Goal: Task Accomplishment & Management: Use online tool/utility

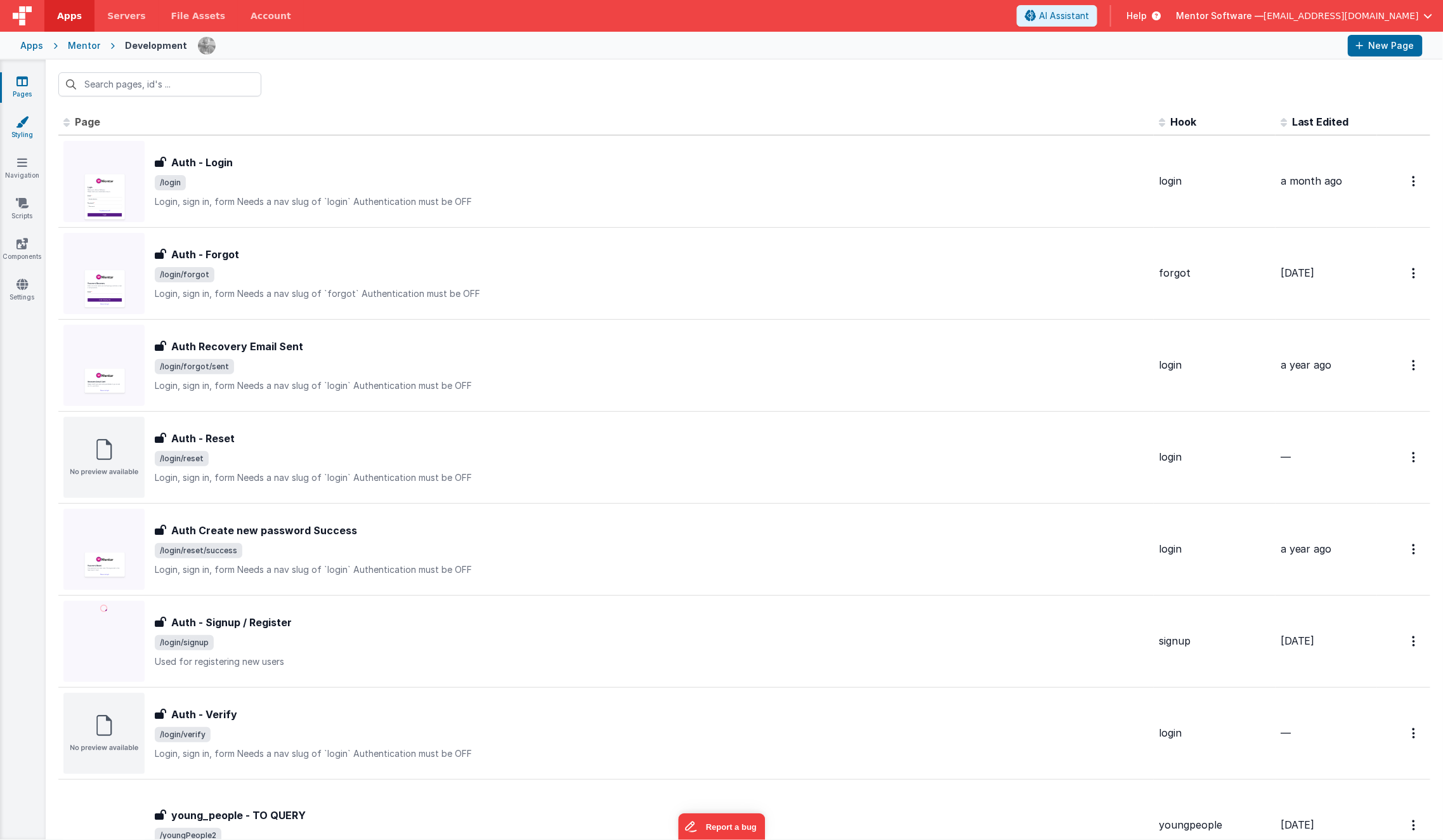
click at [31, 128] on link "Styling" at bounding box center [22, 128] width 46 height 26
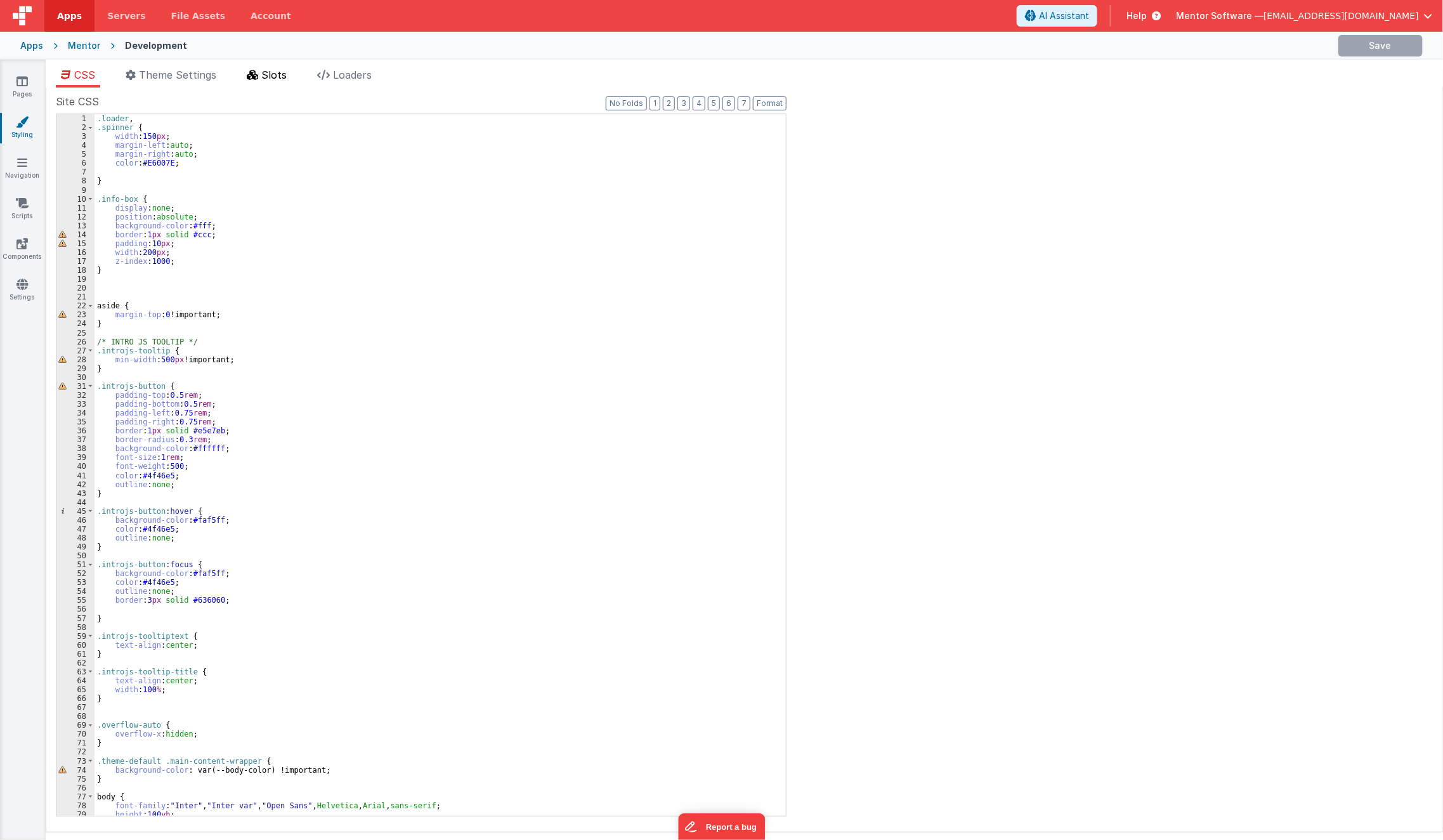
click at [258, 83] on li "Slots" at bounding box center [266, 77] width 50 height 20
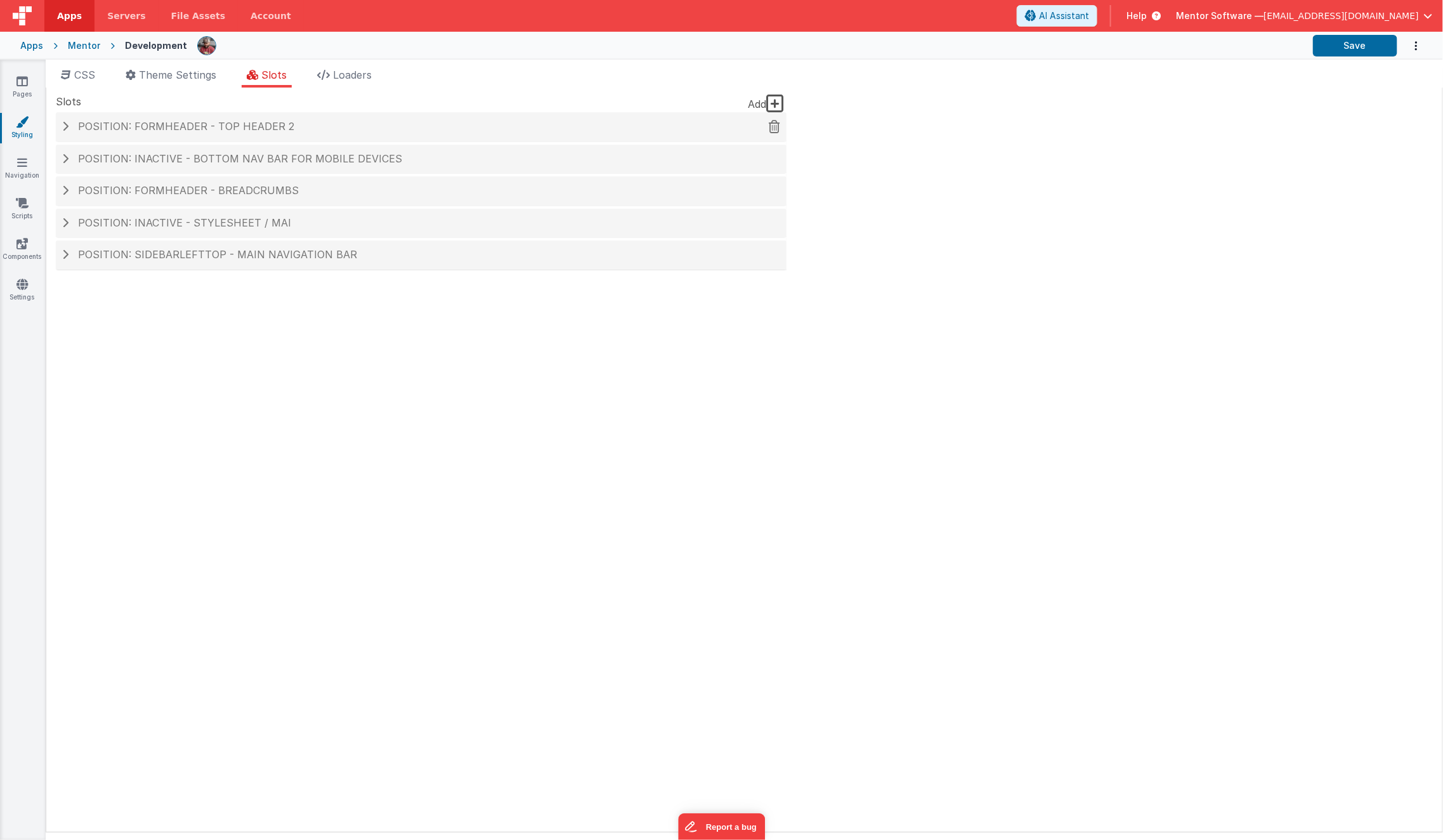
click at [248, 128] on span "Position: formHeader - top header 2" at bounding box center [186, 126] width 216 height 12
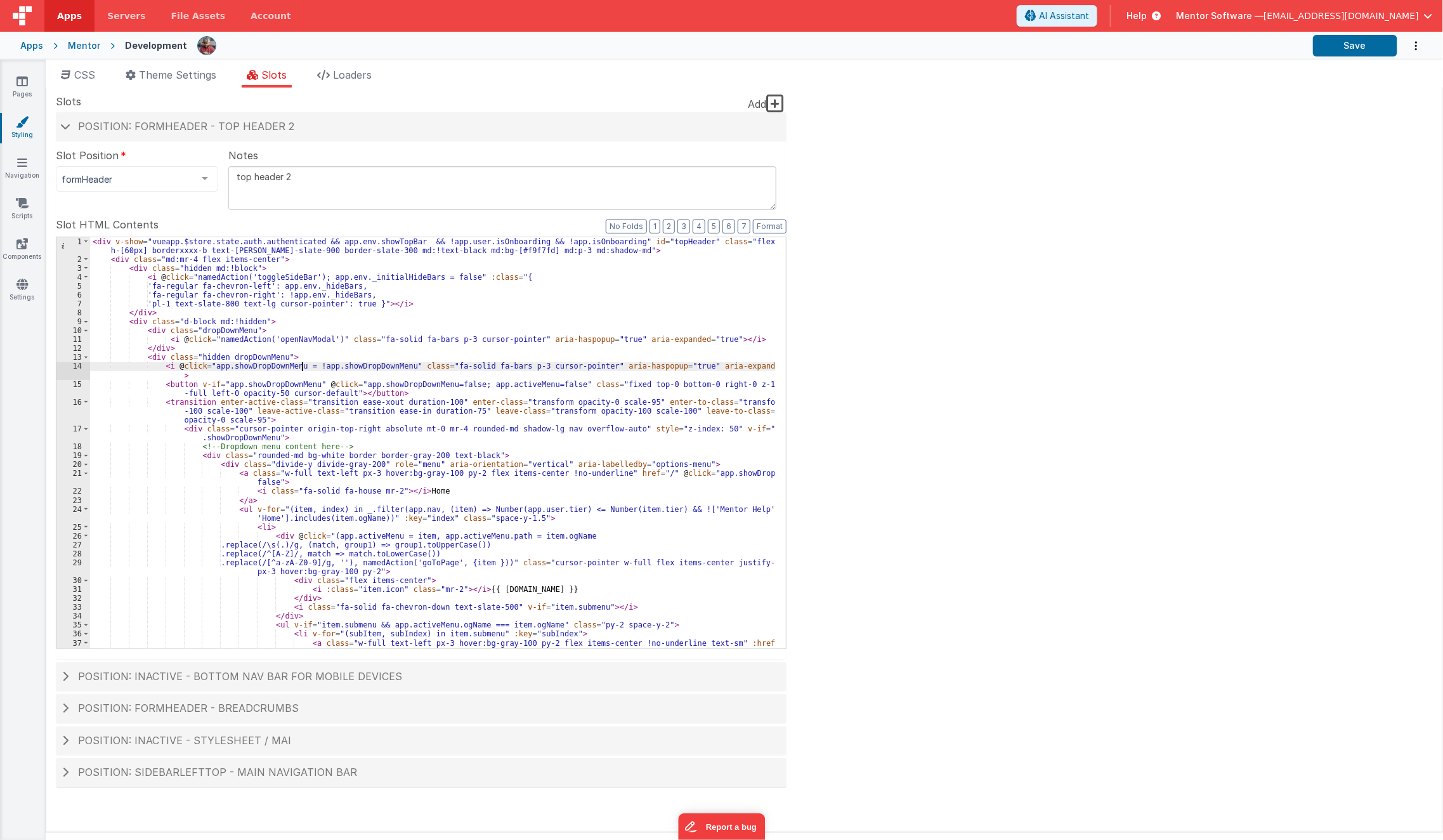
click at [301, 365] on div "< div v-show = "vueapp.$store.state.auth.authenticated && app.env.showTopBar &&…" at bounding box center [432, 456] width 685 height 439
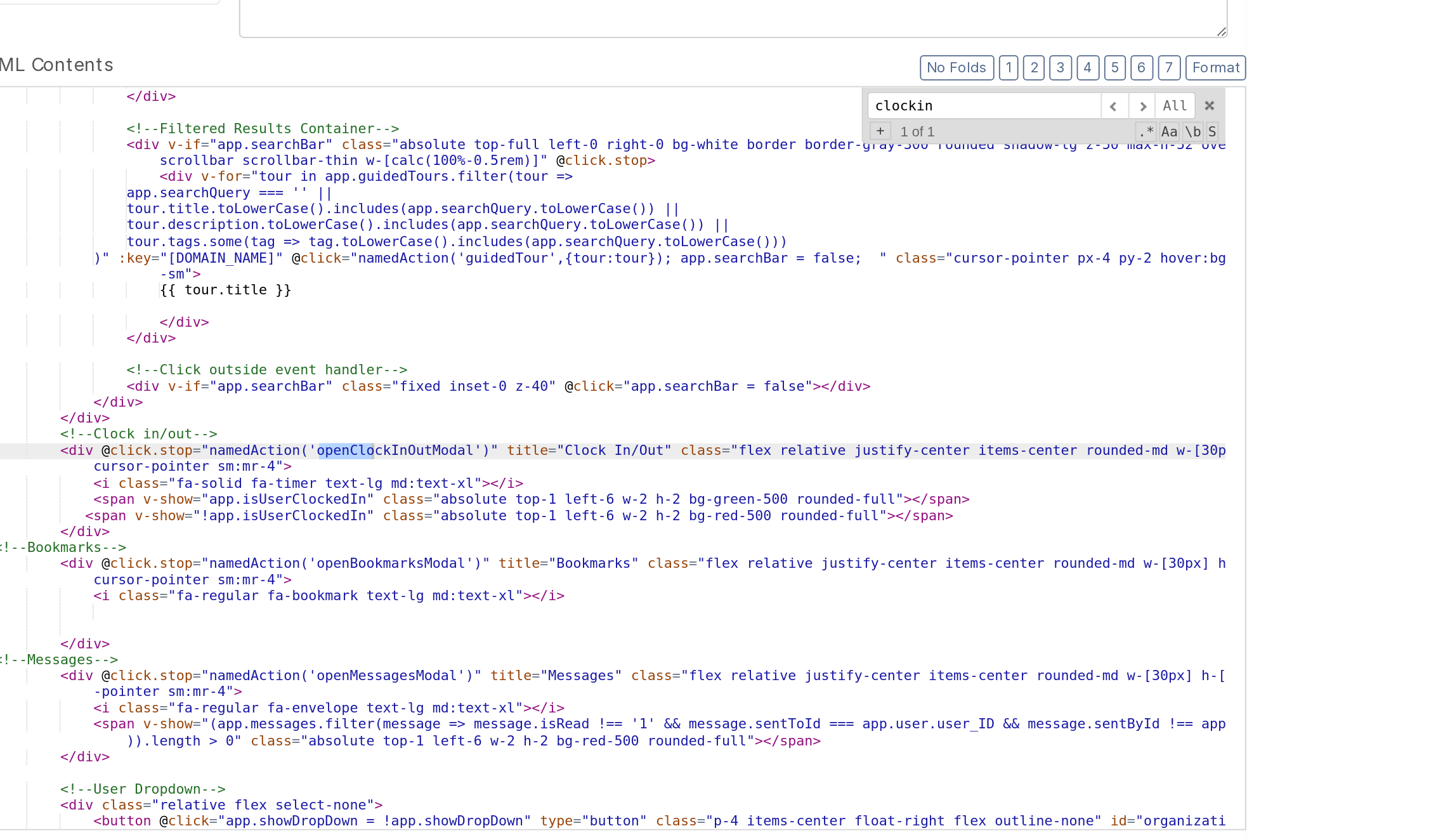
scroll to position [826, 0]
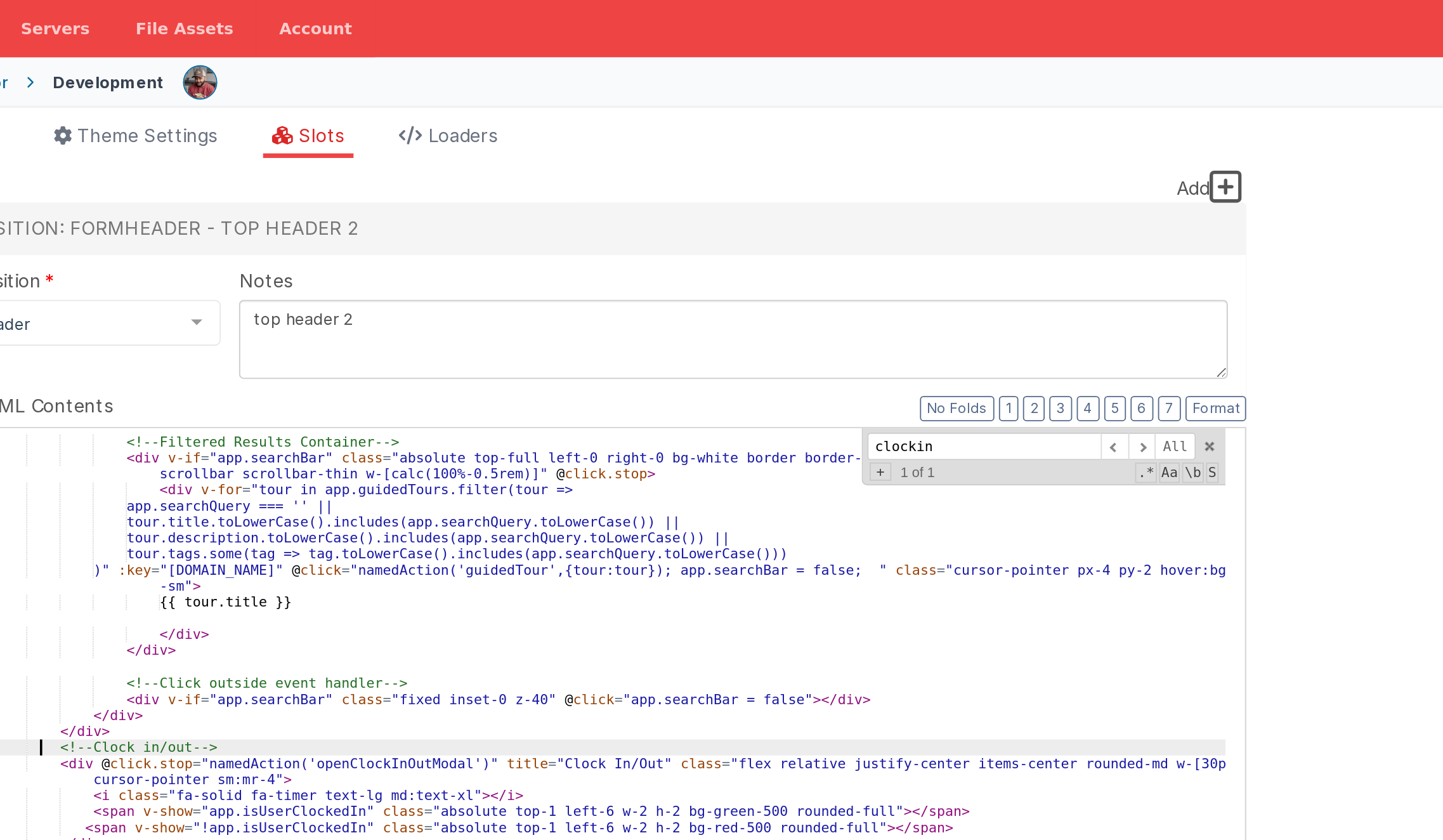
click at [118, 224] on div "Slot HTML Contents Format 7 6 5 4 3 2 1 No Folds 79 80 81 82 83 84 85 86 87 88 …" at bounding box center [420, 433] width 731 height 432
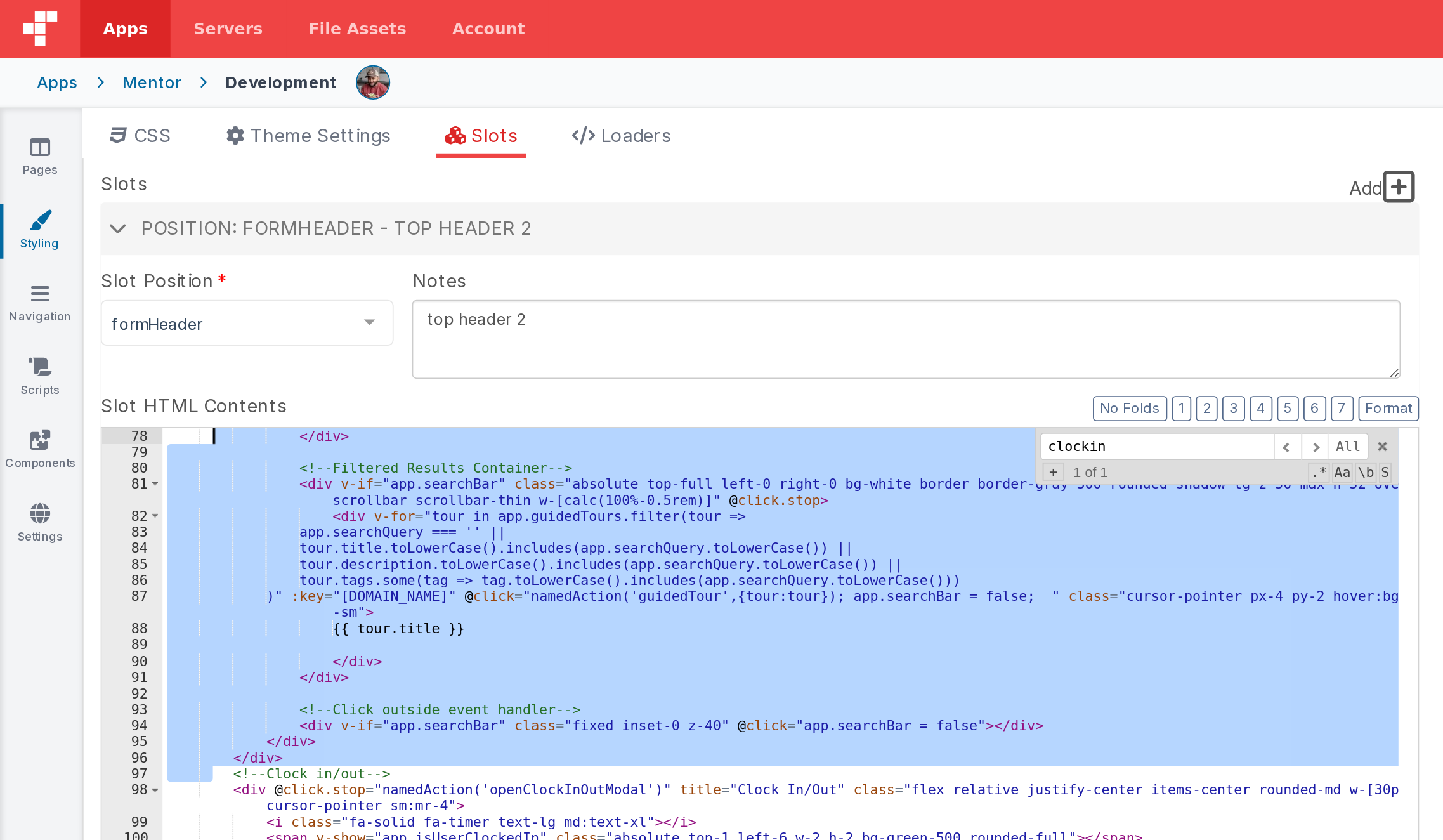
click at [177, 358] on div "</ div > <!-- Filtered Results Container --> < div v-if = "app.searchBar" class…" at bounding box center [432, 442] width 685 height 411
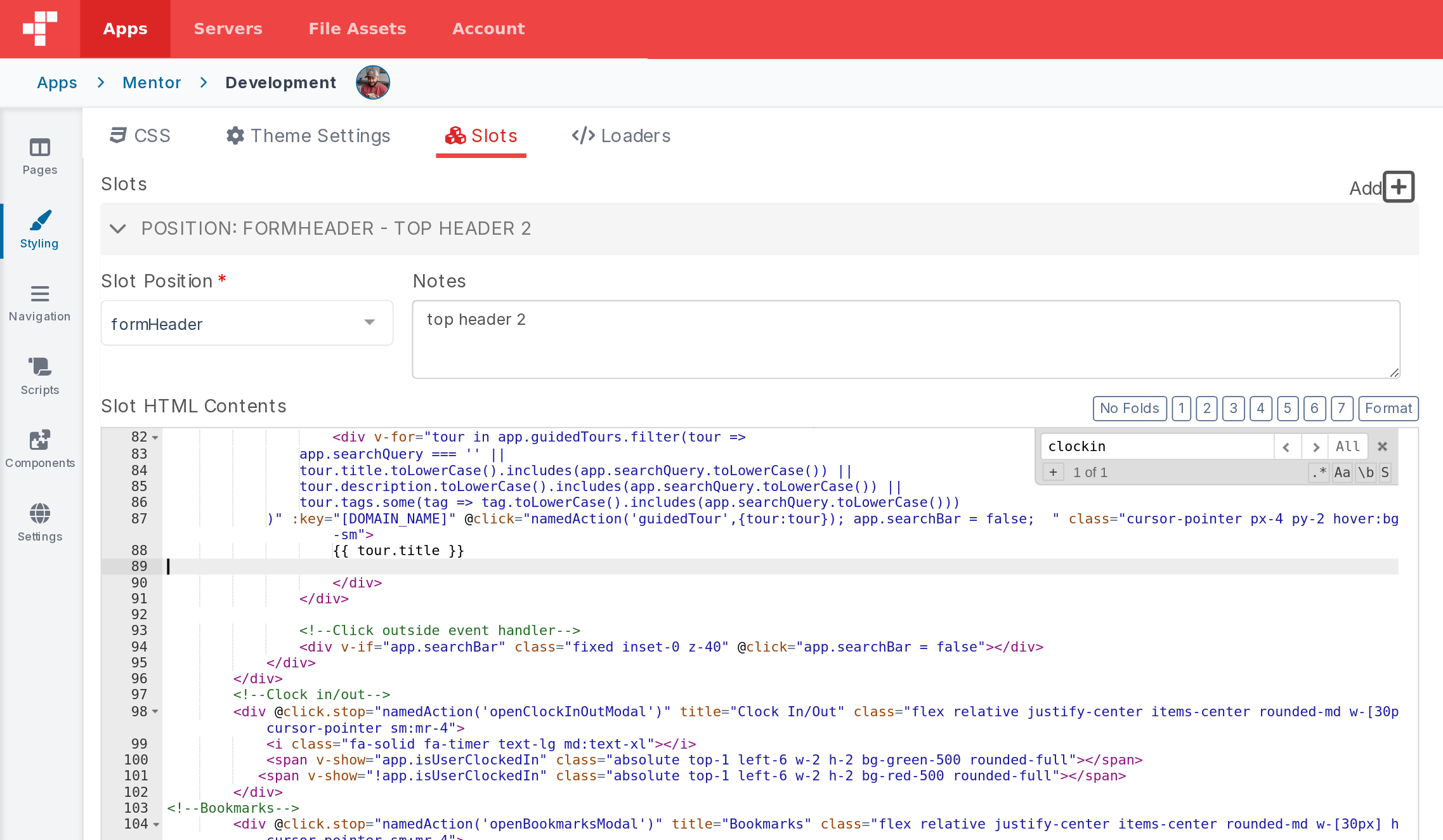
scroll to position [956, 0]
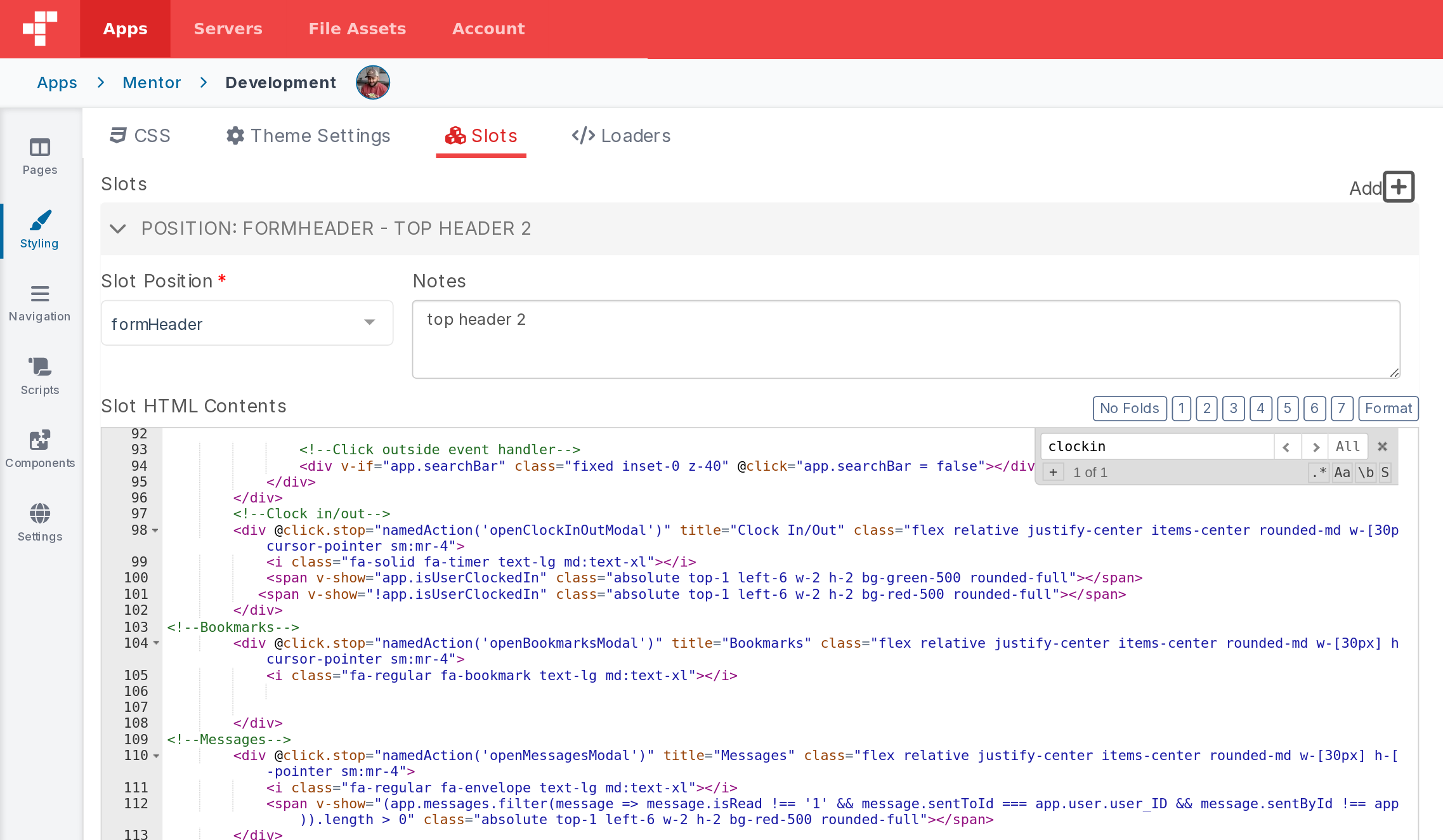
click at [196, 398] on div "<!-- Click outside event handler --> < div v-if = "app.searchBar" class = "fixe…" at bounding box center [432, 450] width 685 height 429
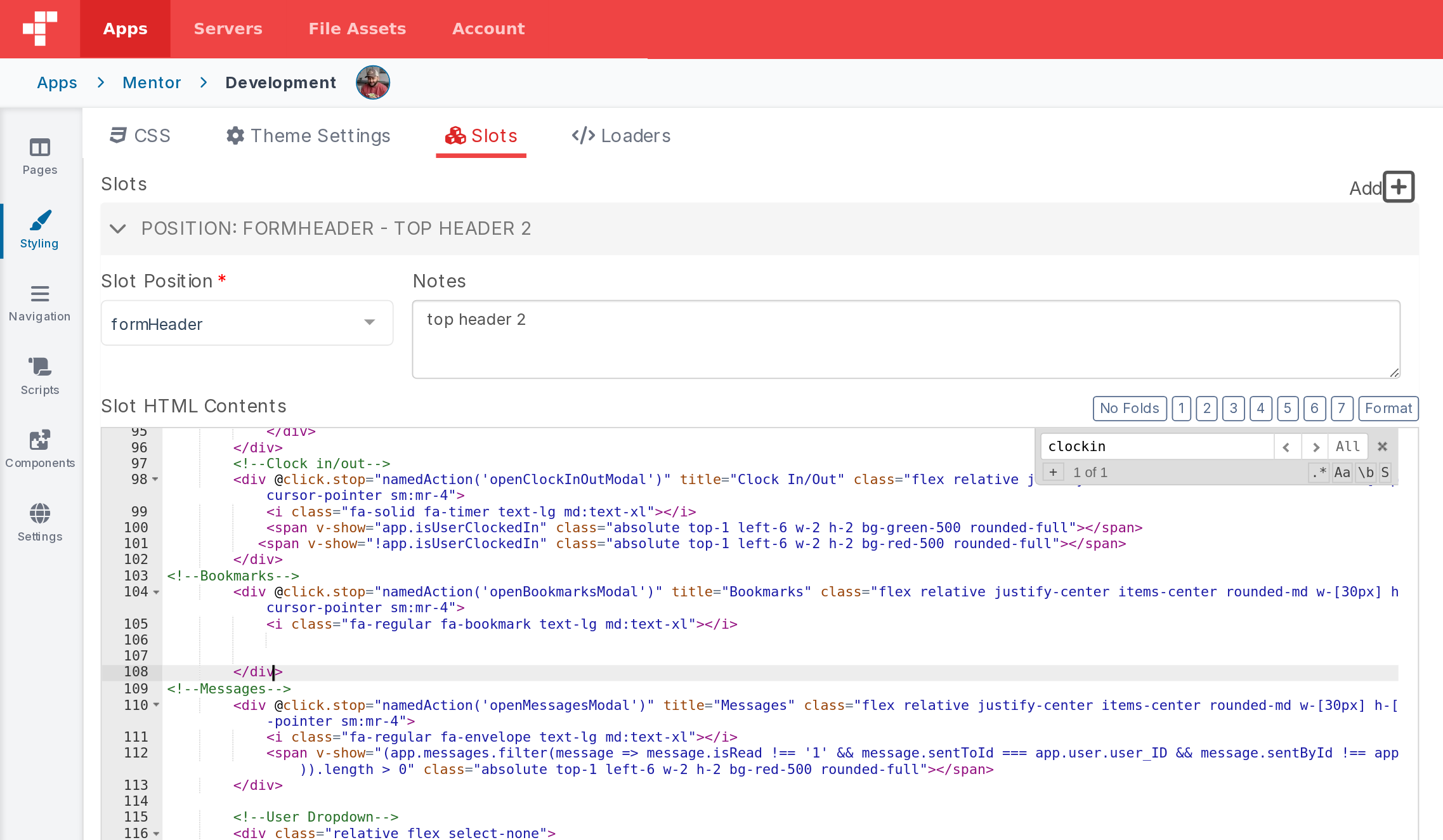
scroll to position [1114, 0]
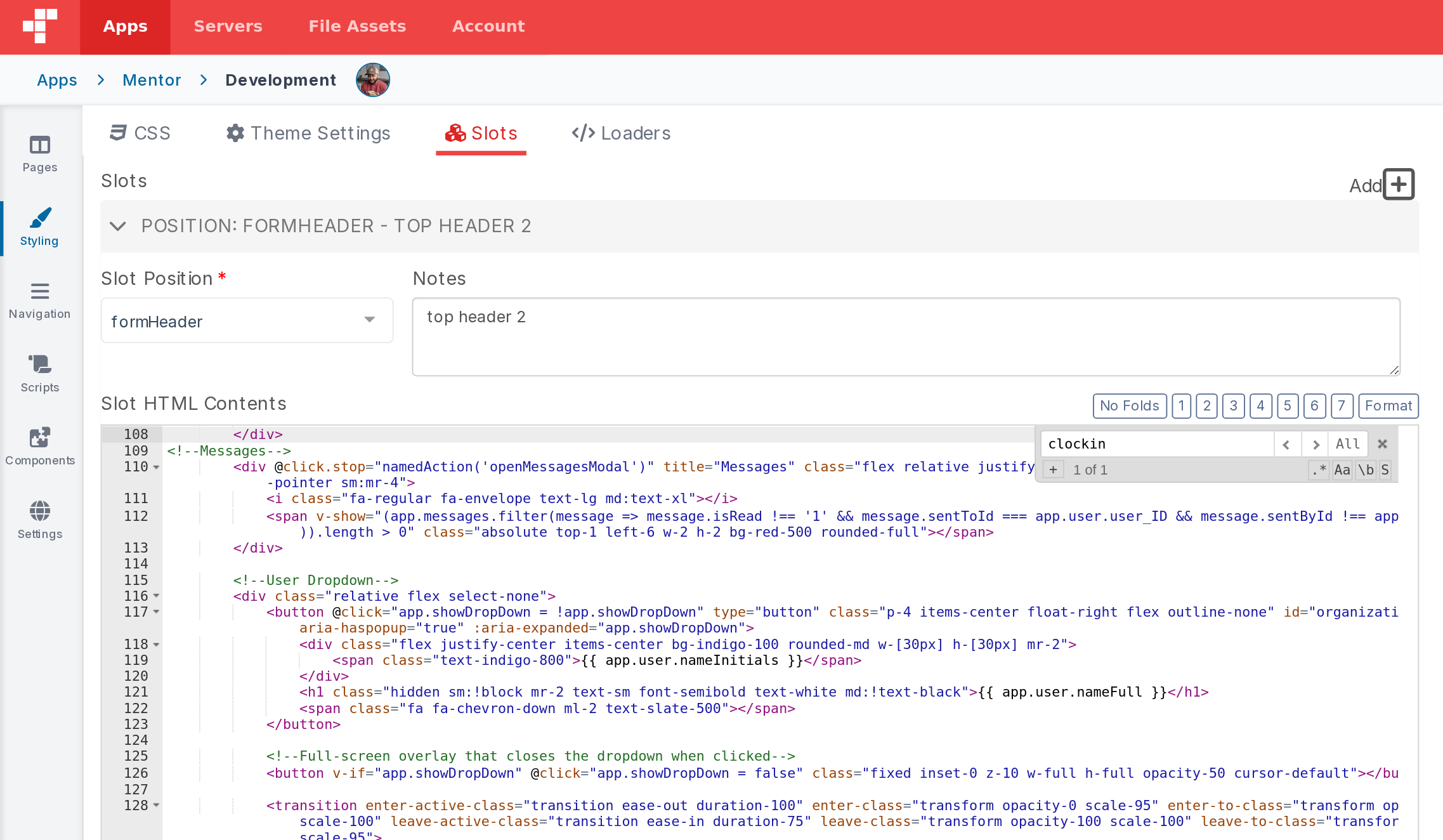
click at [235, 353] on div "</ div > <!-- Messages --> < div @ click.stop = "namedAction('openMessagesModal…" at bounding box center [432, 444] width 685 height 429
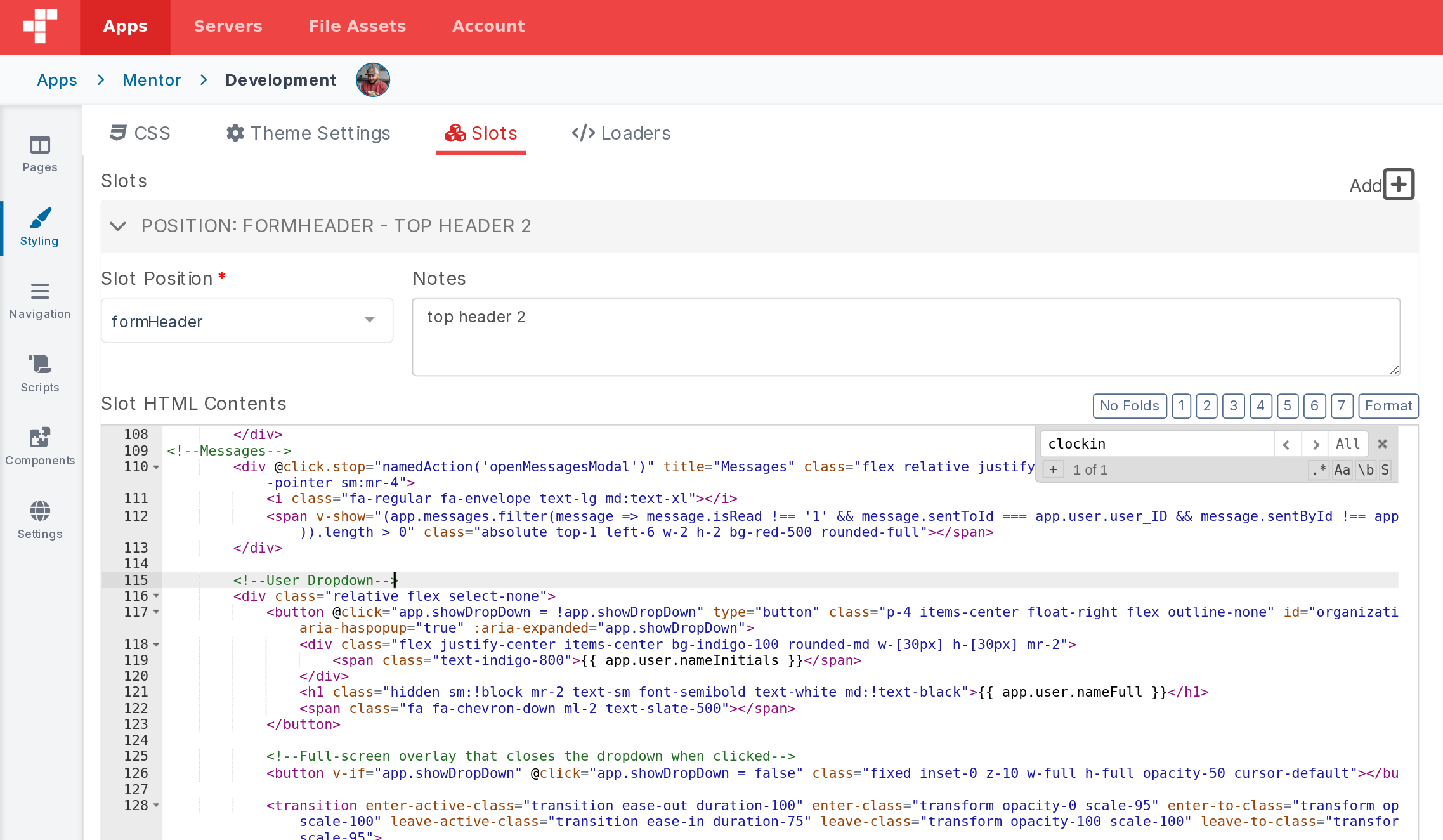
click at [253, 321] on div "</ div > <!-- Messages --> < div @ click.stop = "namedAction('openMessagesModal…" at bounding box center [432, 444] width 685 height 429
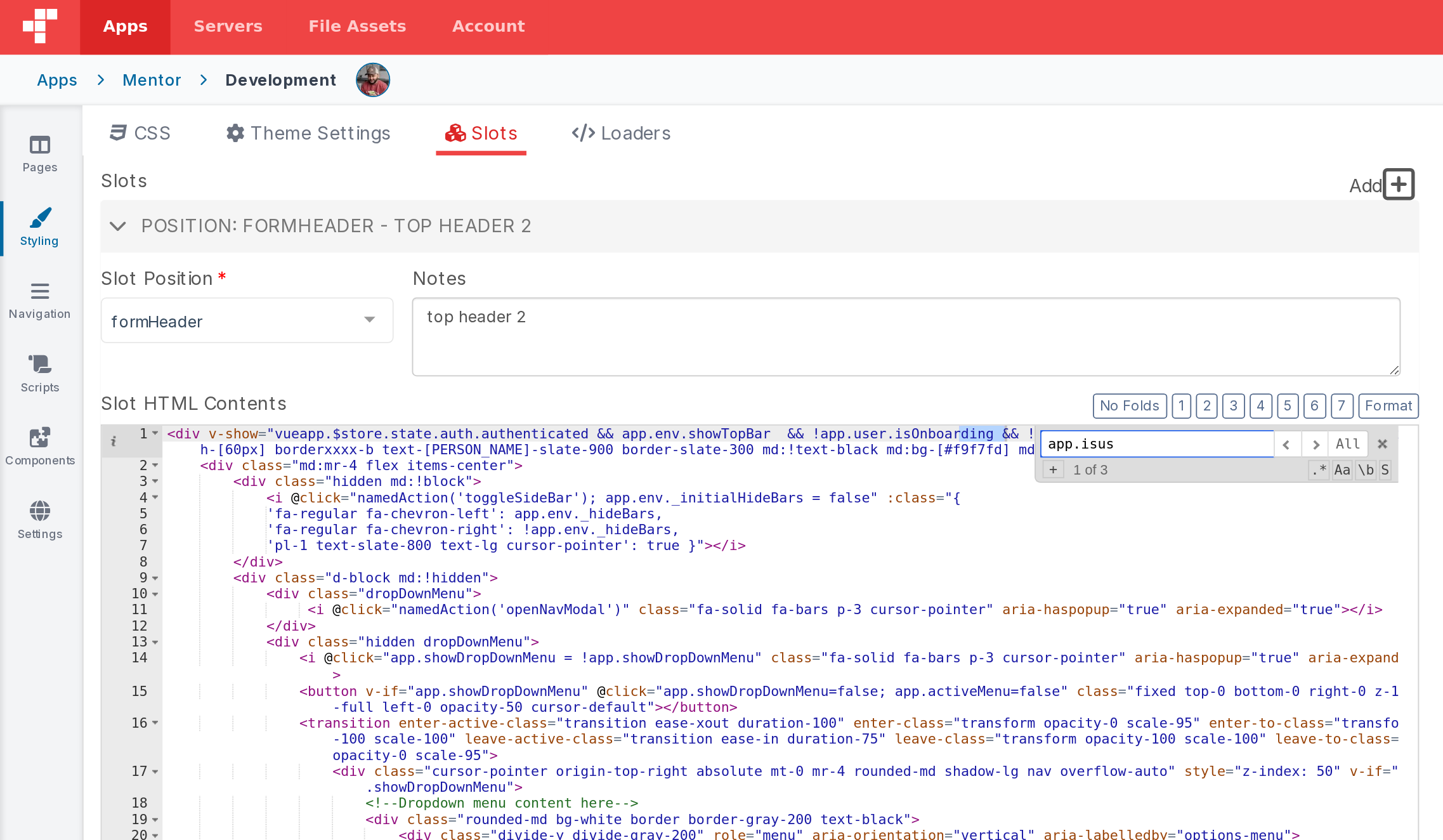
scroll to position [839, 0]
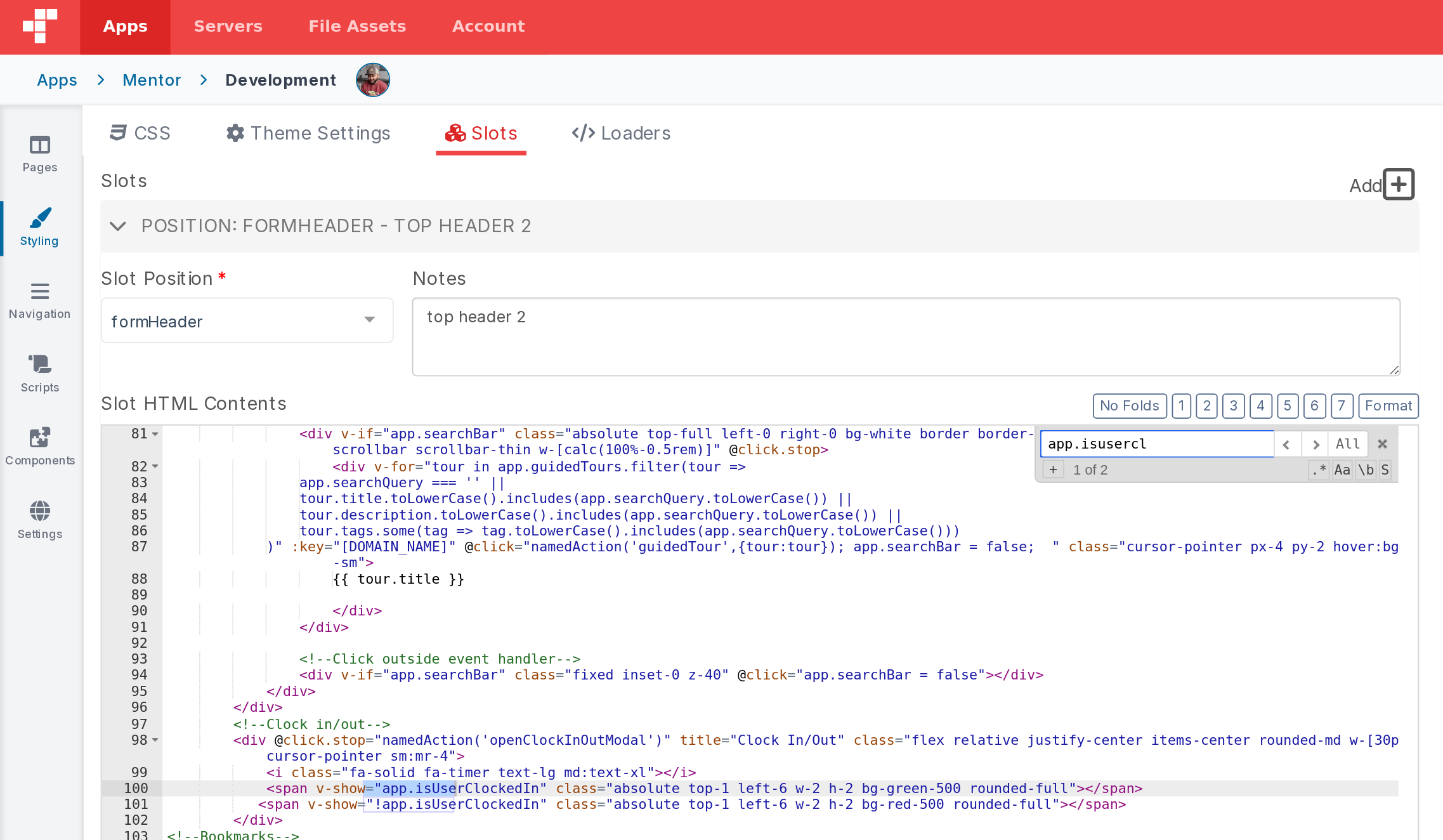
type input "app.isusercl"
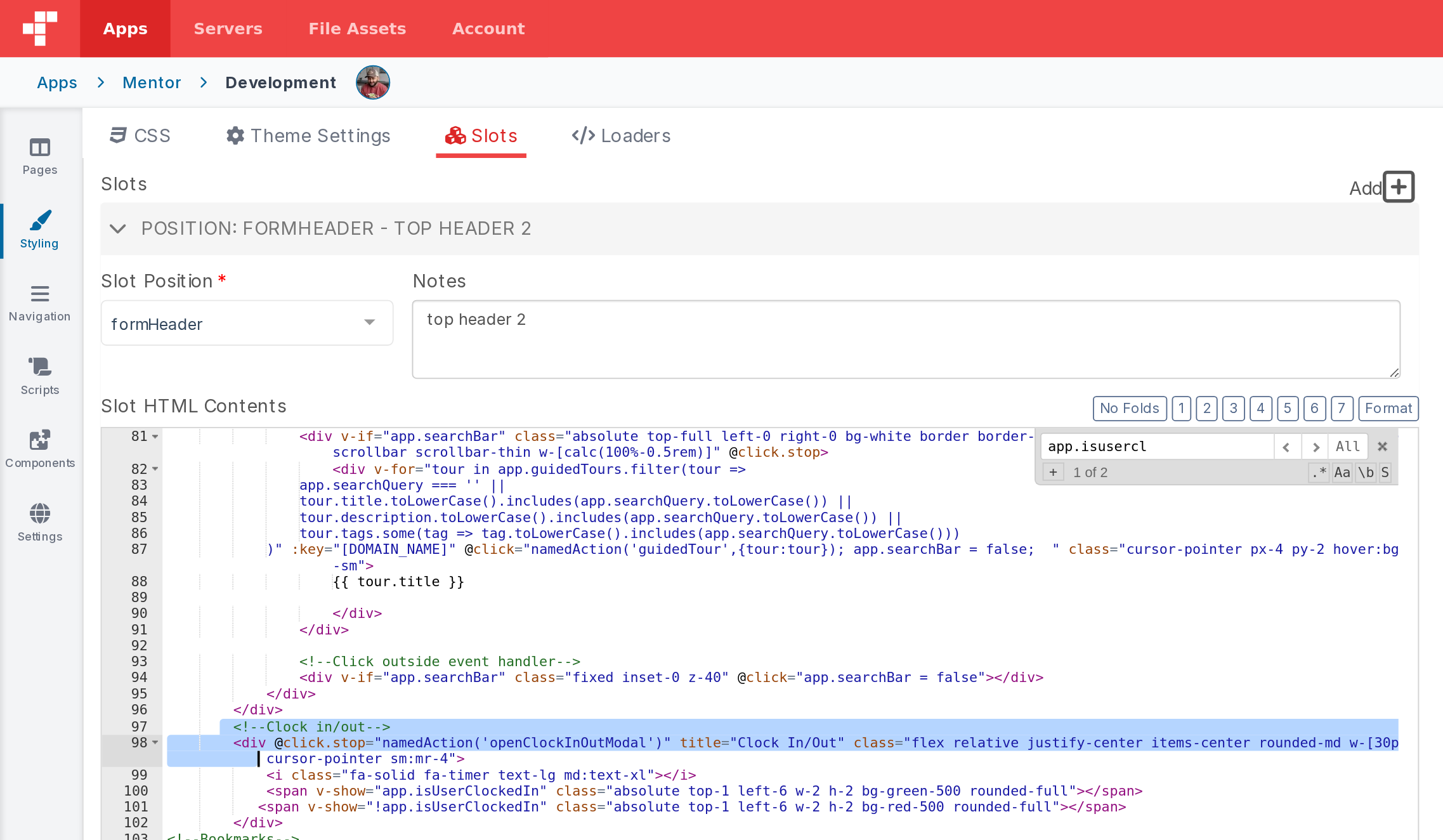
drag, startPoint x: 123, startPoint y: 402, endPoint x: 128, endPoint y: 418, distance: 16.8
click at [128, 418] on div "<!-- Filtered Results Container --> < div v-if = "app.searchBar" class = "absol…" at bounding box center [432, 443] width 685 height 429
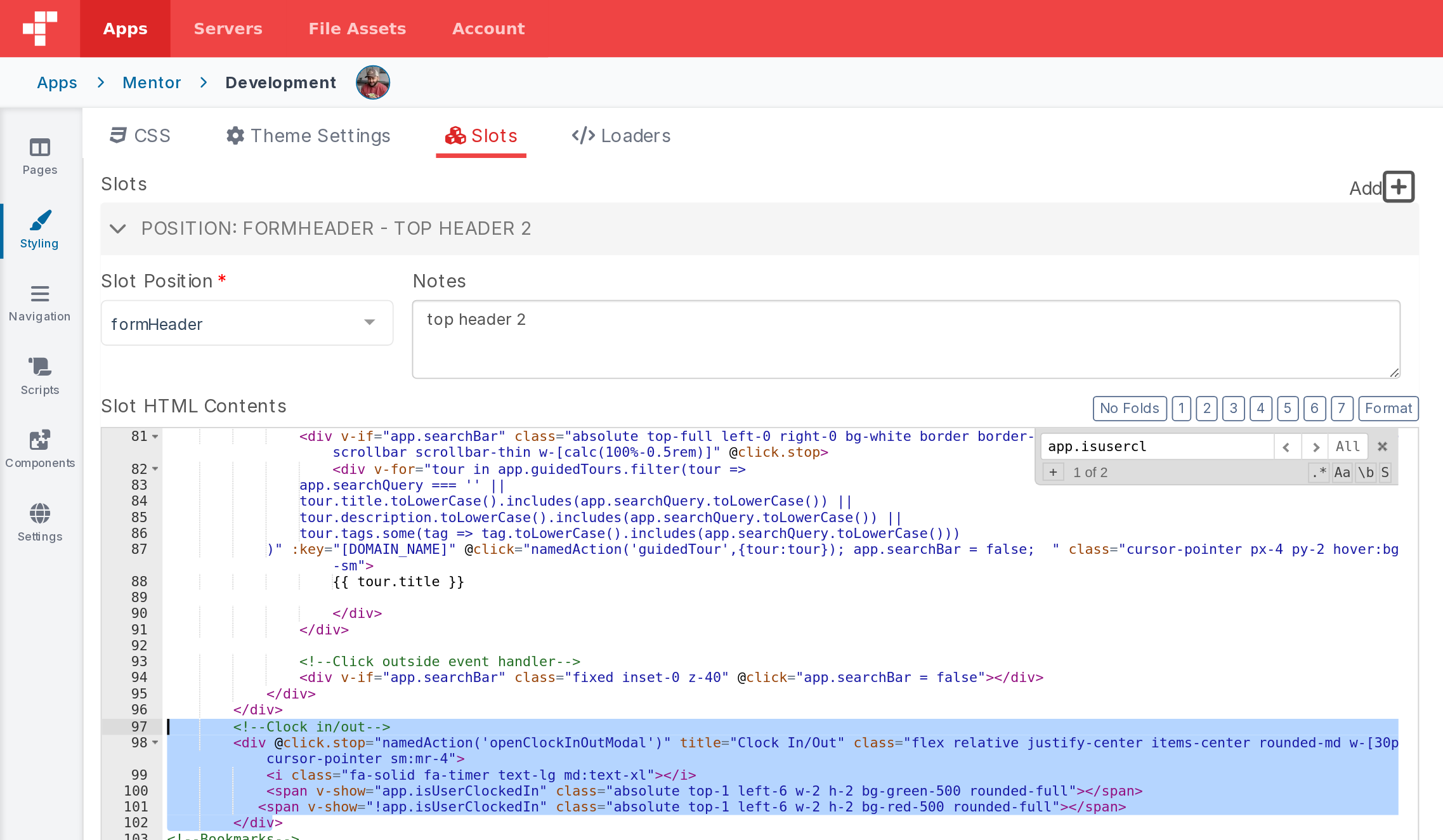
drag, startPoint x: 154, startPoint y: 457, endPoint x: 85, endPoint y: 404, distance: 87.0
click at [85, 404] on div "80 81 82 83 84 85 86 87 88 89 90 91 92 93 94 95 96 97 98 99 100 101 102 103 104…" at bounding box center [420, 442] width 731 height 412
click at [180, 266] on div "<!-- Filtered Results Container --> < div v-if = "app.searchBar" class = "absol…" at bounding box center [432, 443] width 685 height 429
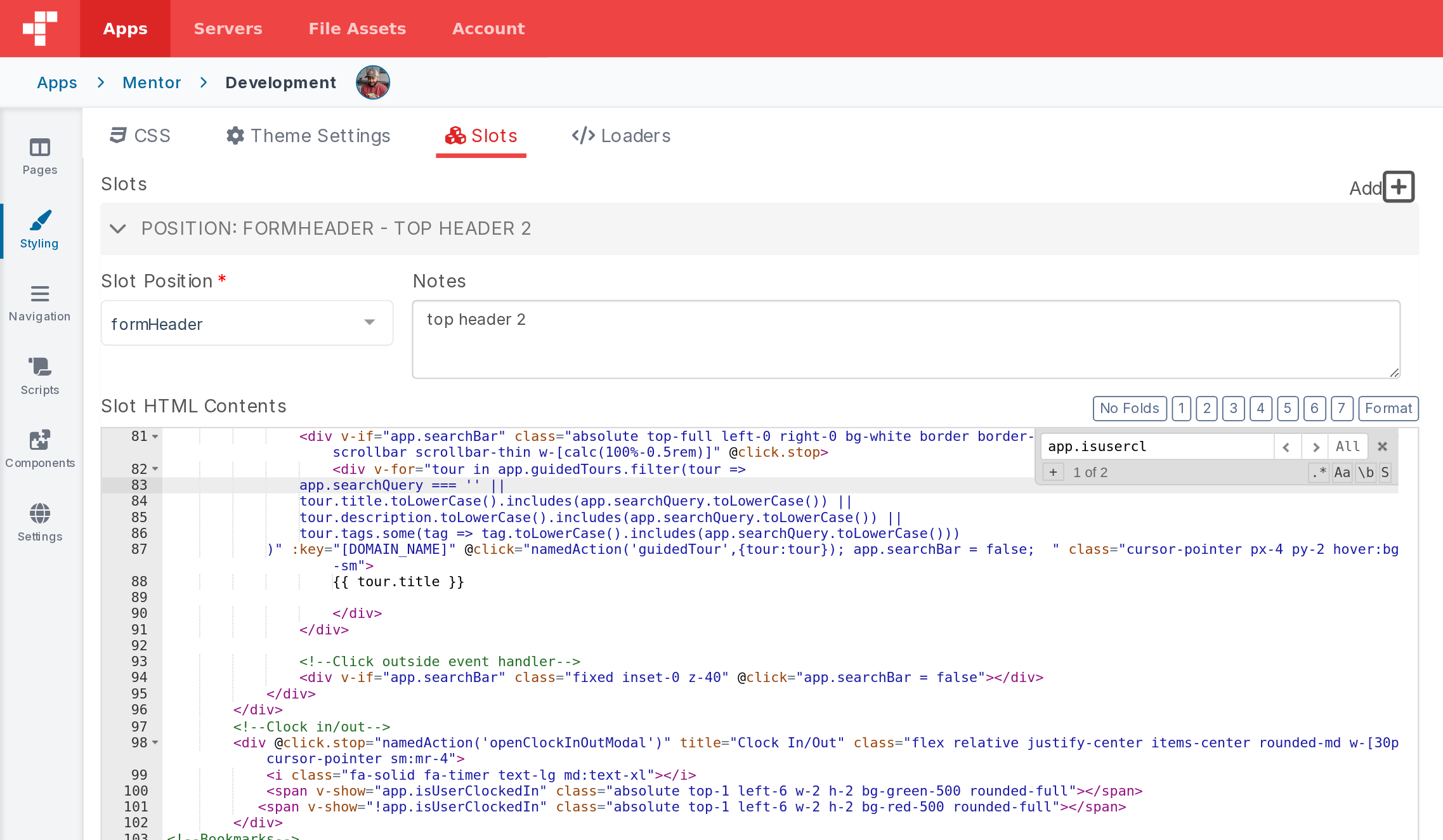
click at [174, 375] on div "<!-- Filtered Results Container --> < div v-if = "app.searchBar" class = "absol…" at bounding box center [432, 443] width 685 height 429
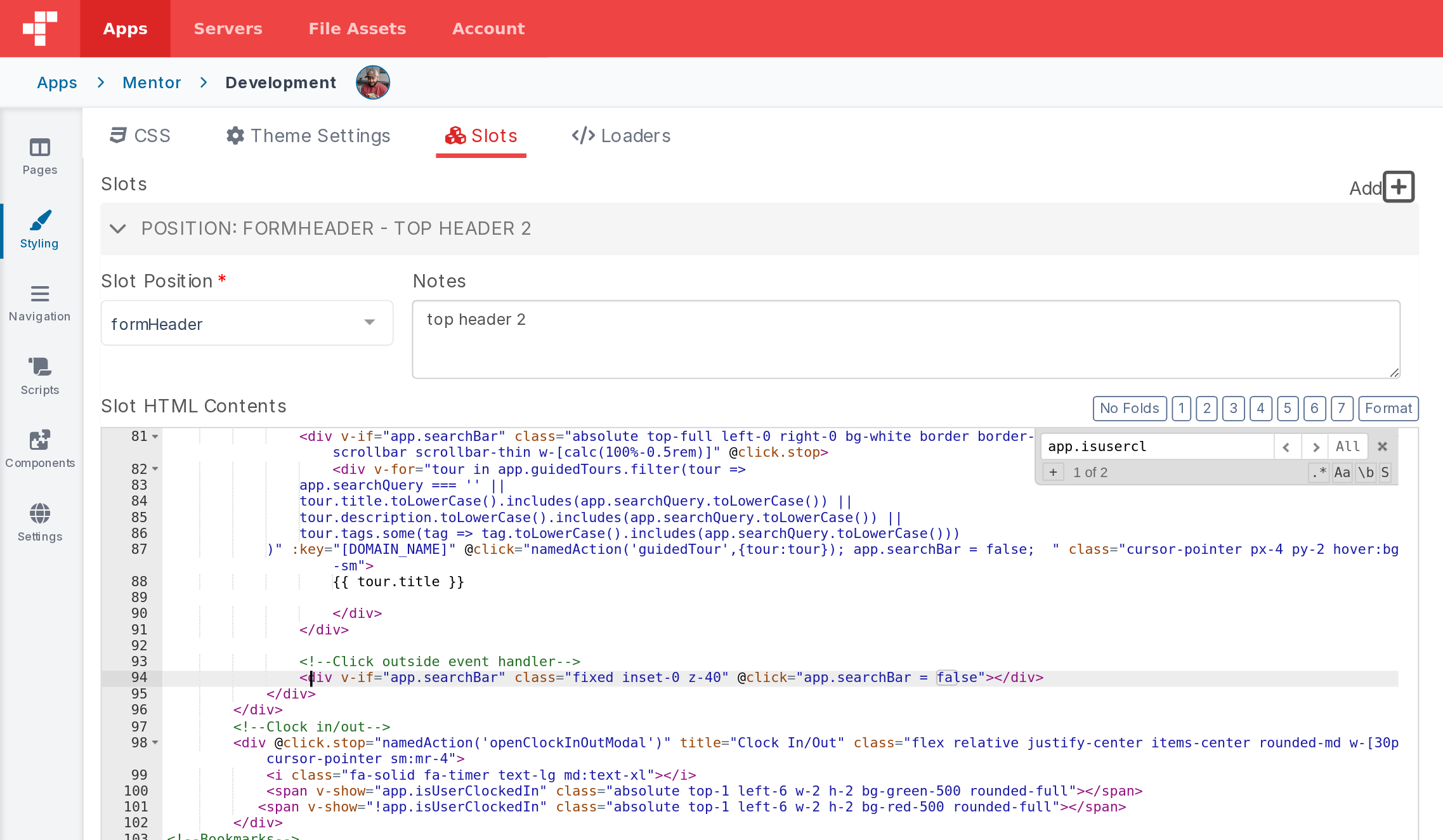
click at [371, 330] on div "<!-- Filtered Results Container --> < div v-if = "app.searchBar" class = "absol…" at bounding box center [432, 443] width 685 height 429
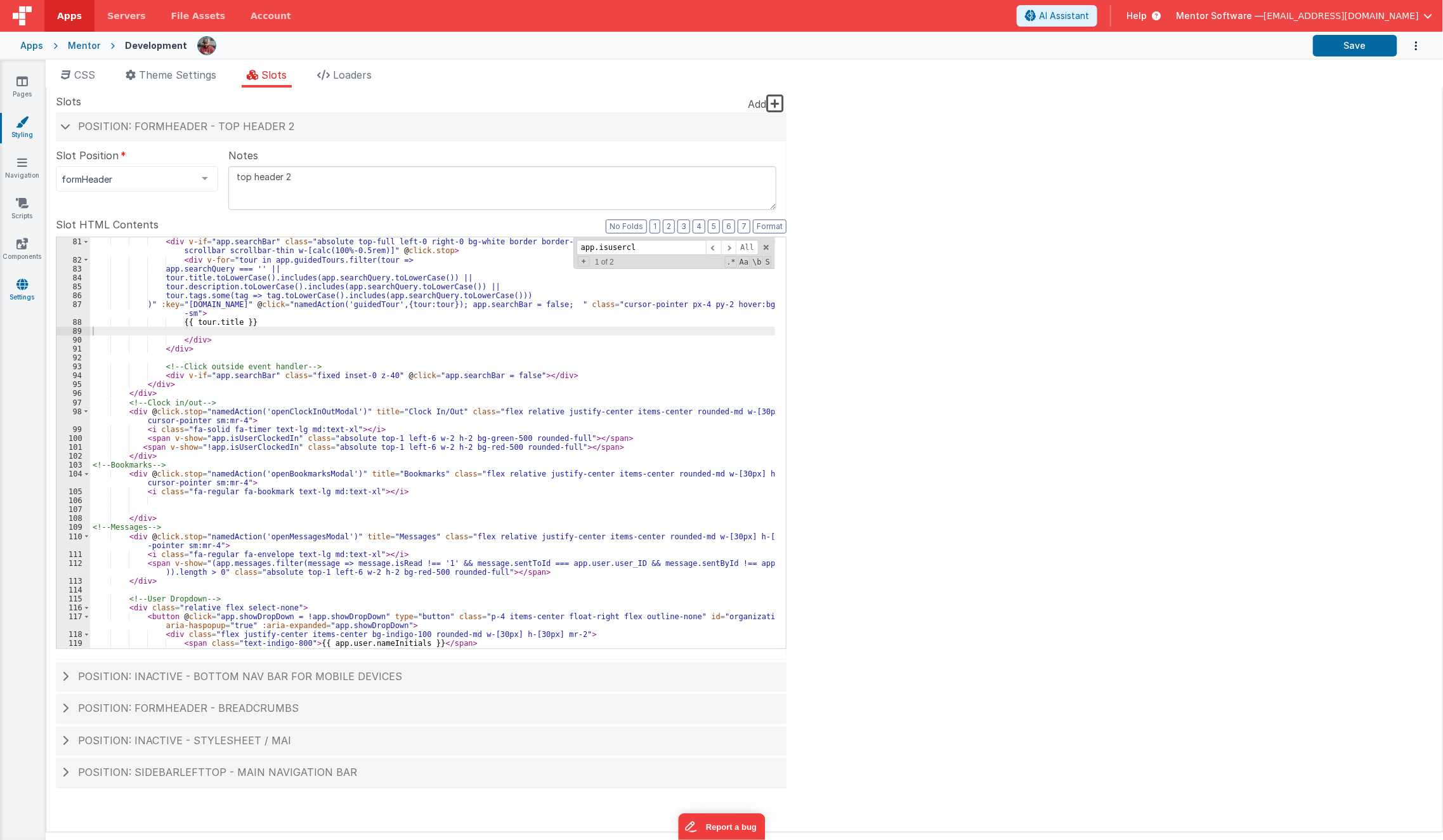
click at [24, 282] on icon at bounding box center [23, 284] width 12 height 12
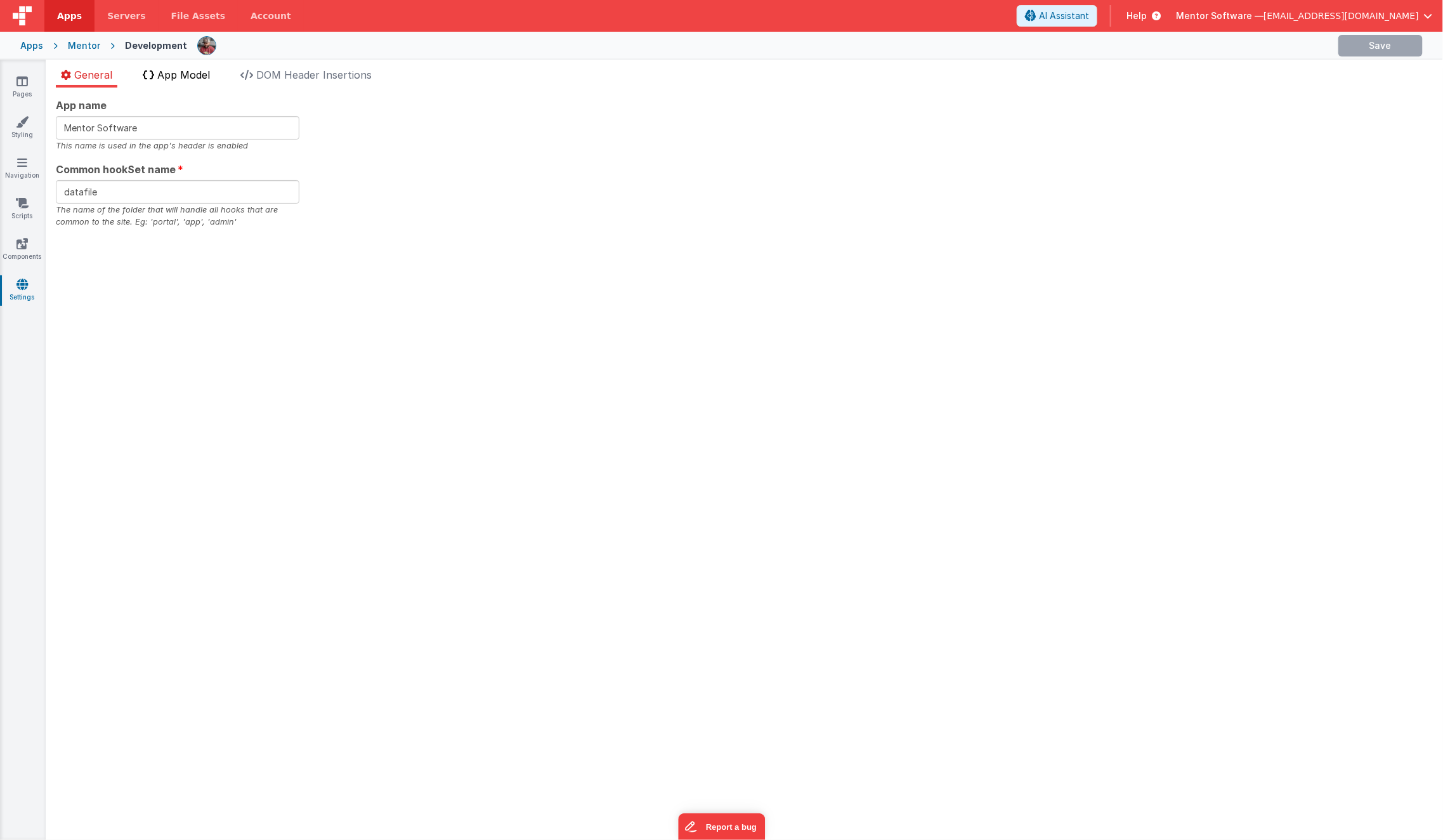
click at [179, 79] on span "App Model" at bounding box center [184, 74] width 53 height 12
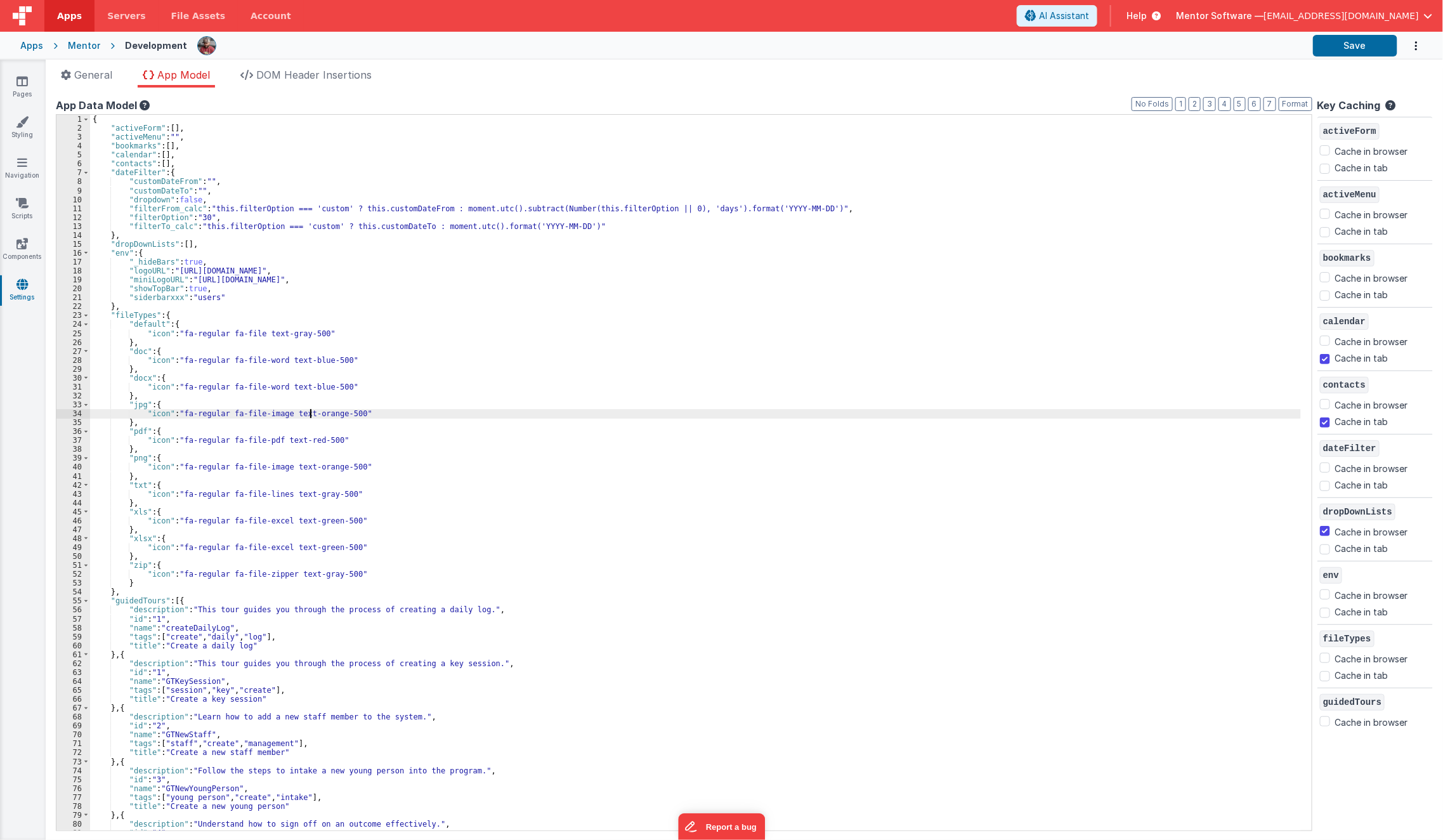
click at [312, 417] on div "{ "activeForm" : [ ] , "activeMenu" : "" , "bookmarks" : [ ] , "calendar" : [ ]…" at bounding box center [695, 482] width 1211 height 734
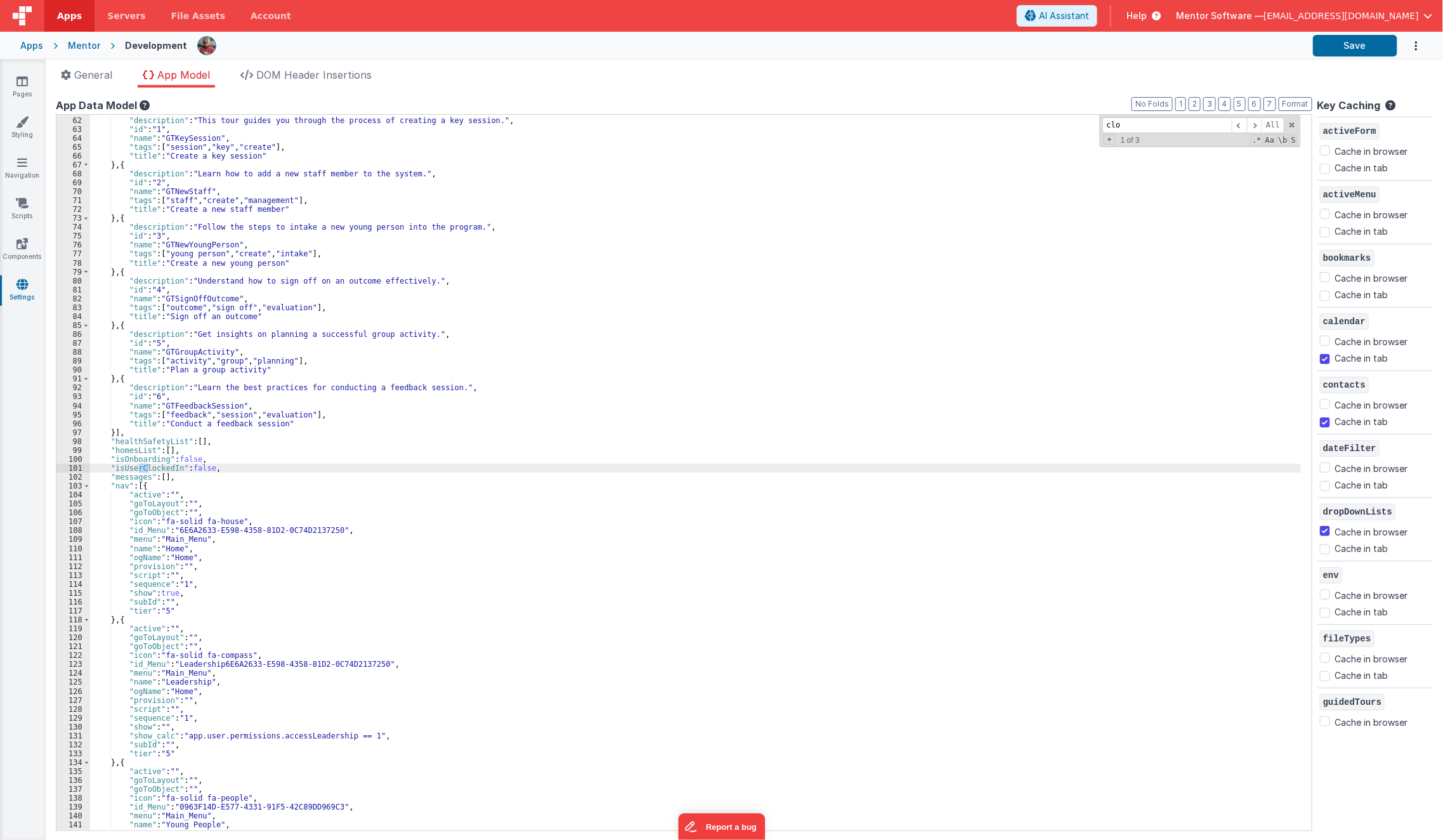
scroll to position [544, 0]
type input "cloc"
click at [301, 450] on div "} , { "description" : "This tour guides you through the process of creating a k…" at bounding box center [695, 474] width 1211 height 734
click at [20, 90] on link "Pages" at bounding box center [22, 88] width 46 height 26
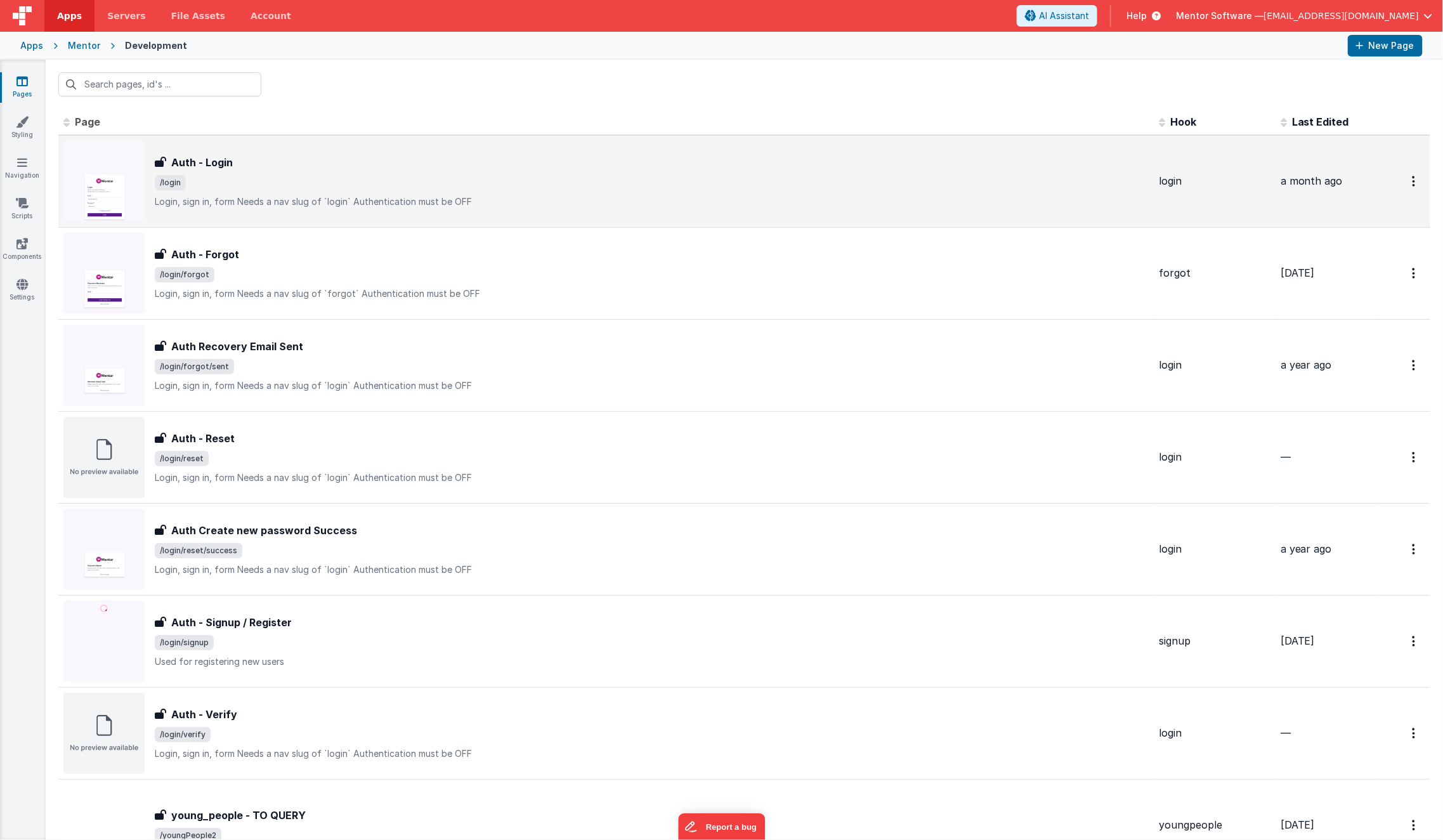
click at [292, 188] on span "/login" at bounding box center [652, 182] width 994 height 15
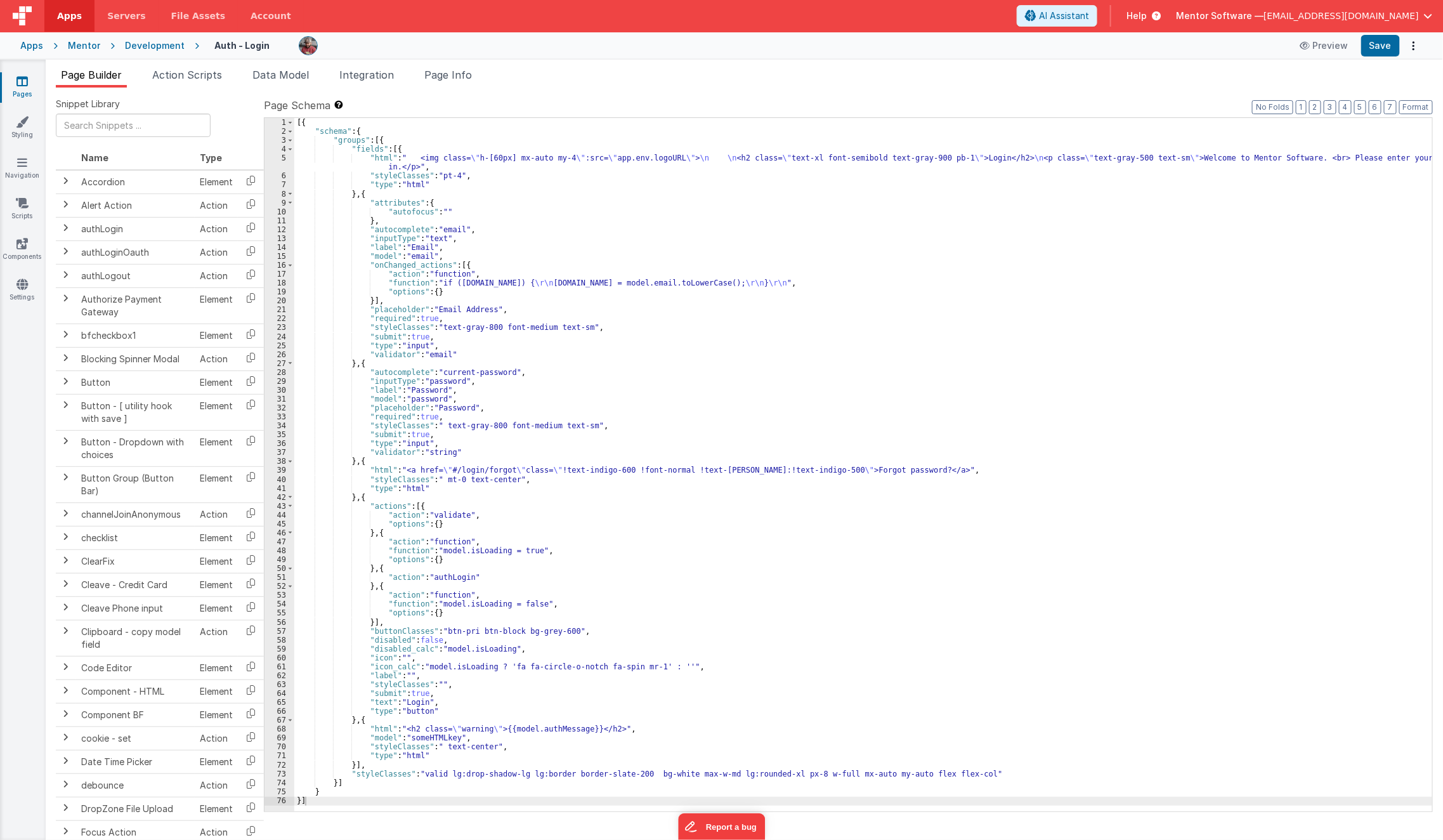
click at [22, 75] on icon at bounding box center [23, 81] width 12 height 12
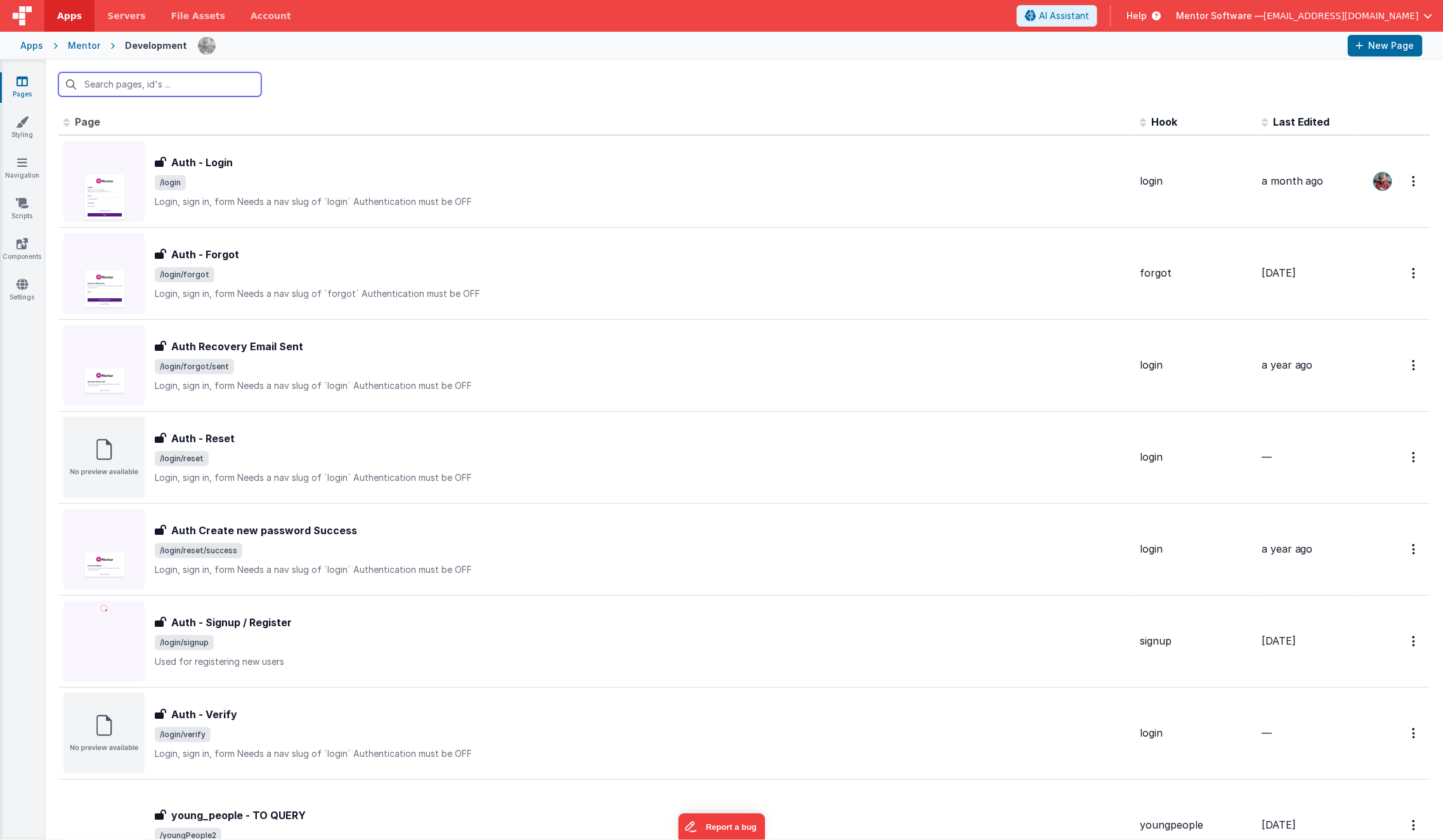
click at [166, 93] on input "text" at bounding box center [160, 84] width 203 height 24
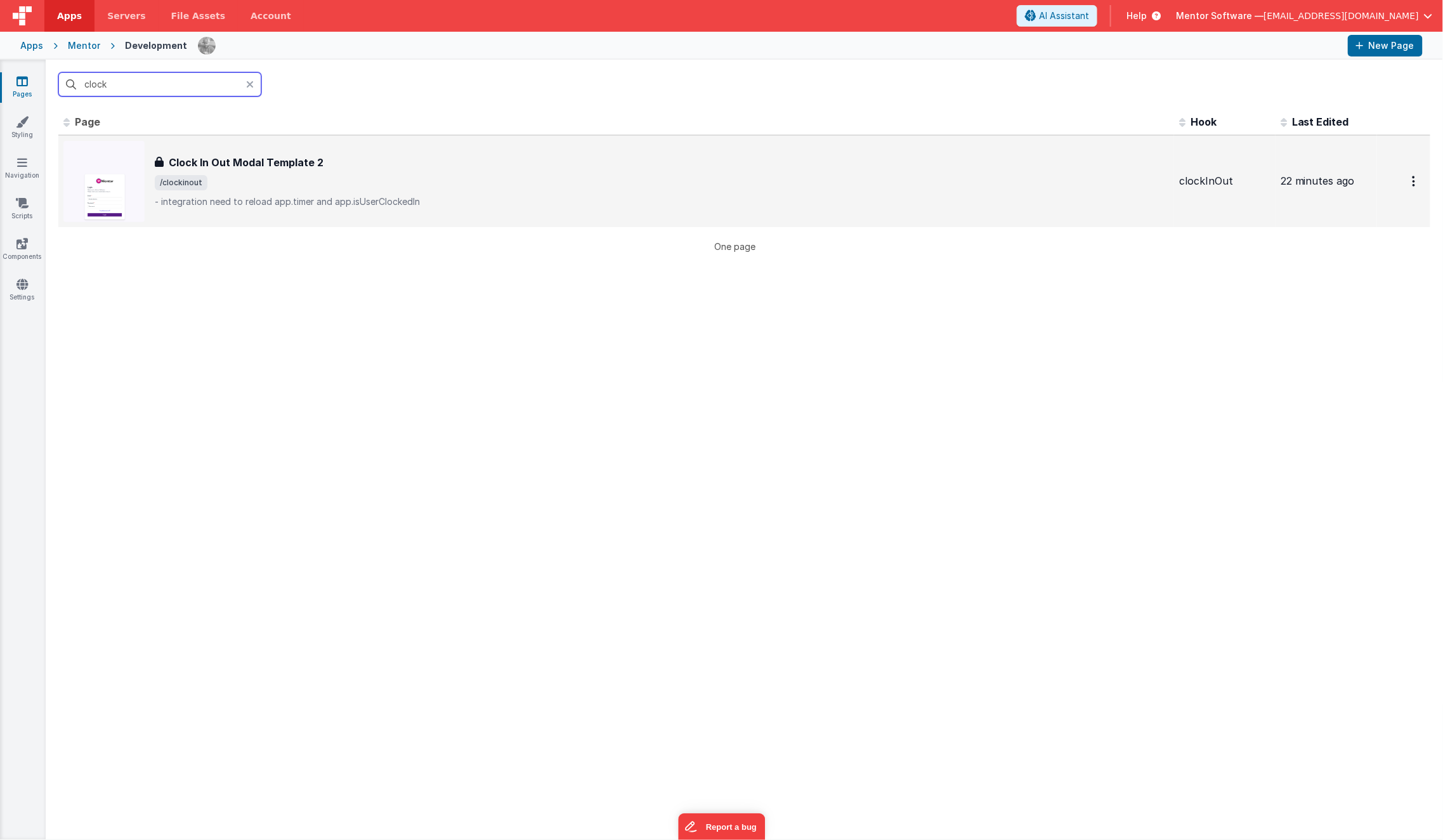
type input "clock"
click at [314, 218] on div "Clock In Out Modal Template 2 Clock In Out Modal Template 2 /clockinout - integ…" at bounding box center [616, 181] width 1106 height 81
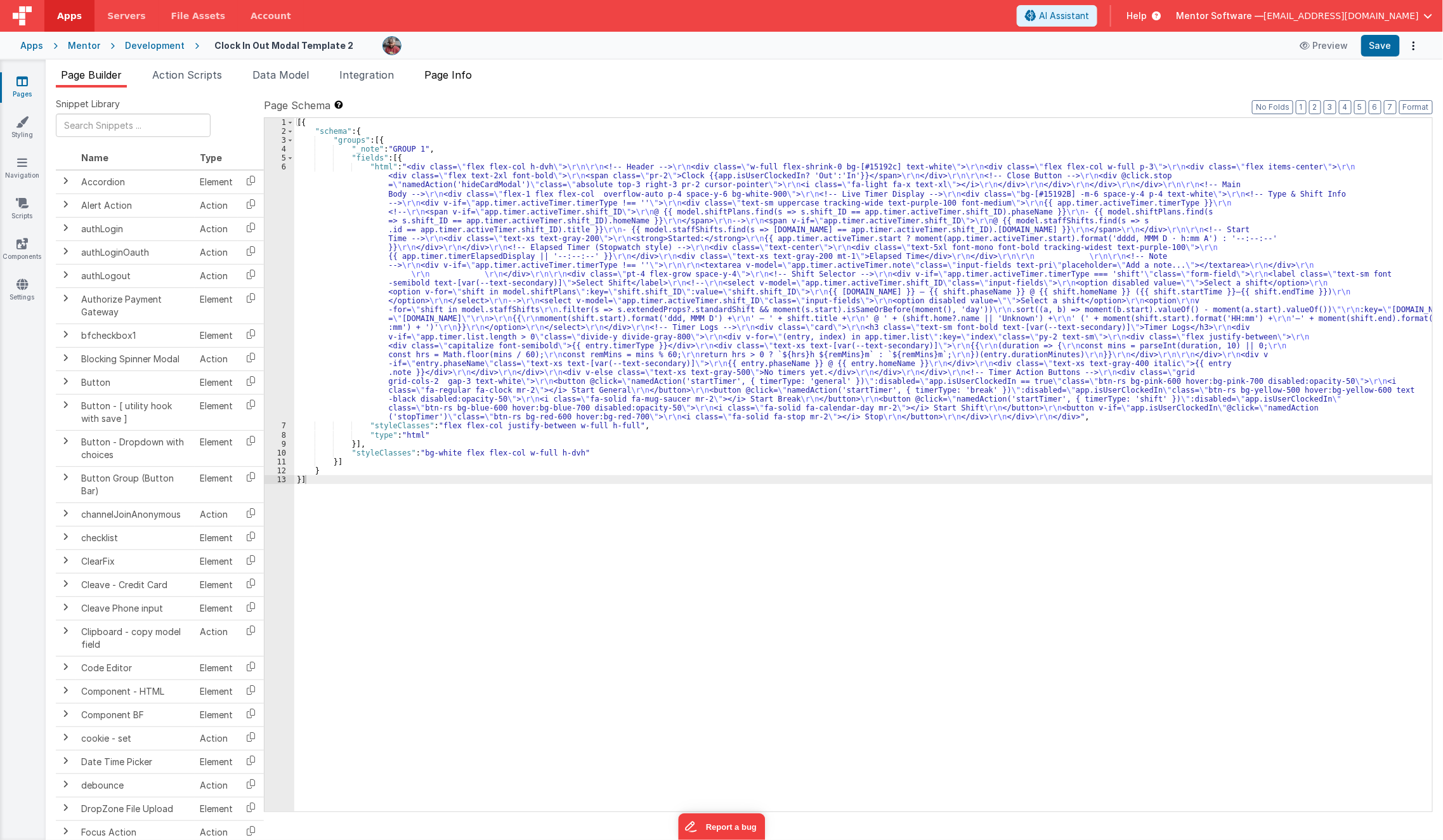
click at [463, 77] on span "Page Info" at bounding box center [447, 74] width 47 height 12
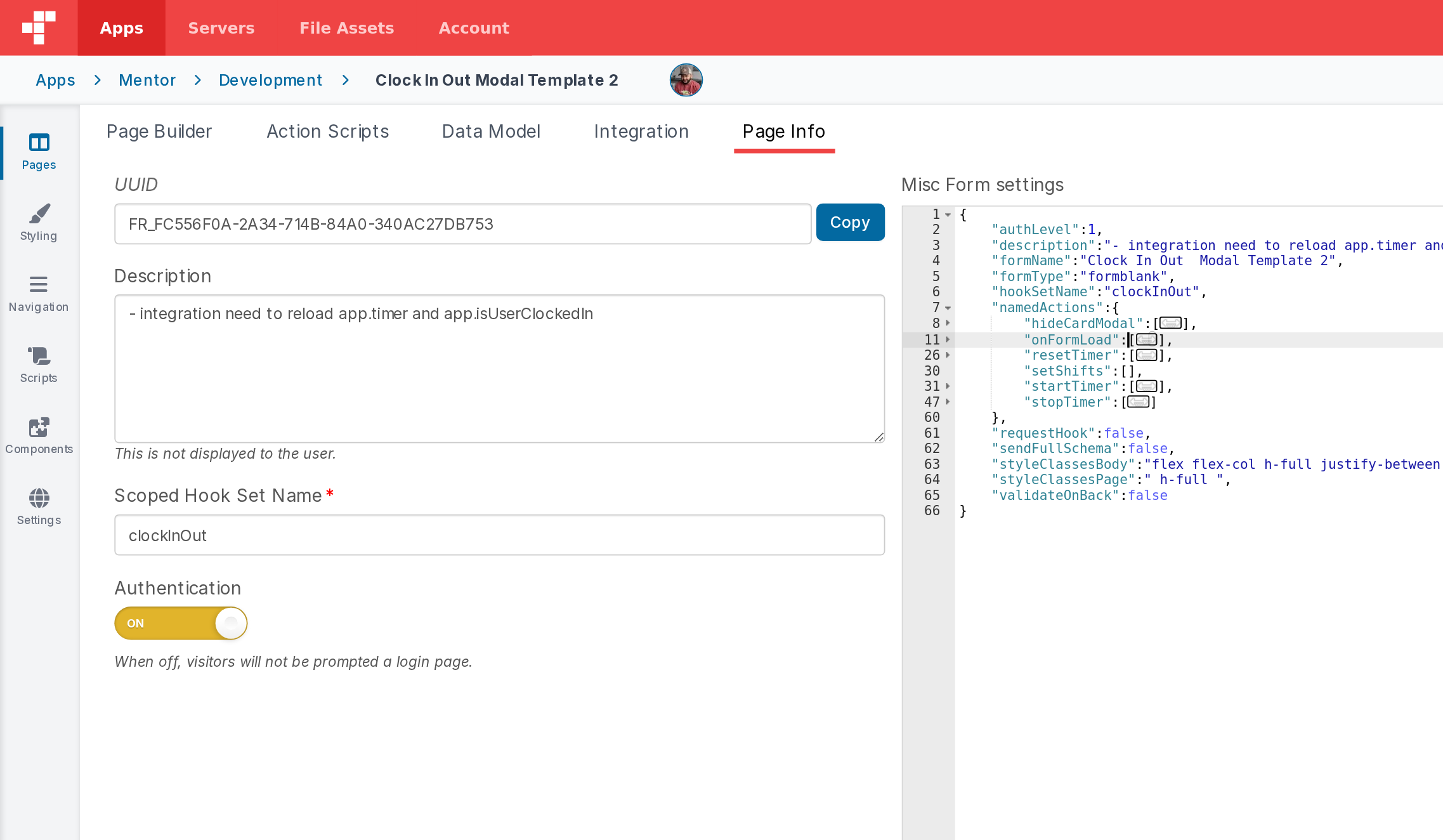
click at [382, 80] on div "Page Builder Action Scripts Data Model Integration Page Info Snippet Library Na…" at bounding box center [744, 453] width 1398 height 773
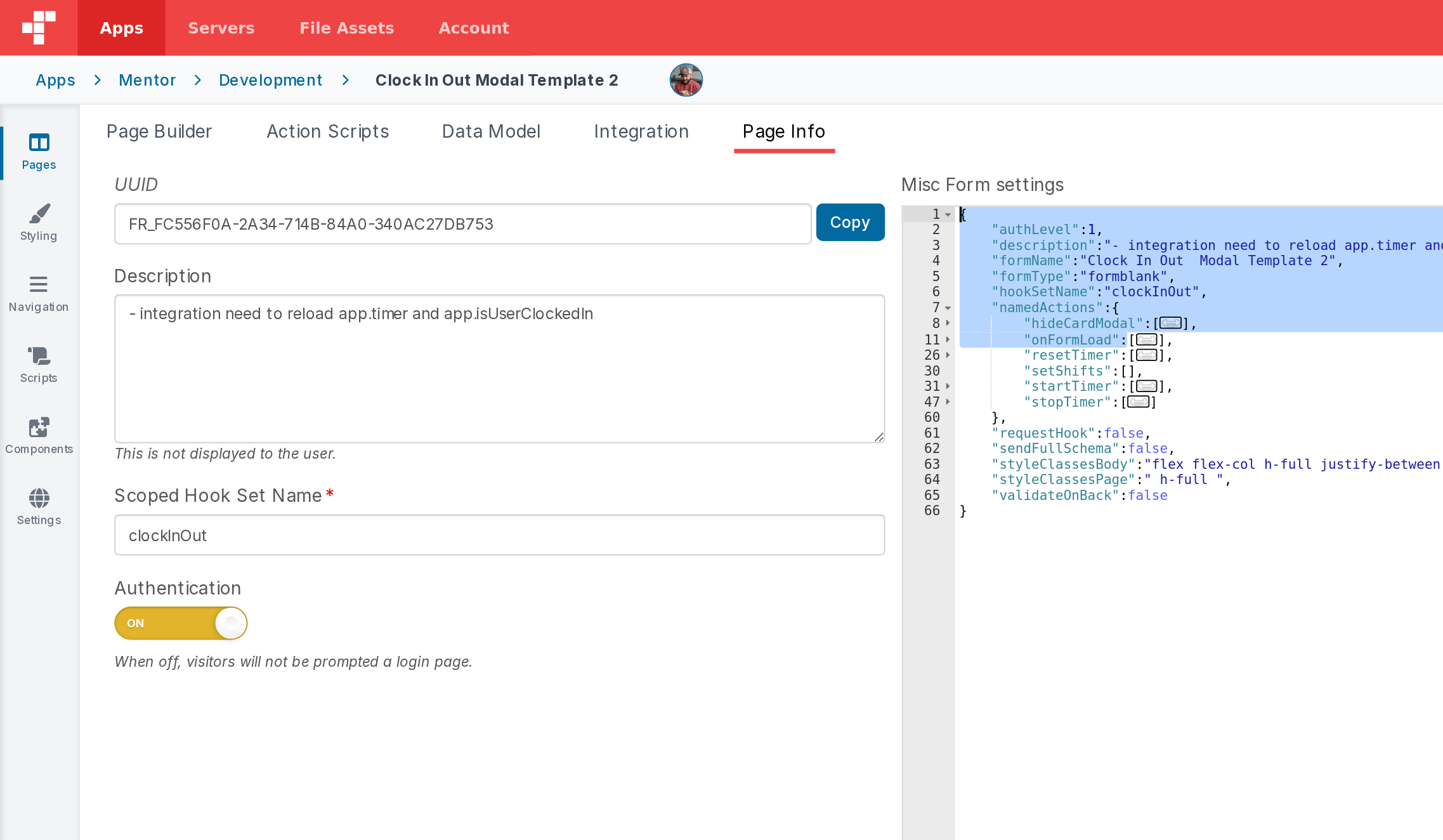
click at [647, 194] on div "{ "authLevel" : 1 , "description" : "- integration need to reload app.timer and…" at bounding box center [988, 465] width 887 height 693
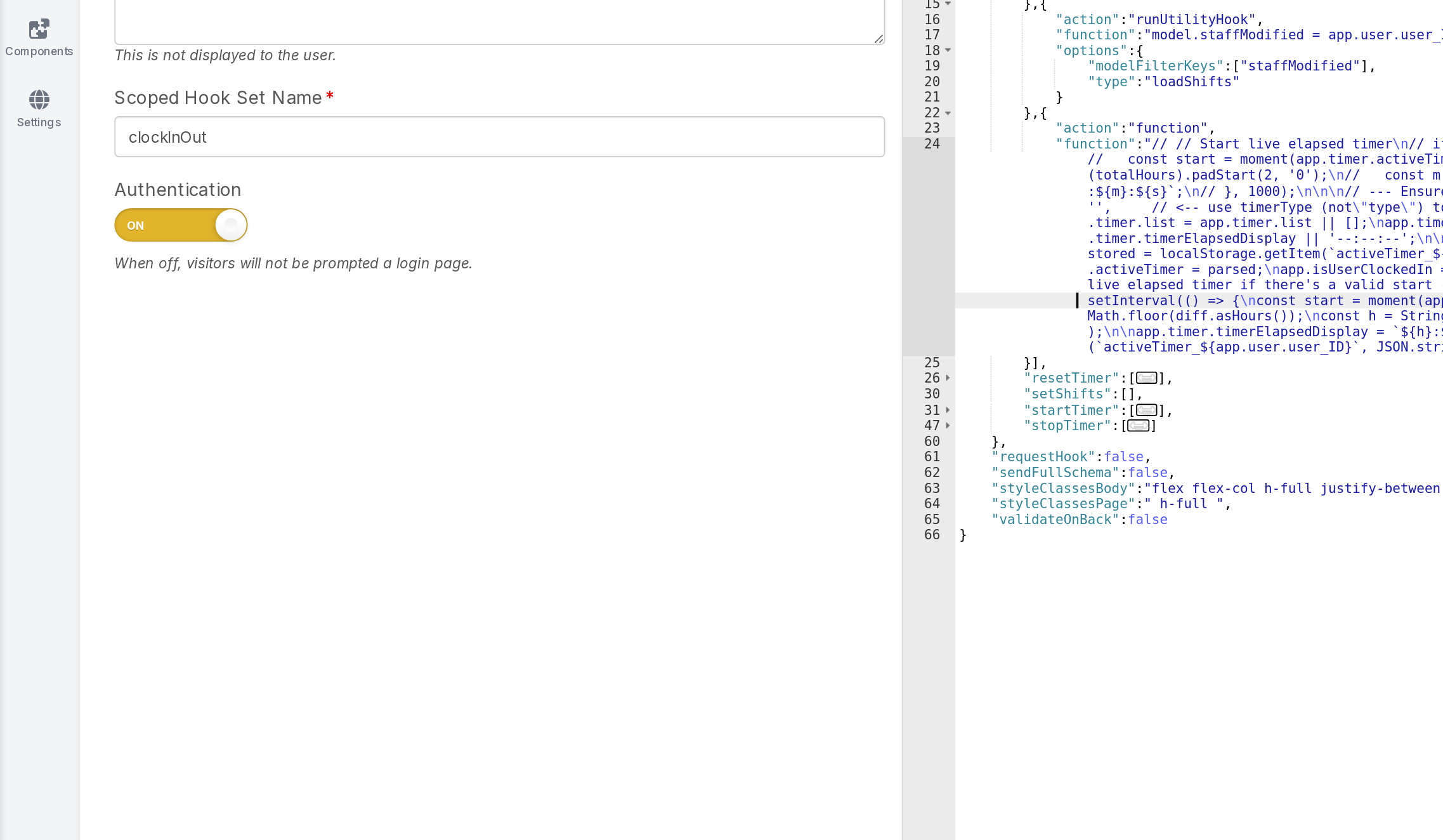
click at [595, 402] on div "{ "authLevel" : 1 , "description" : "- integration need to reload app.timer and…" at bounding box center [989, 474] width 888 height 712
click at [525, 387] on div "24" at bounding box center [531, 367] width 30 height 125
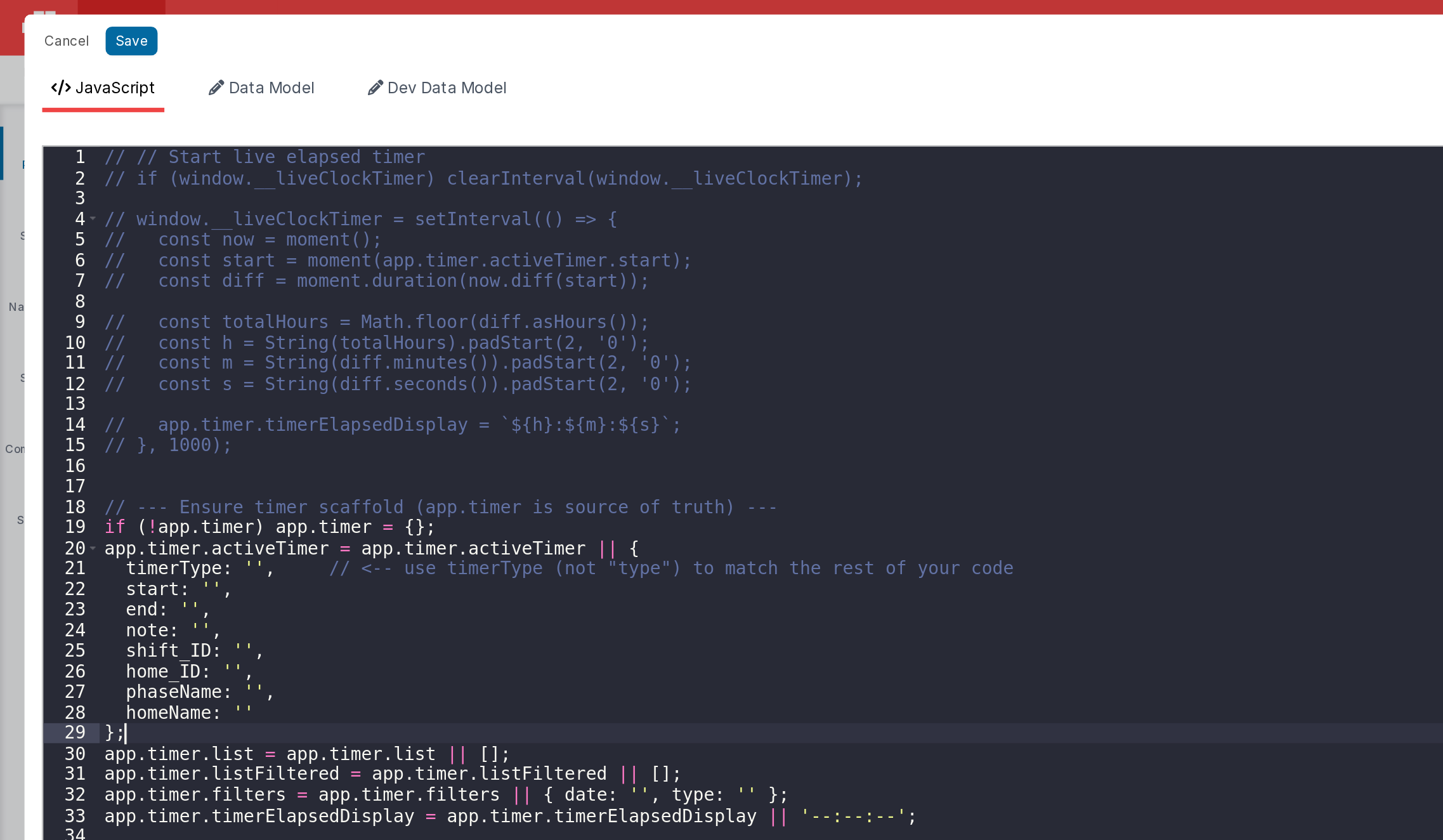
click at [468, 192] on div "// // Start live elapsed timer // if (window.__liveClockTimer) clearInterval(wi…" at bounding box center [731, 465] width 1350 height 762
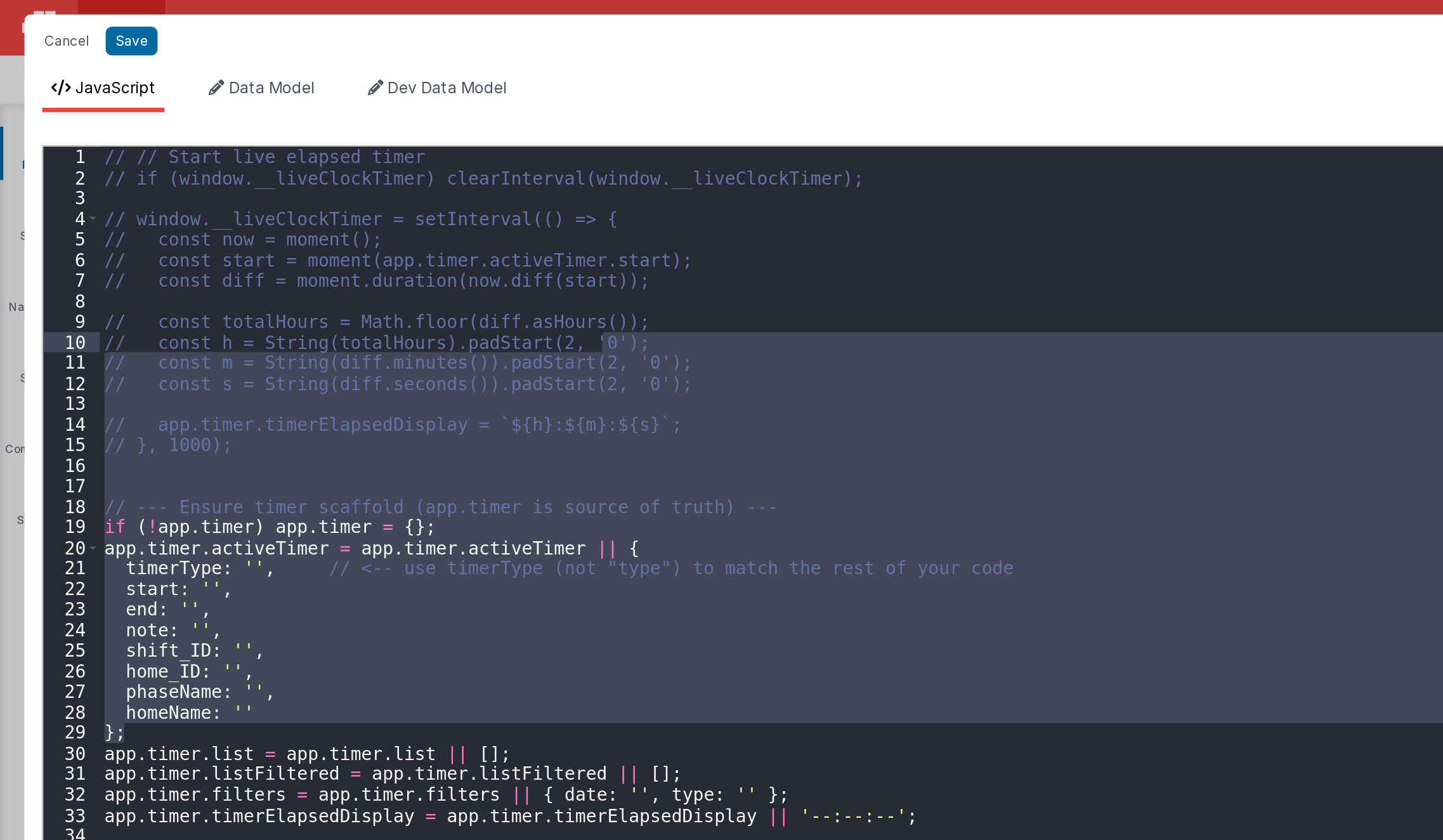
click at [436, 300] on div "// // Start live elapsed timer // if (window.__liveClockTimer) clearInterval(wi…" at bounding box center [731, 453] width 1350 height 739
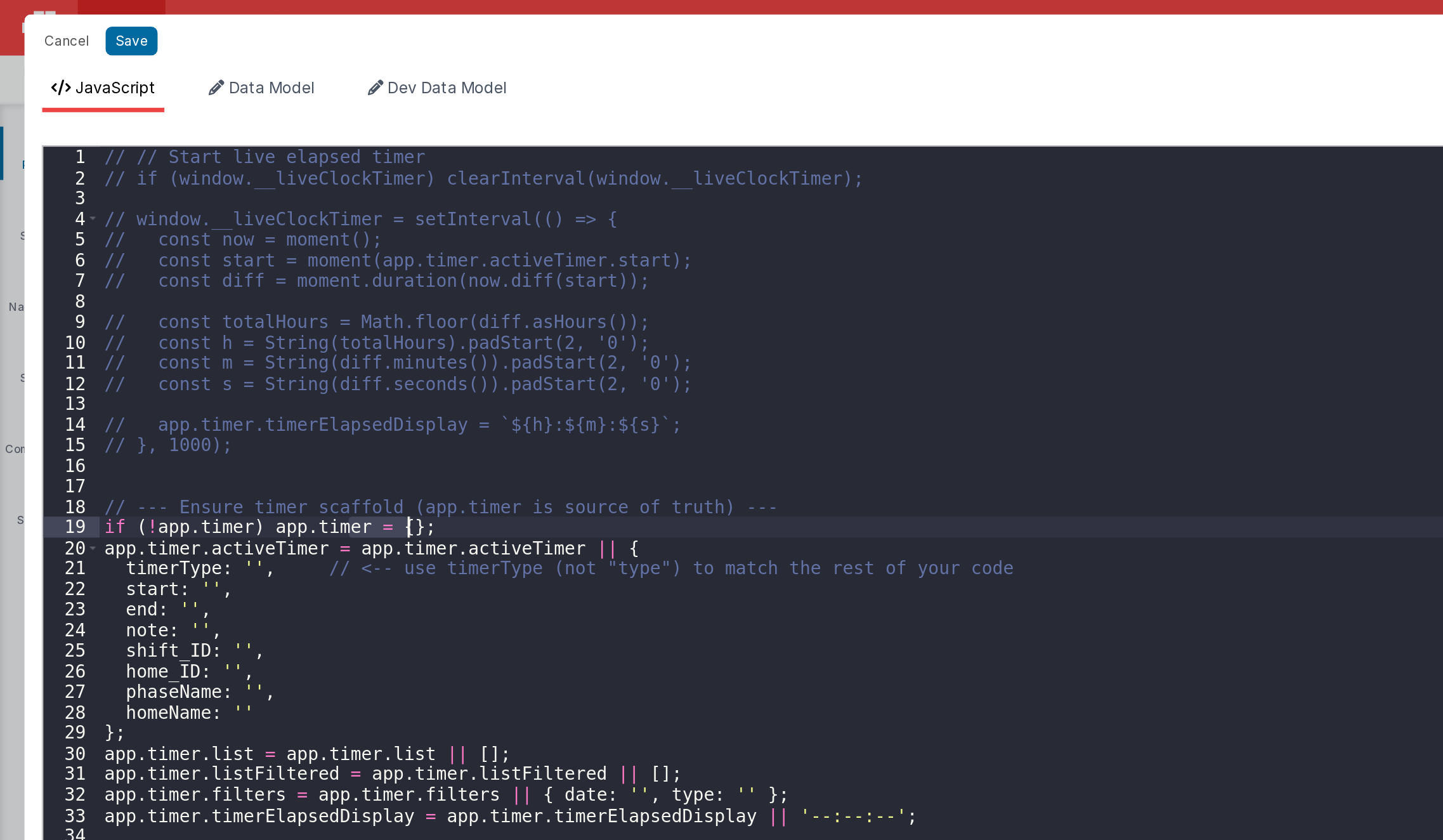
click at [436, 300] on div "// // Start live elapsed timer // if (window.__liveClockTimer) clearInterval(wi…" at bounding box center [731, 465] width 1350 height 762
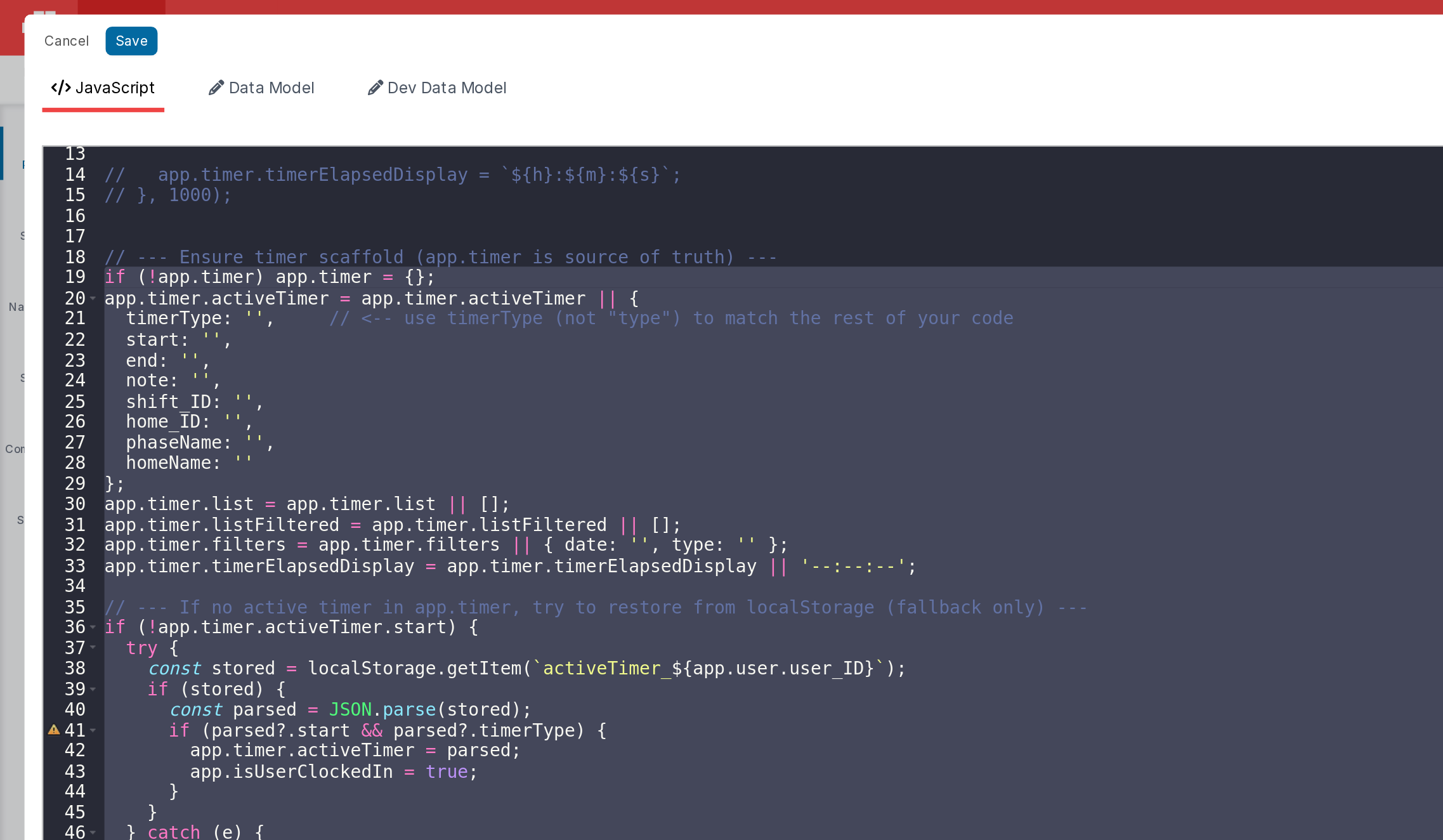
scroll to position [142, 0]
click at [406, 358] on div "// app.timer.timerElapsedDisplay = `${h}:${m}:${s}`; // }, 1000); // --- Ensure…" at bounding box center [731, 453] width 1350 height 739
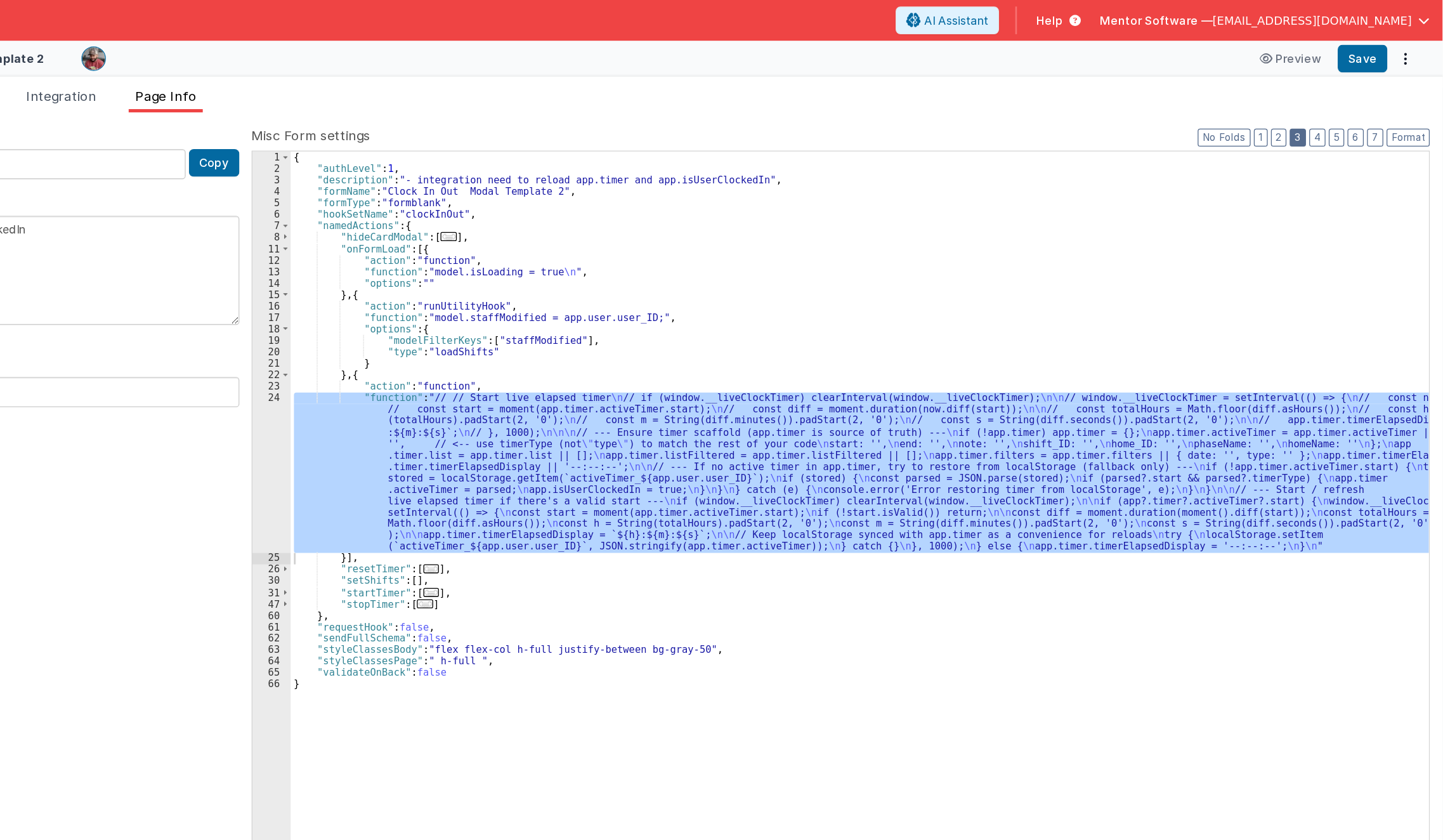
click at [1328, 106] on label "Misc Form settings" at bounding box center [974, 105] width 918 height 15
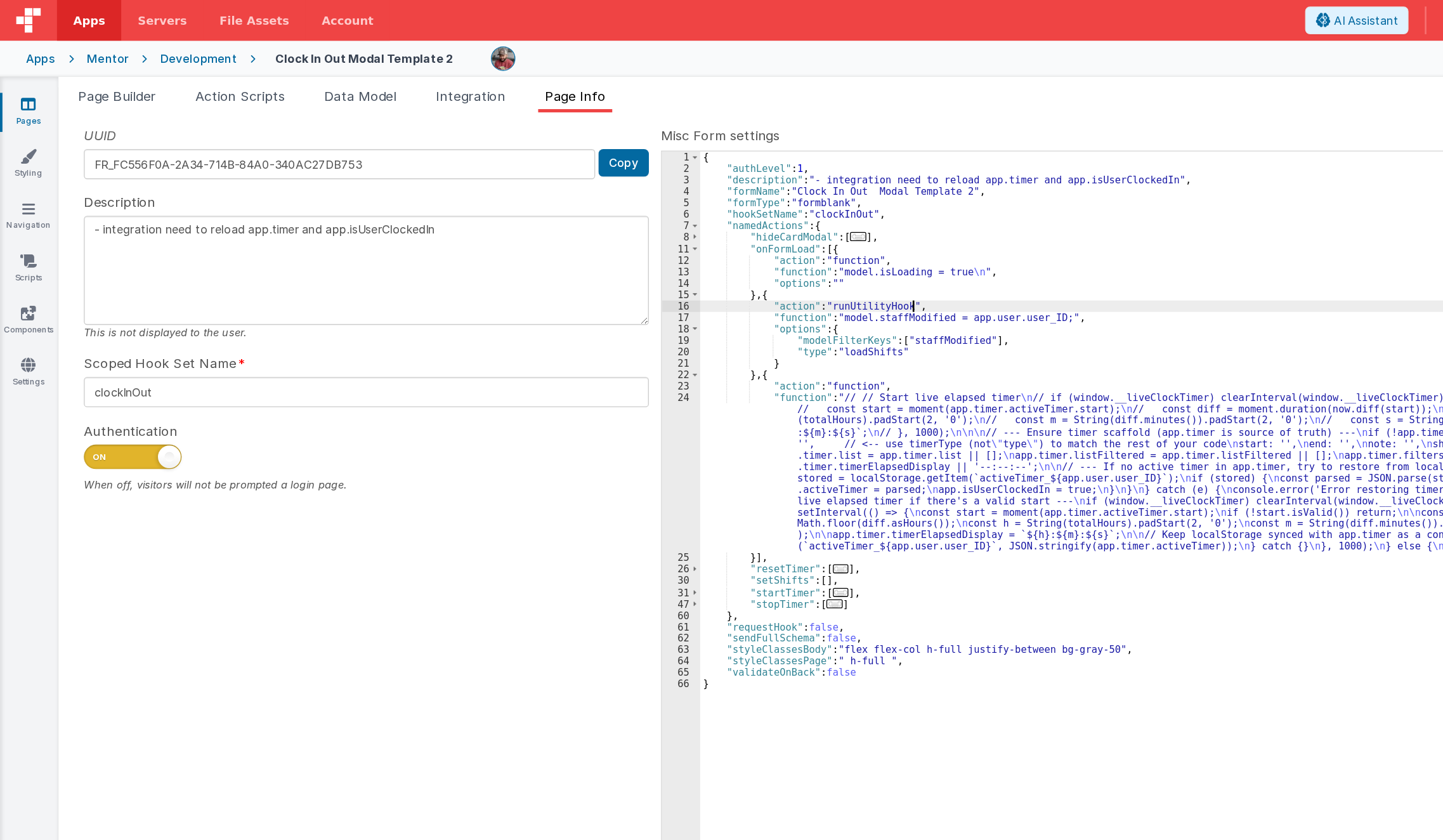
click at [453, 239] on div "UUID FR_FC556F0A-2A34-714B-84A0-340AC27DB753 Copy Description - integration nee…" at bounding box center [744, 454] width 1377 height 713
click at [540, 176] on span at bounding box center [542, 176] width 7 height 9
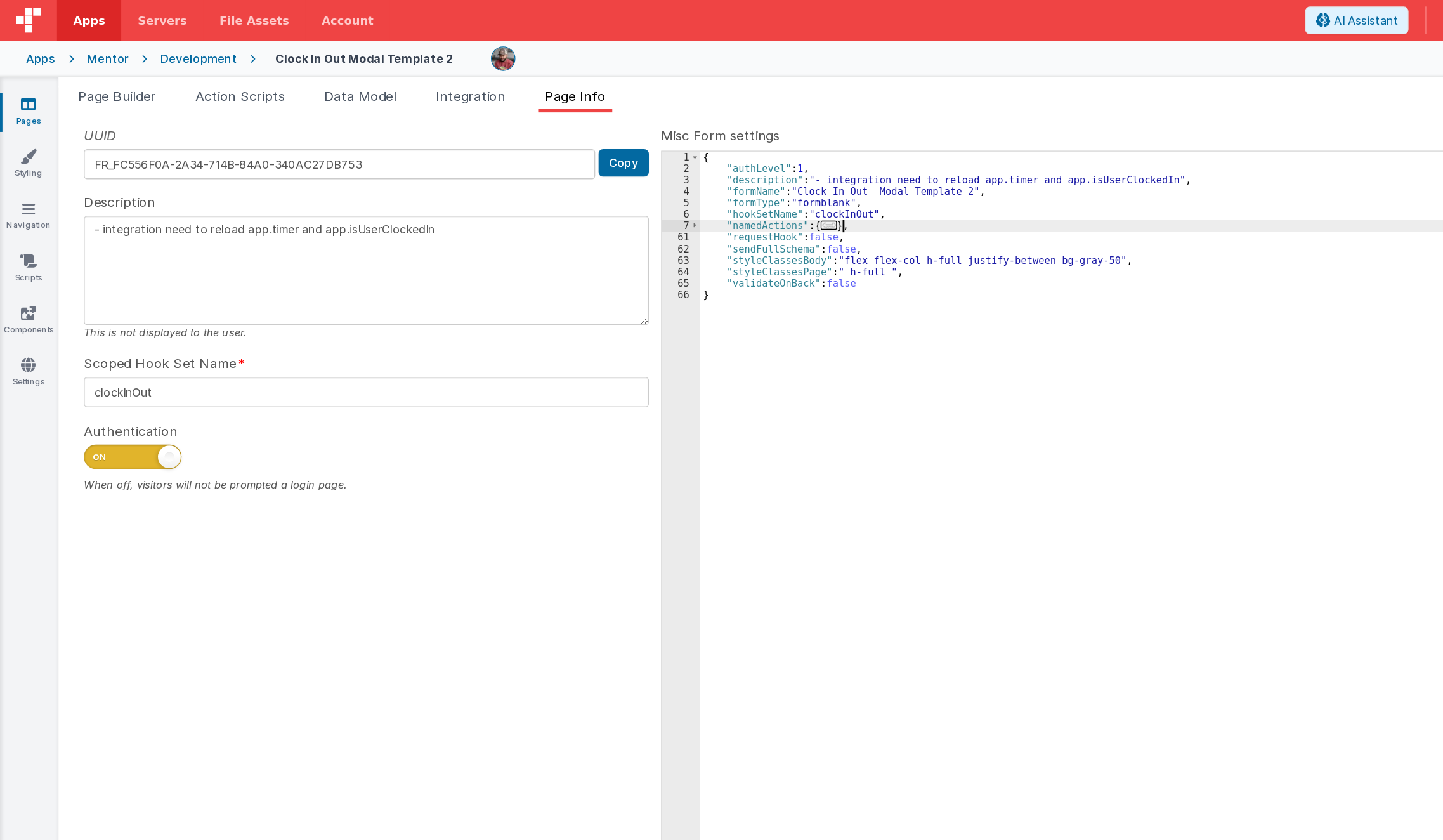
click at [671, 177] on div "{ "authLevel" : 1 , "description" : "- integration need to reload app.timer and…" at bounding box center [989, 474] width 888 height 712
click at [642, 171] on div "{ "authLevel" : 1 , "description" : "- integration need to reload app.timer and…" at bounding box center [989, 474] width 888 height 712
click at [639, 178] on span "..." at bounding box center [645, 176] width 12 height 7
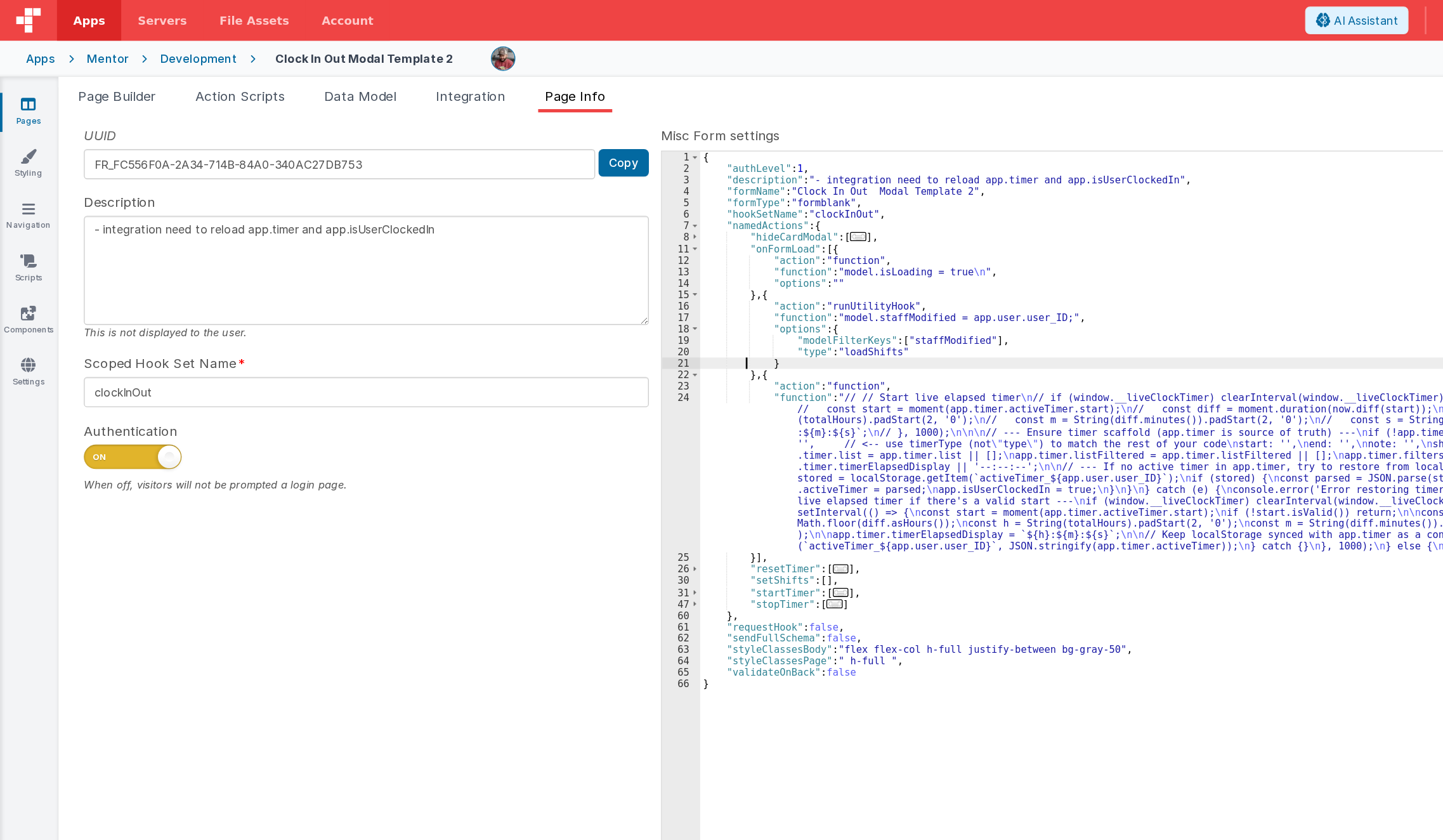
click at [581, 282] on div "{ "authLevel" : 1 , "description" : "- integration need to reload app.timer and…" at bounding box center [989, 474] width 888 height 712
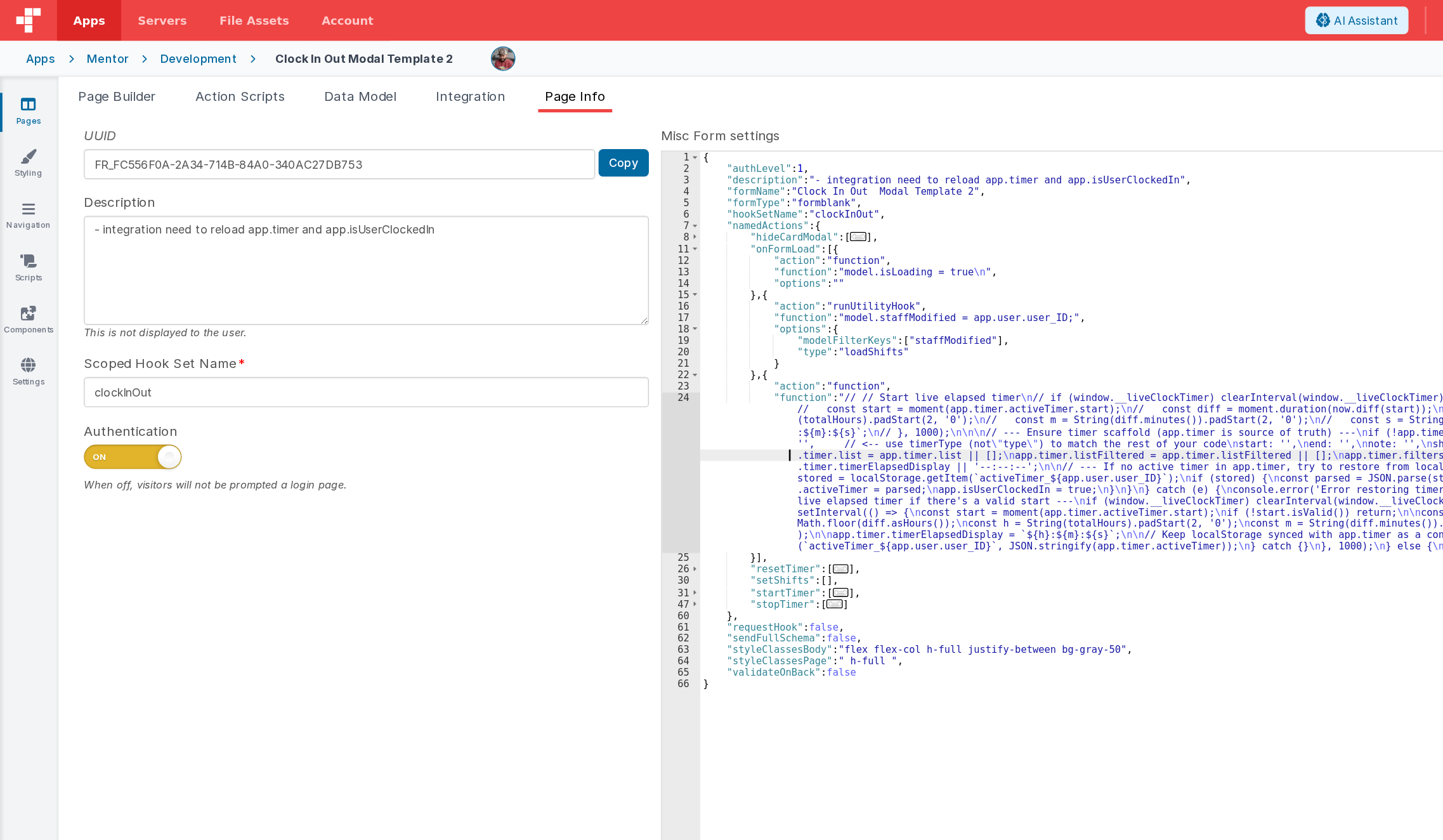
click at [583, 355] on div "{ "authLevel" : 1 , "description" : "- integration need to reload app.timer and…" at bounding box center [989, 474] width 888 height 712
click at [524, 369] on div "24" at bounding box center [531, 367] width 30 height 125
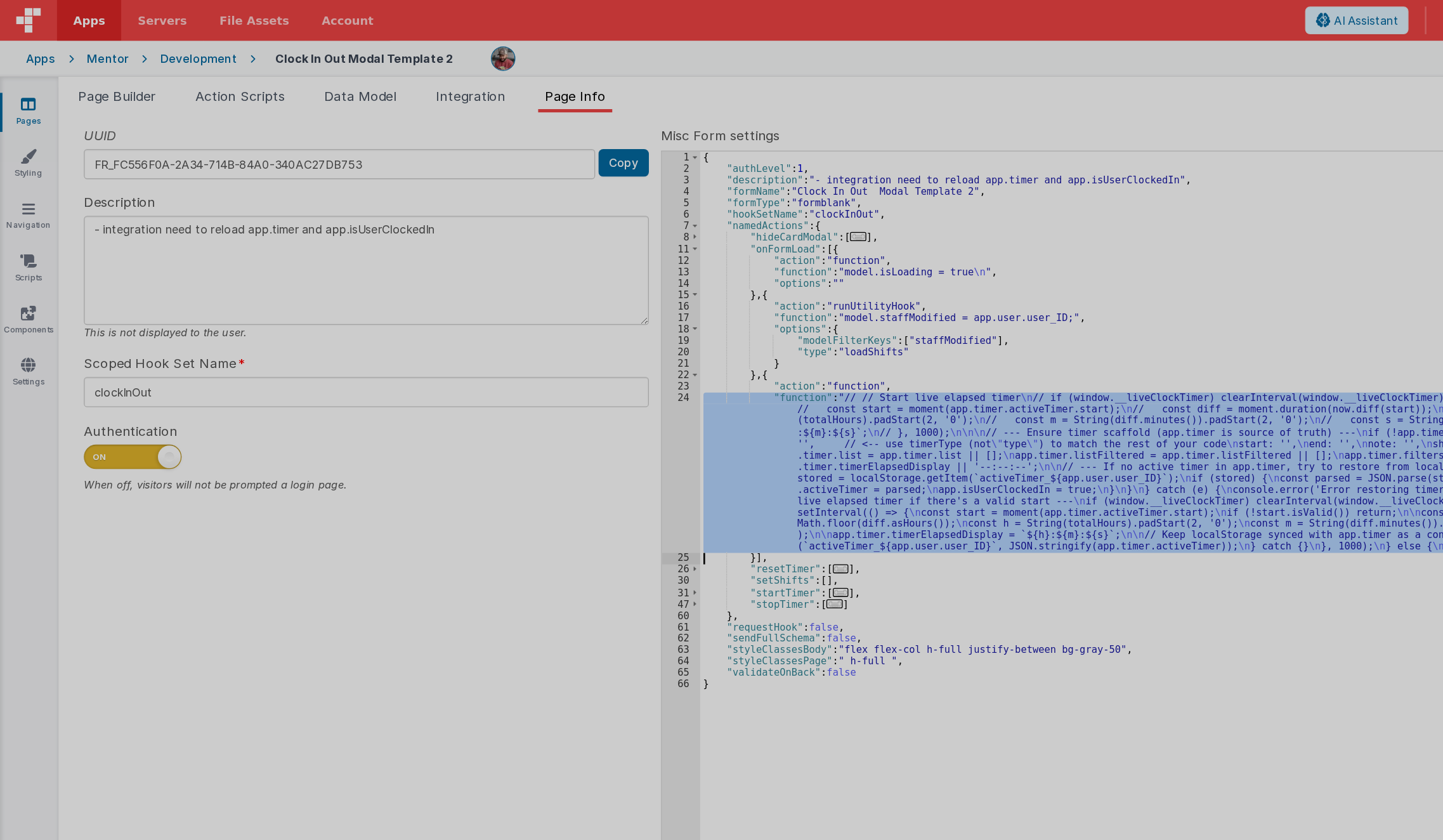
click at [524, 369] on div at bounding box center [721, 420] width 1443 height 840
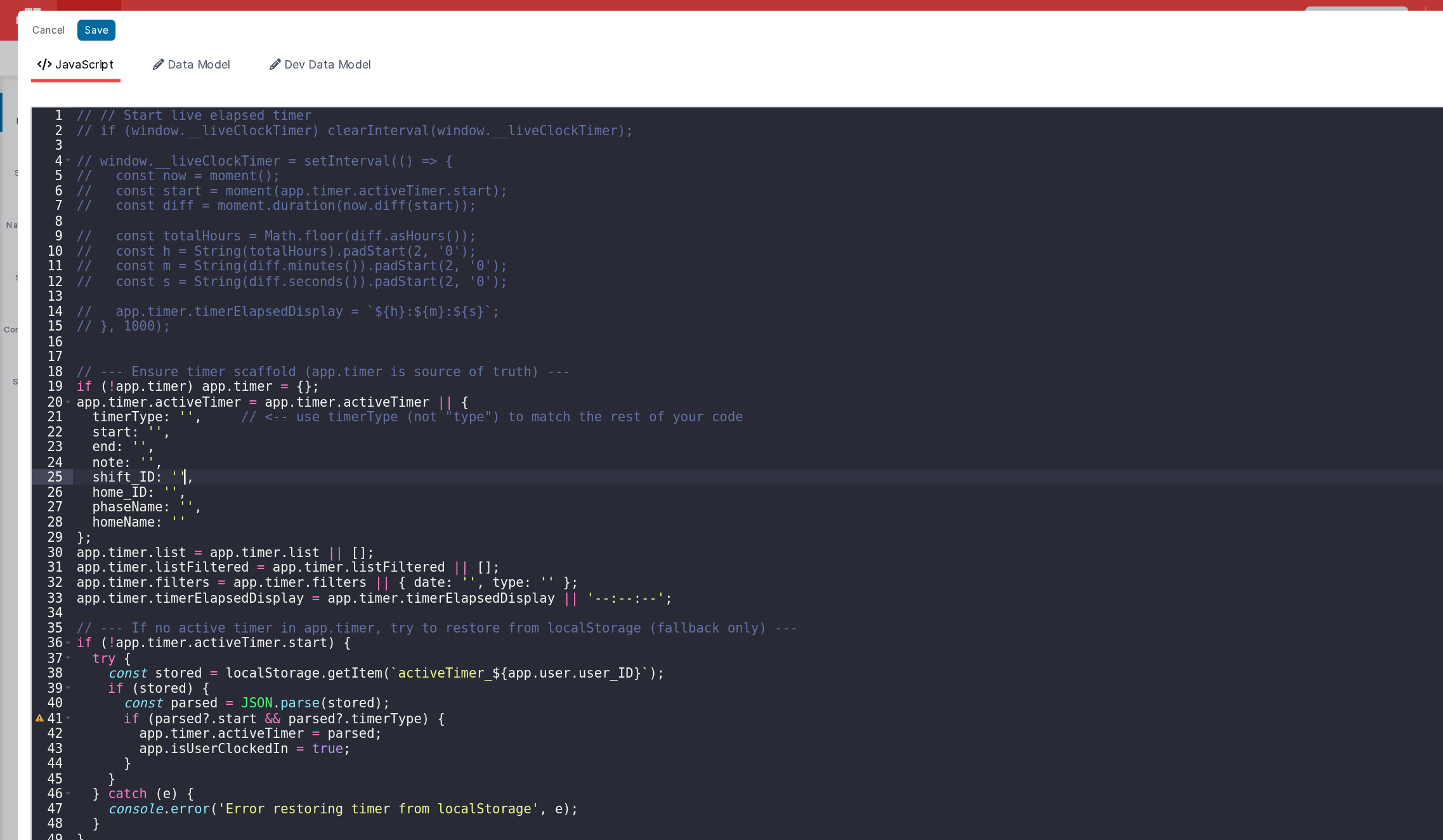
click at [524, 369] on div "// // Start live elapsed timer // if (window.__liveClockTimer) clearInterval(wi…" at bounding box center [731, 465] width 1350 height 762
click at [147, 277] on div "// // Start live elapsed timer // if (window.__liveClockTimer) clearInterval(wi…" at bounding box center [731, 465] width 1350 height 762
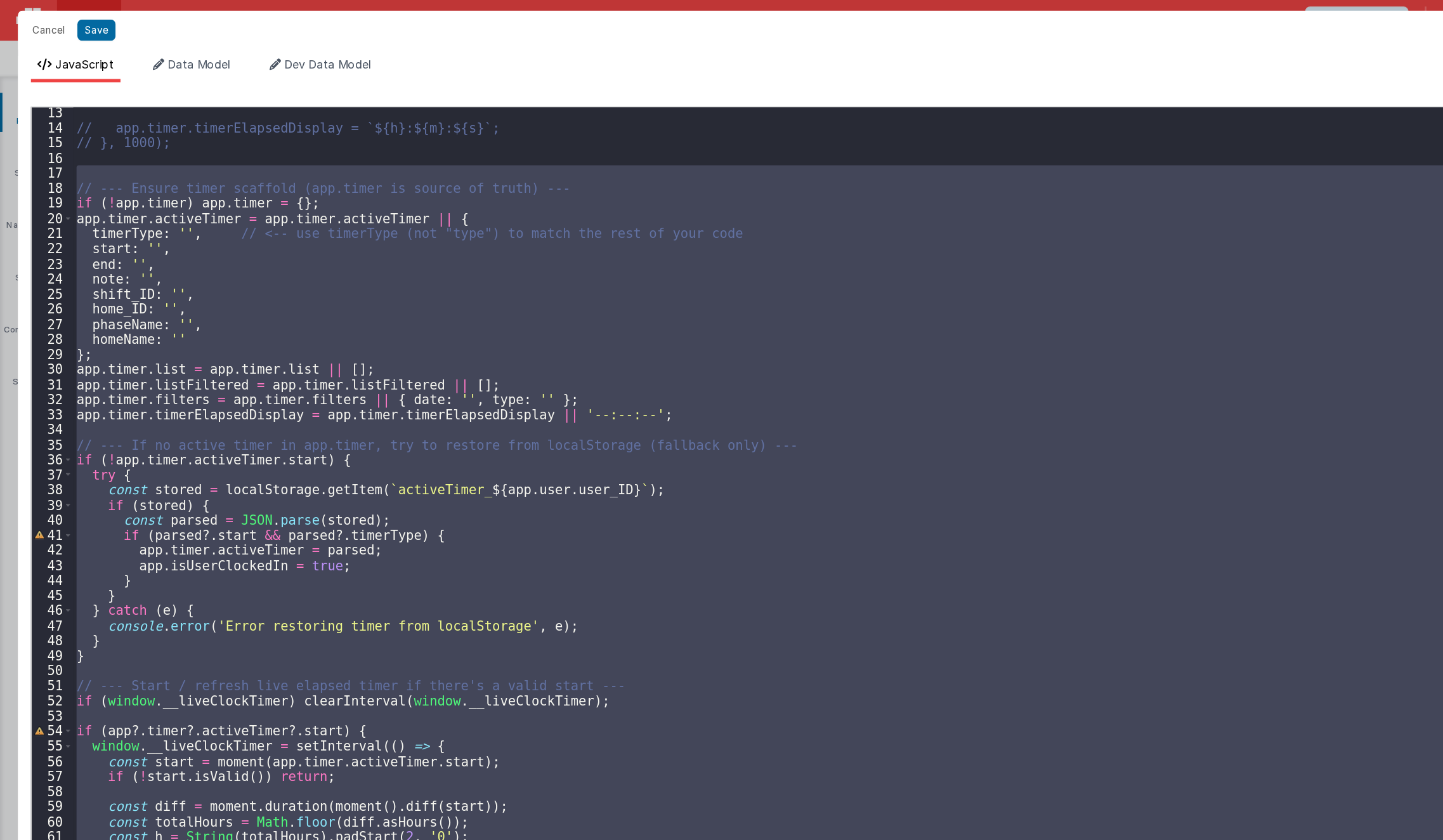
click at [323, 276] on div "// app.timer.timerElapsedDisplay = `${h}:${m}:${s}`; // }, 1000); // --- Ensure…" at bounding box center [731, 453] width 1350 height 739
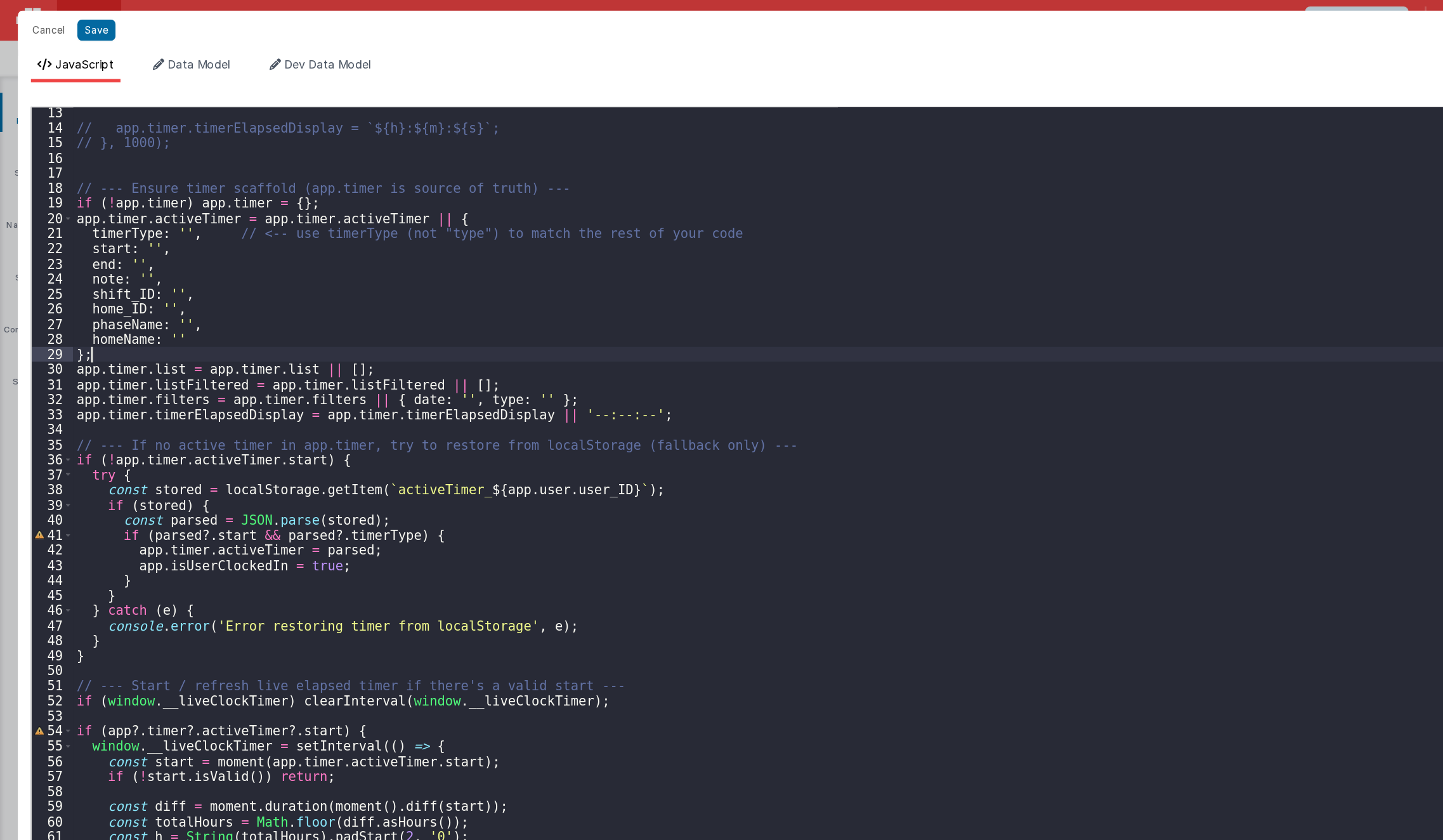
scroll to position [0, 0]
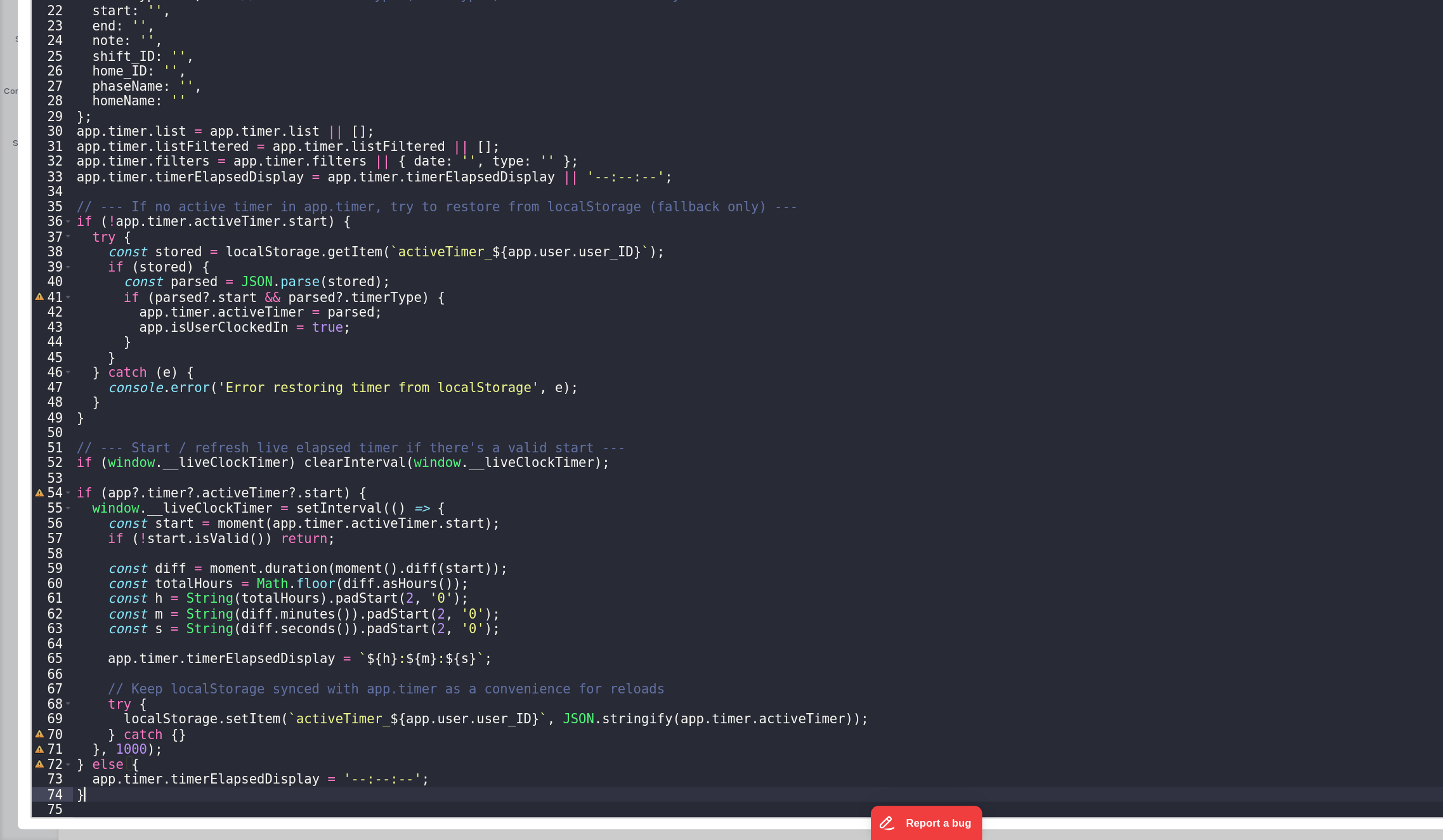
click at [120, 802] on div "// app.timer.timerElapsedDisplay = `${h}:${m}:${s}`; // }, 1000); // --- Ensure…" at bounding box center [731, 463] width 1350 height 762
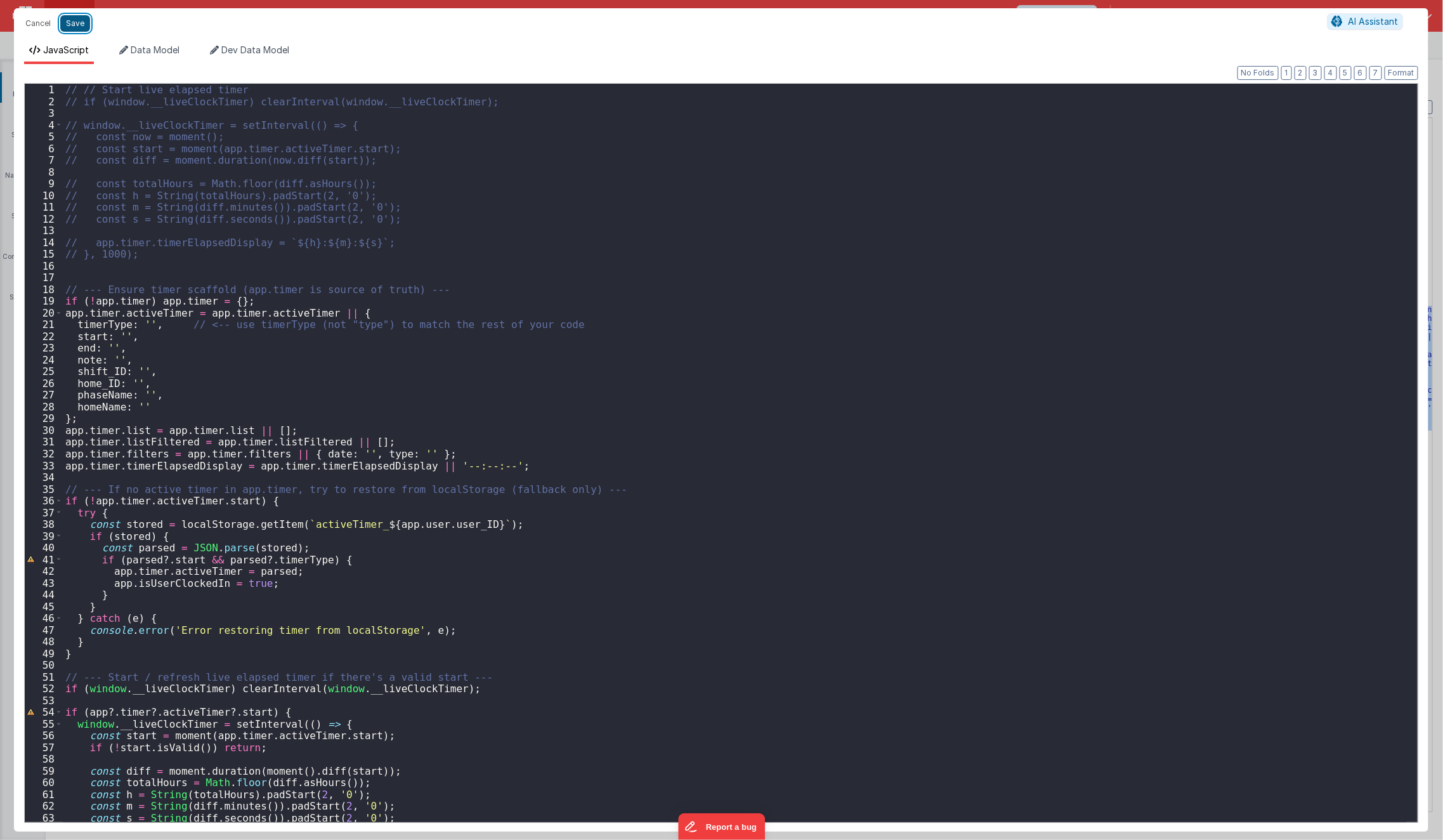
click at [72, 23] on button "Save" at bounding box center [75, 23] width 30 height 17
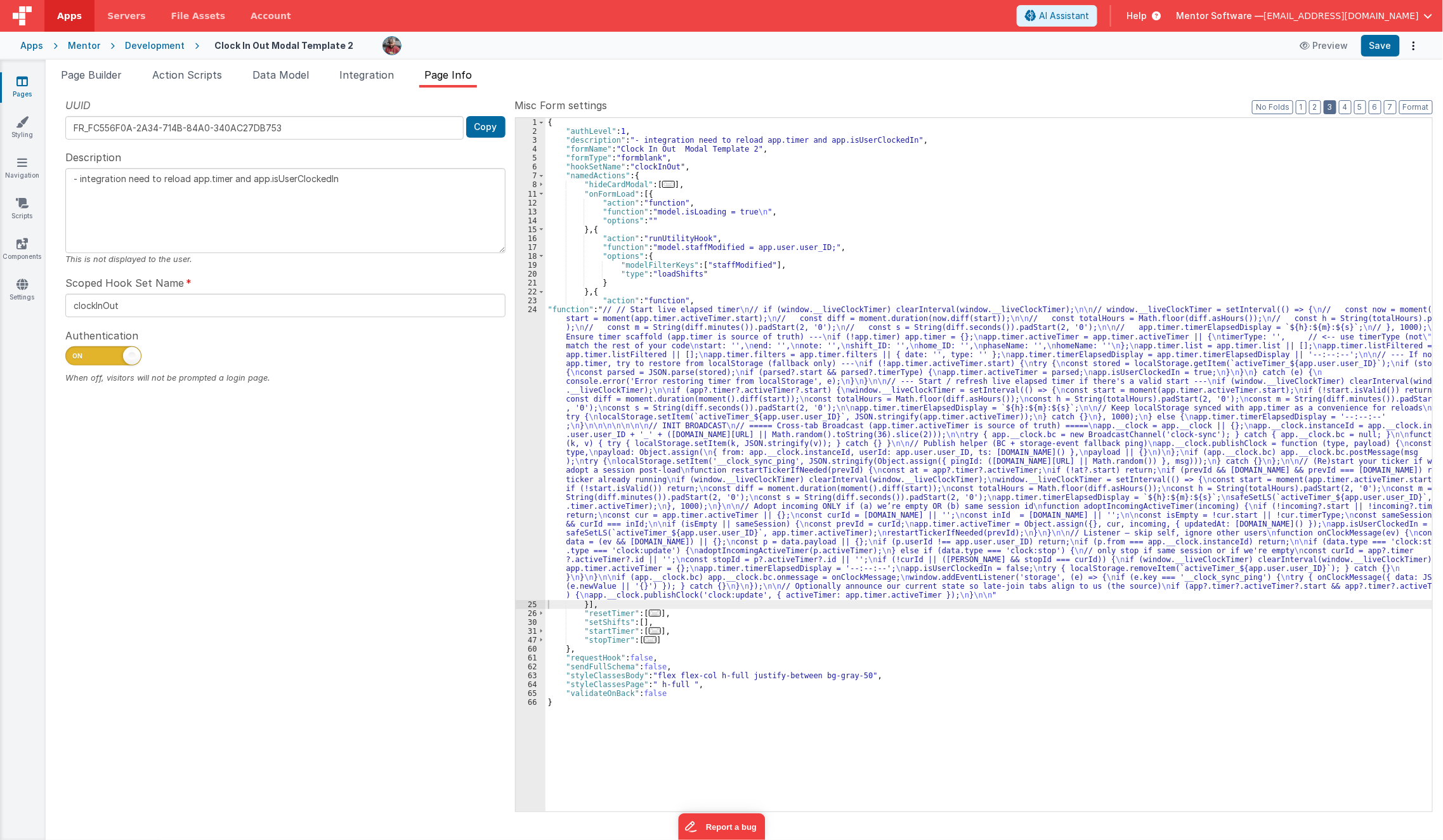
click at [1336, 113] on button "3" at bounding box center [1330, 107] width 12 height 14
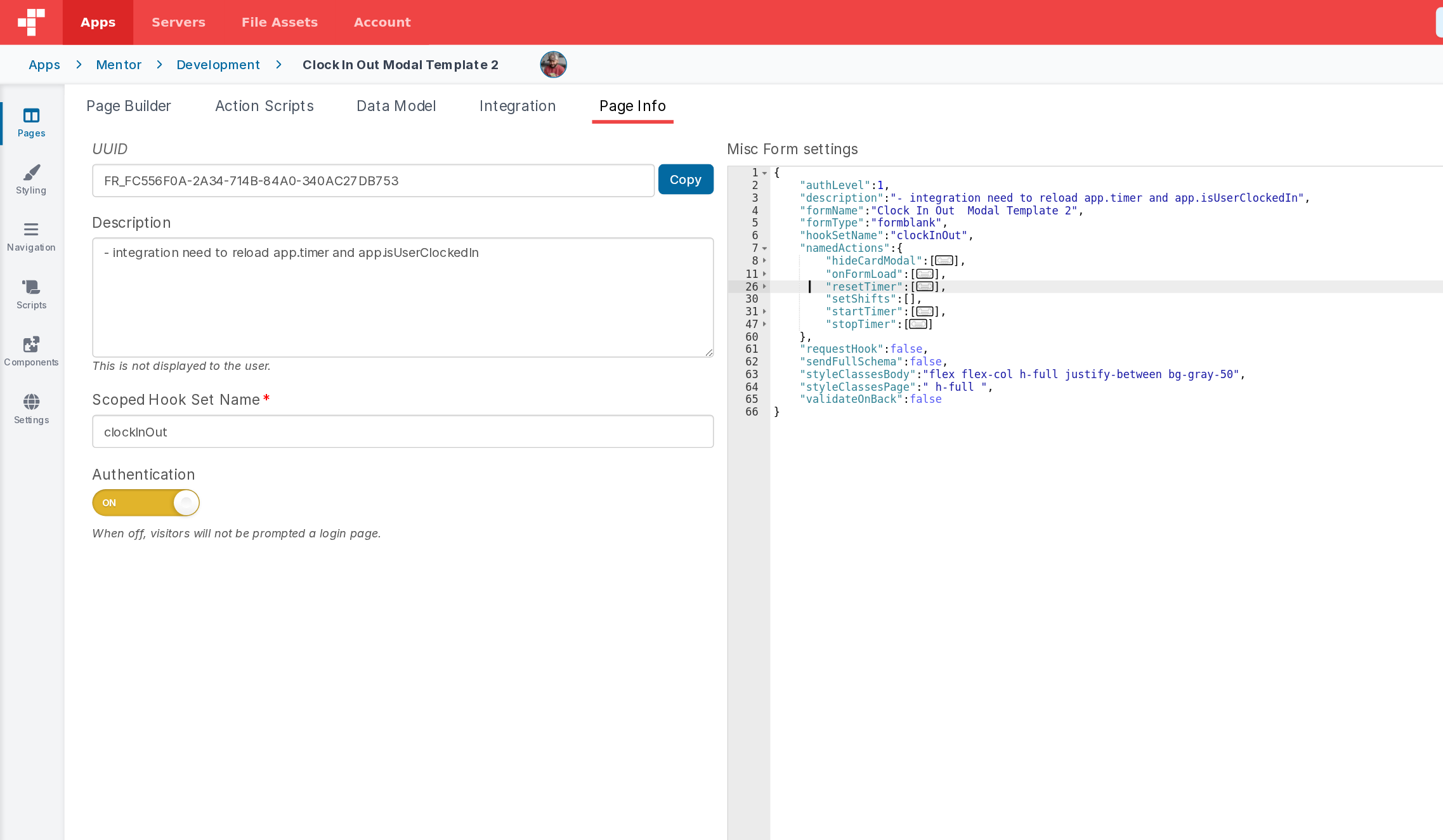
click at [403, 138] on div "UUID FR_FC556F0A-2A34-714B-84A0-340AC27DB753 Copy Description - integration nee…" at bounding box center [744, 454] width 1377 height 713
click at [652, 220] on span "..." at bounding box center [655, 220] width 12 height 7
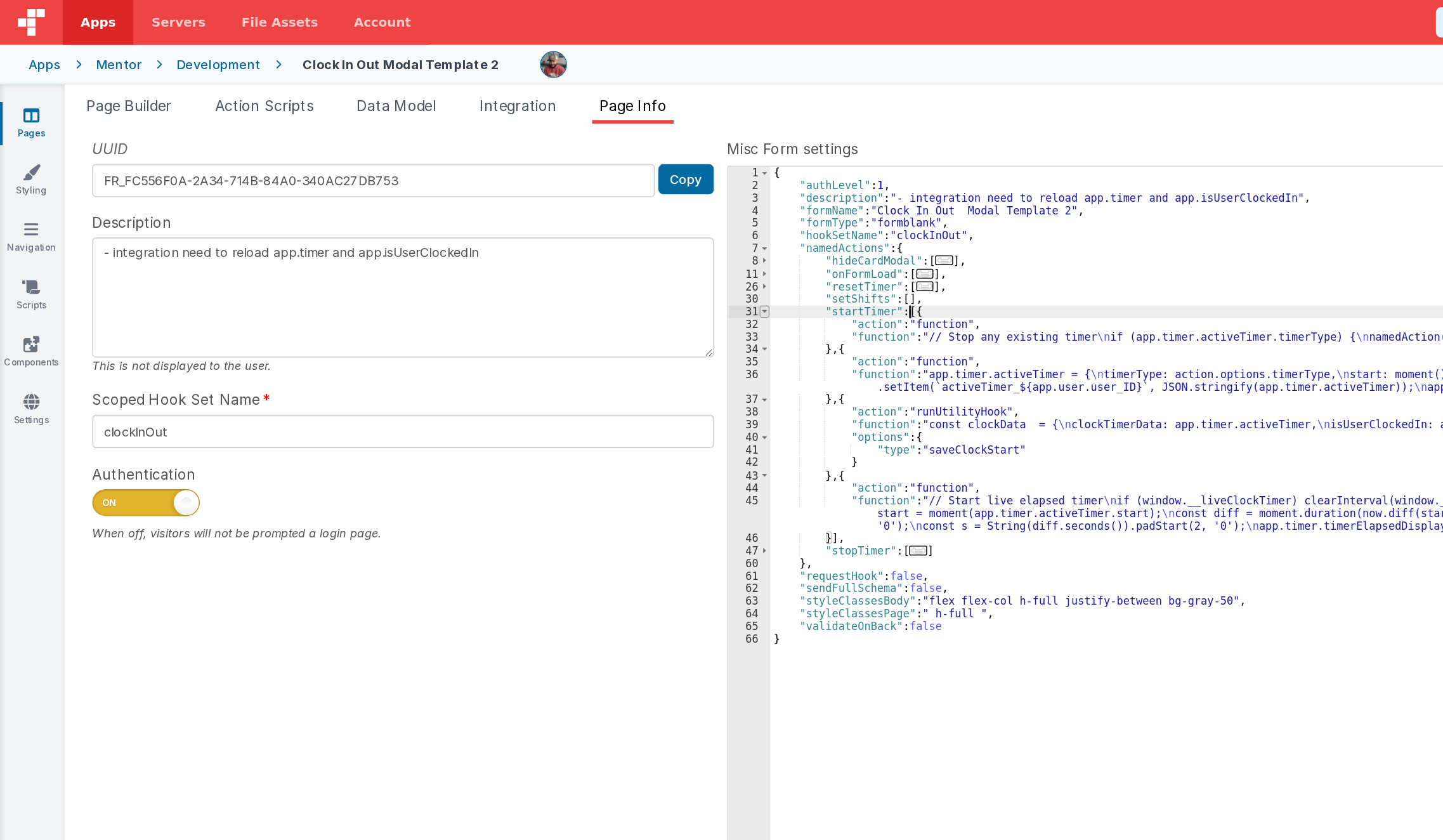
click at [541, 223] on span at bounding box center [542, 220] width 7 height 9
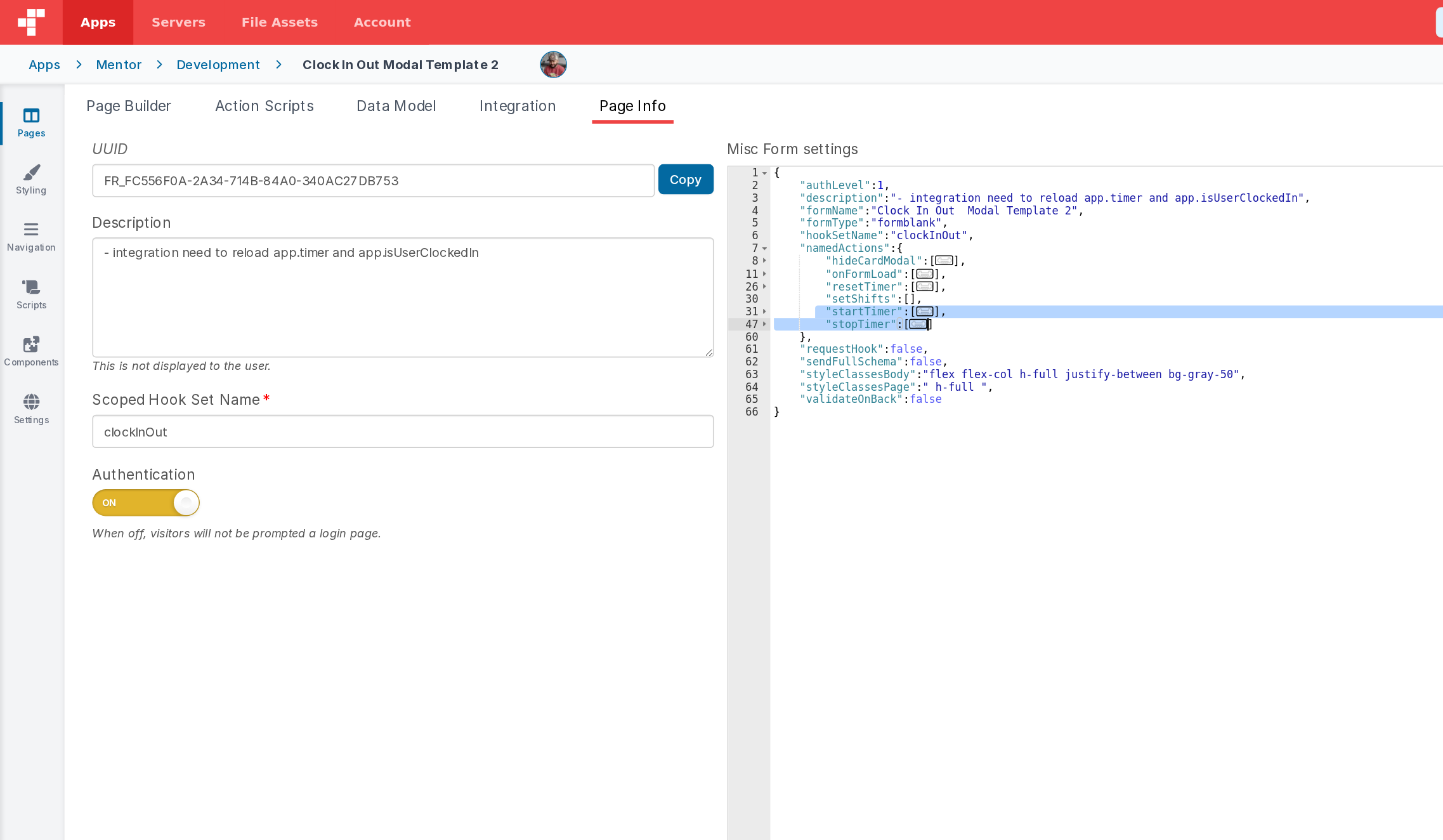
drag, startPoint x: 577, startPoint y: 218, endPoint x: 678, endPoint y: 228, distance: 101.5
click at [678, 228] on div "{ "authLevel" : 1 , "description" : "- integration need to reload app.timer and…" at bounding box center [989, 474] width 888 height 712
click at [652, 219] on div "{ "authLevel" : 1 , "description" : "- integration need to reload app.timer and…" at bounding box center [988, 465] width 887 height 693
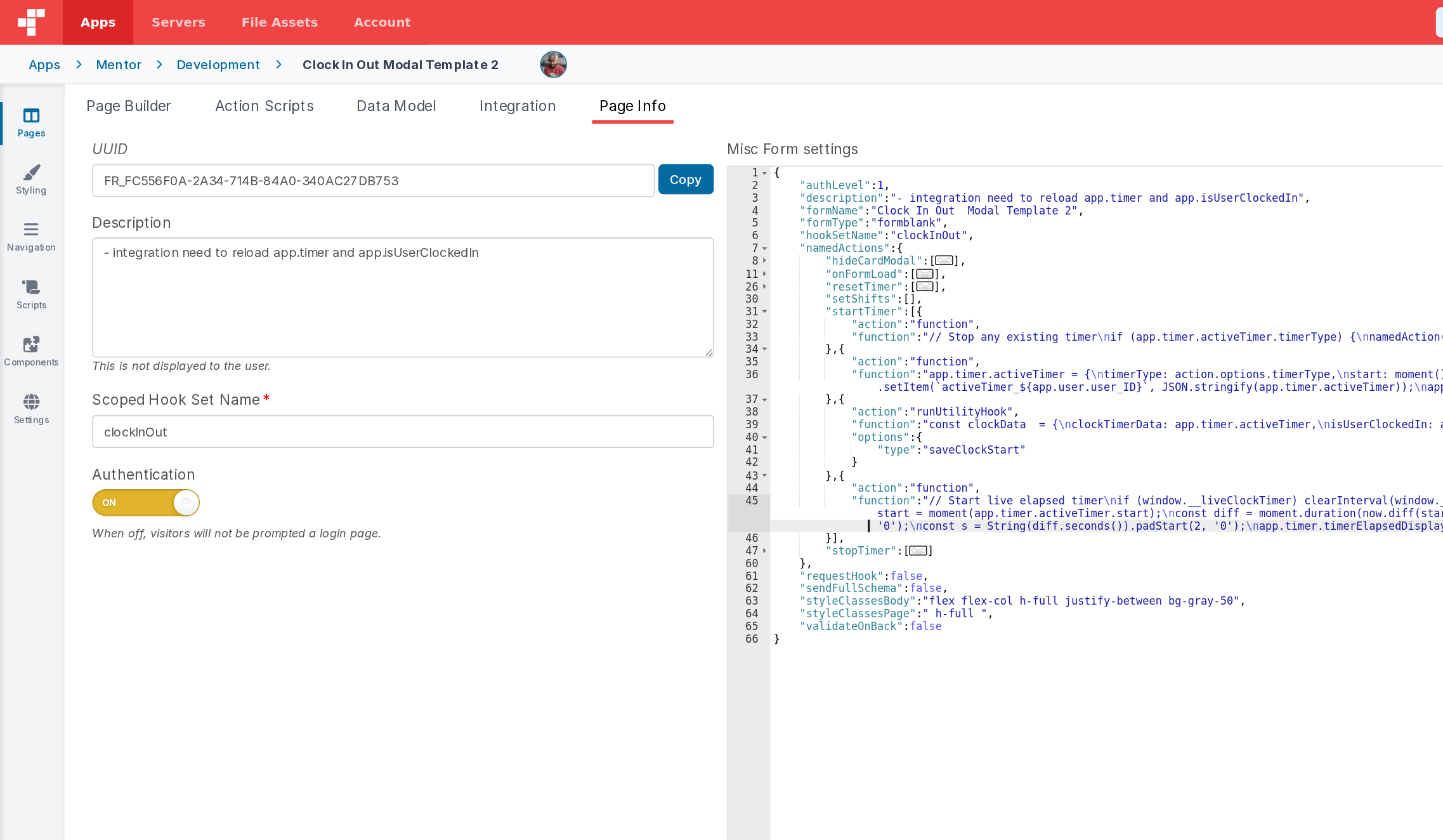
click at [592, 368] on div "{ "authLevel" : 1 , "description" : "- integration need to reload app.timer and…" at bounding box center [989, 474] width 888 height 712
click at [531, 363] on div "45" at bounding box center [531, 363] width 30 height 27
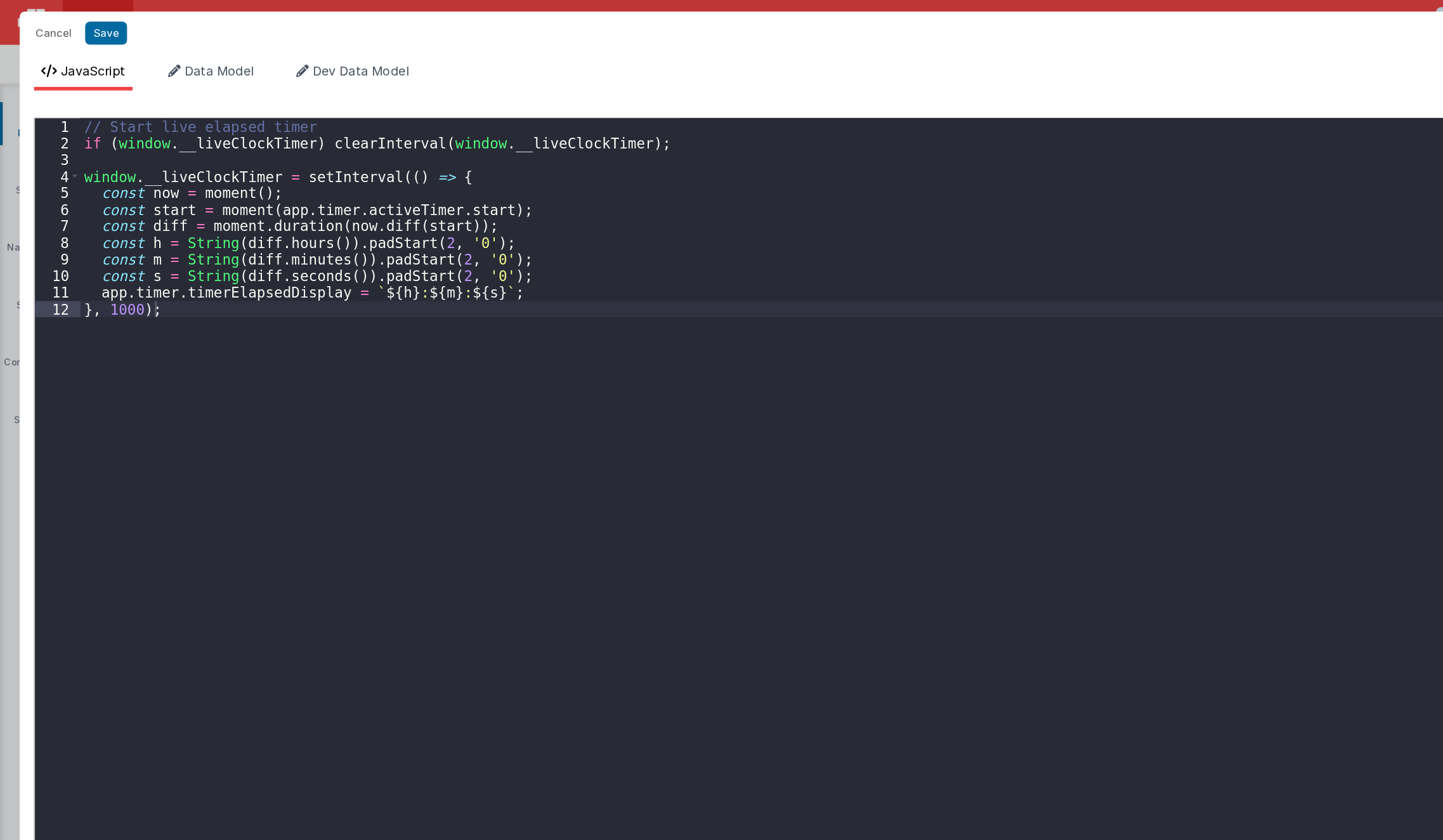
click at [531, 363] on div "Cancel Save AI Assistant JavaScript Data Model Dev Data Model Format 7 6 5 4 3 …" at bounding box center [721, 420] width 1443 height 840
click at [302, 367] on div "// Start live elapsed timer if ( window . __liveClockTimer ) clearInterval ( wi…" at bounding box center [737, 465] width 1361 height 762
click at [41, 24] on button "Cancel" at bounding box center [38, 23] width 38 height 18
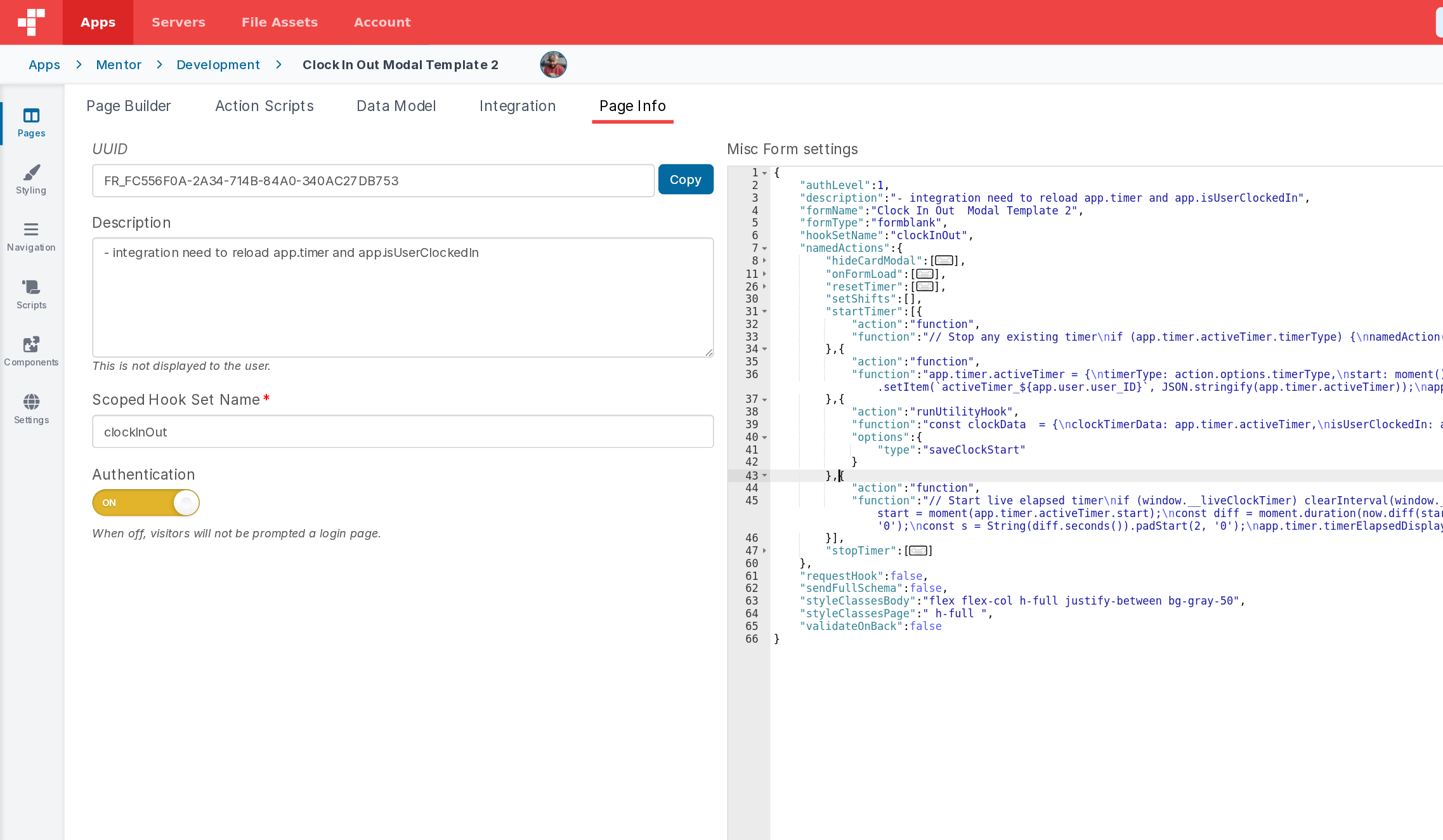
click at [595, 336] on div "{ "authLevel" : 1 , "description" : "- integration need to reload app.timer and…" at bounding box center [989, 474] width 888 height 712
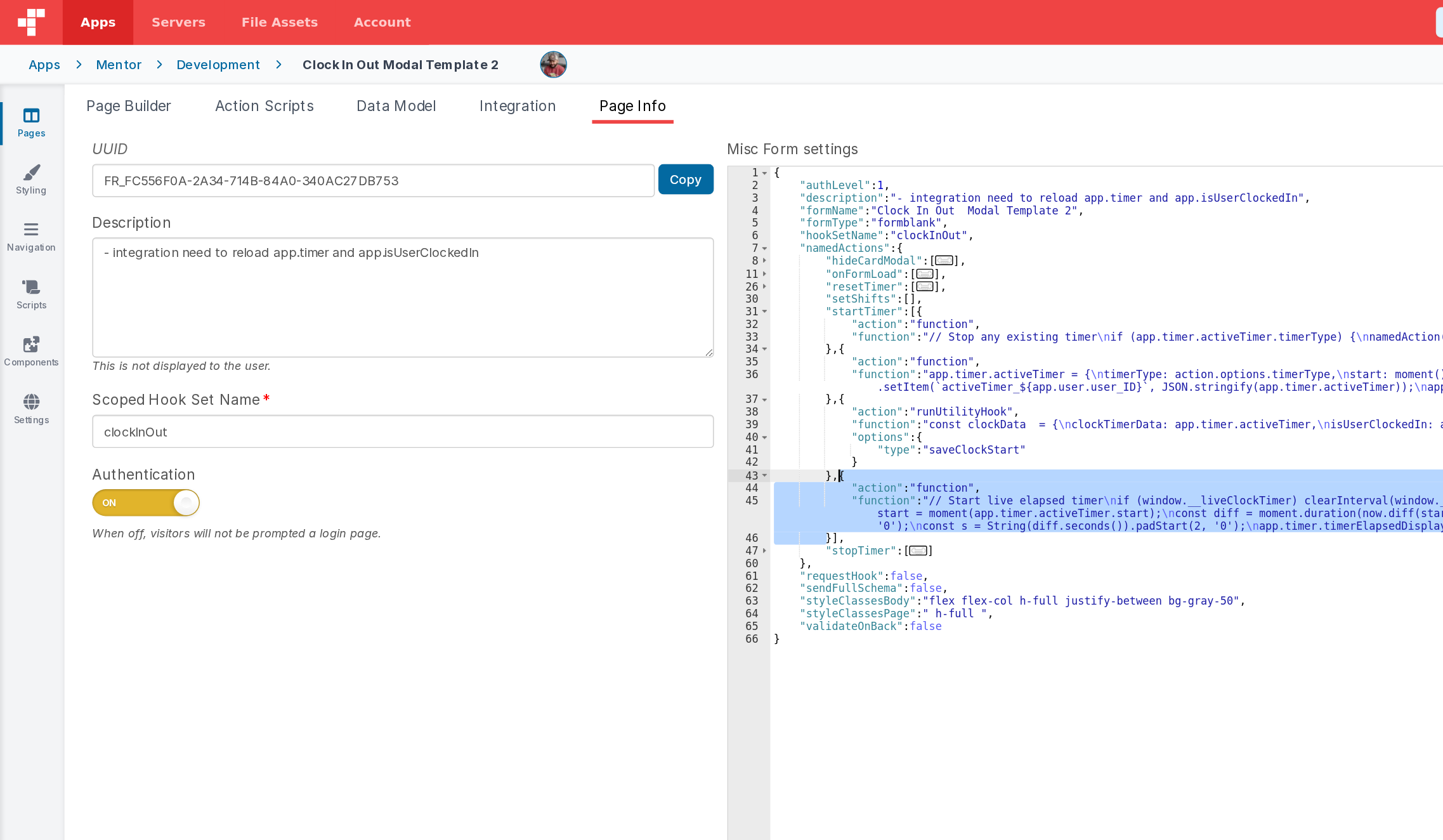
click at [577, 369] on div "{ "authLevel" : 1 , "description" : "- integration need to reload app.timer and…" at bounding box center [988, 465] width 887 height 693
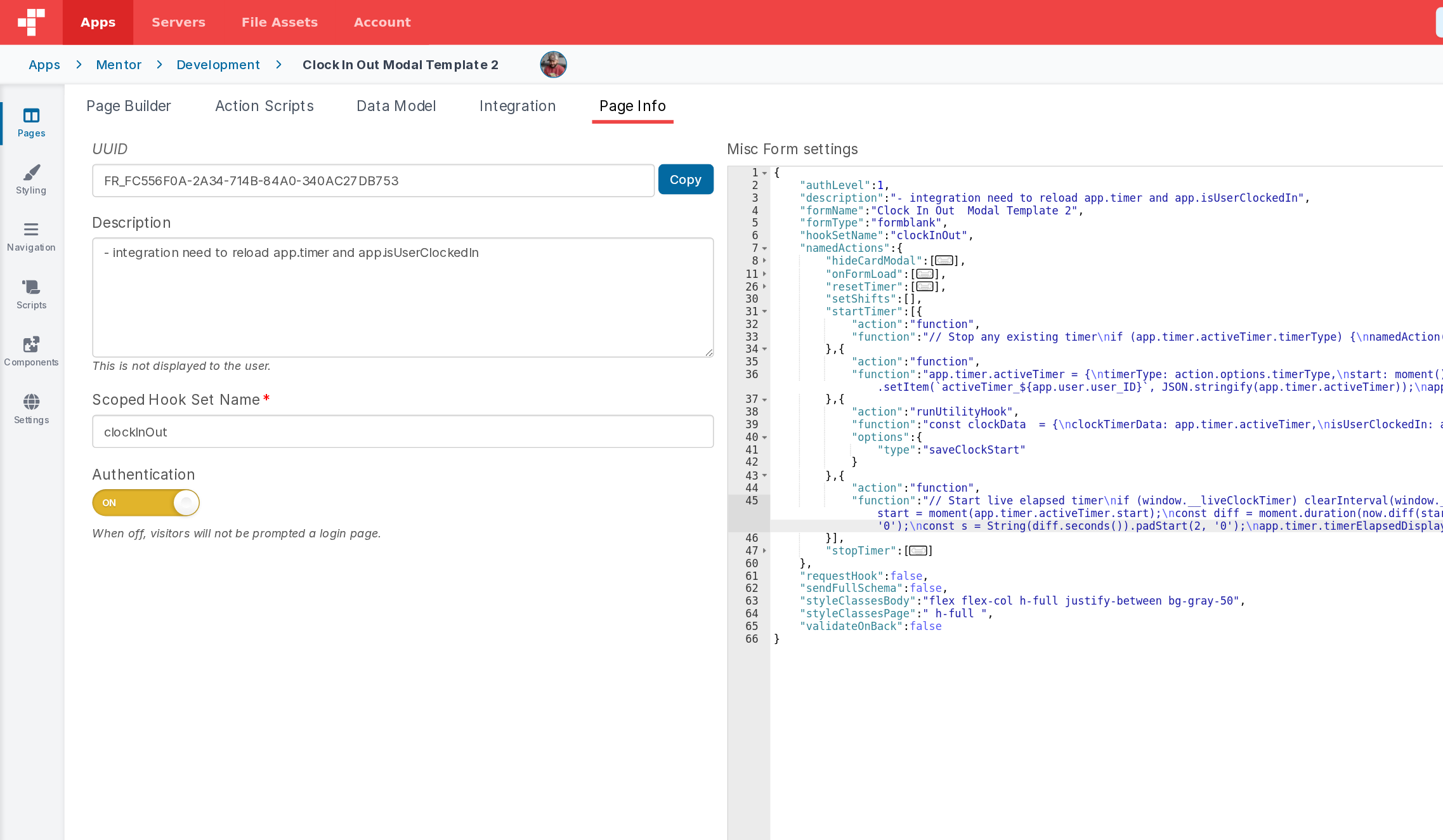
click at [528, 368] on div "45" at bounding box center [531, 363] width 30 height 27
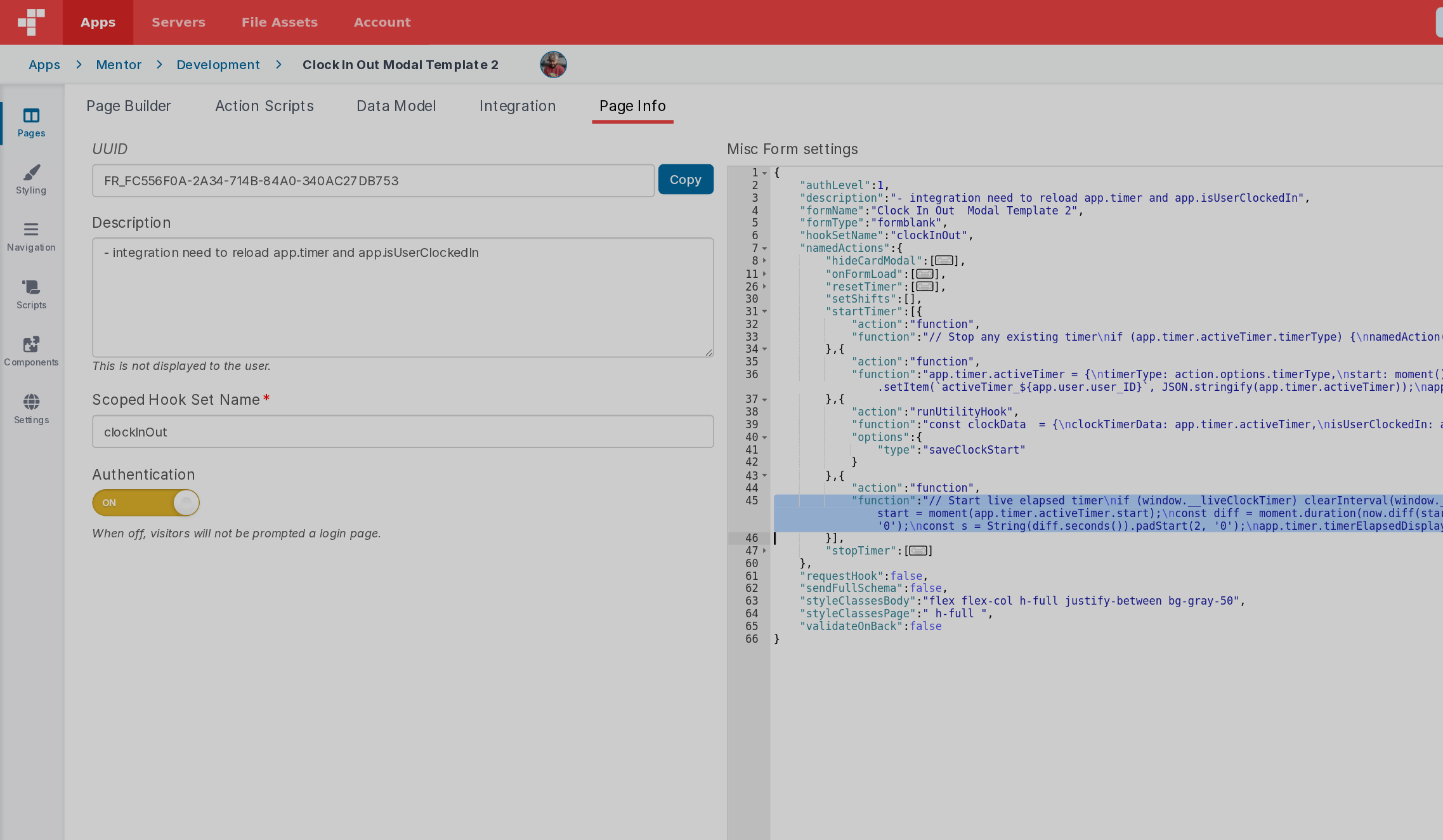
click at [528, 368] on div at bounding box center [721, 420] width 1443 height 840
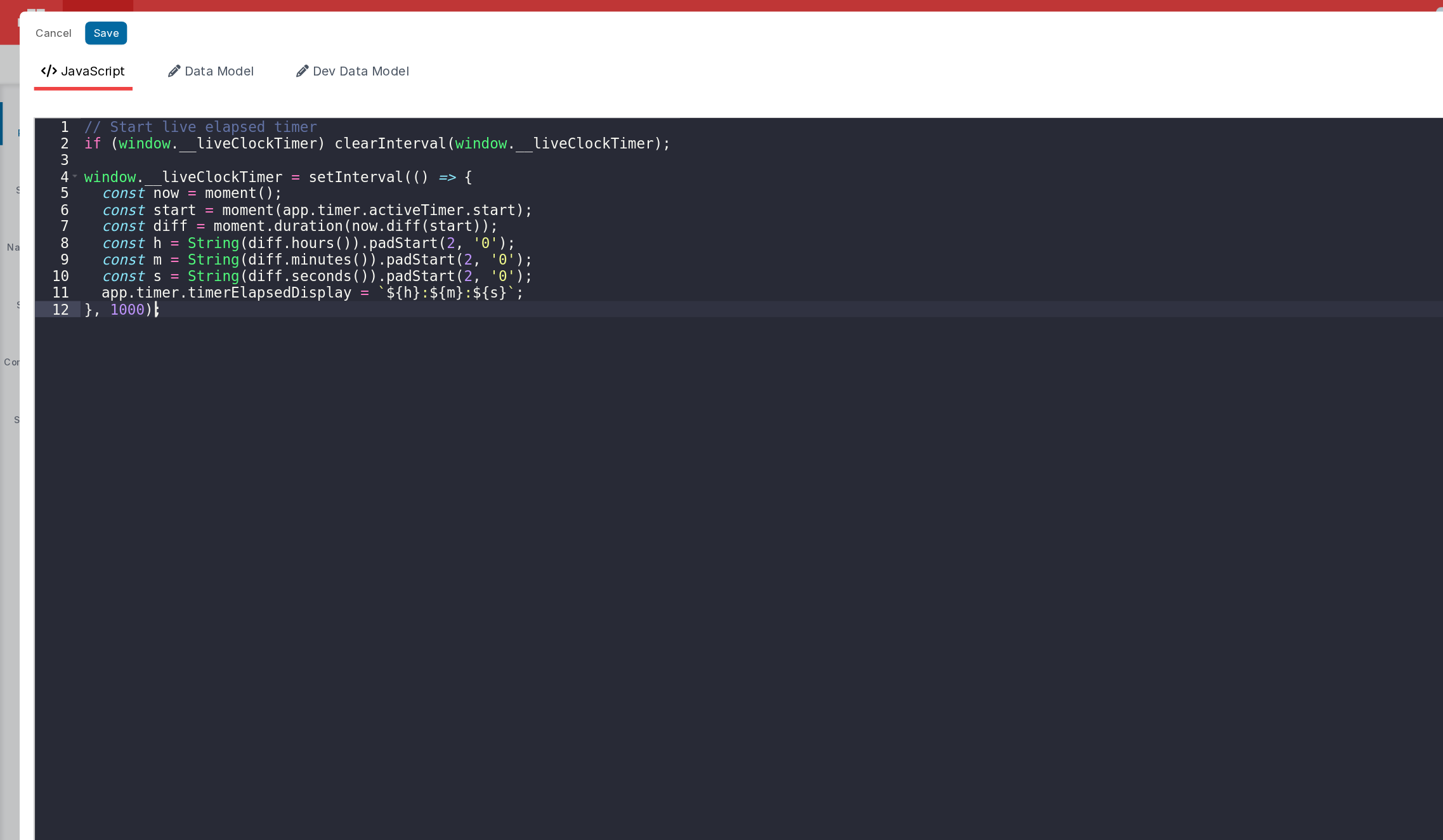
click at [528, 368] on div "// Start live elapsed timer if ( window . __liveClockTimer ) clearInterval ( wi…" at bounding box center [737, 465] width 1361 height 762
click at [38, 20] on button "Cancel" at bounding box center [38, 23] width 38 height 18
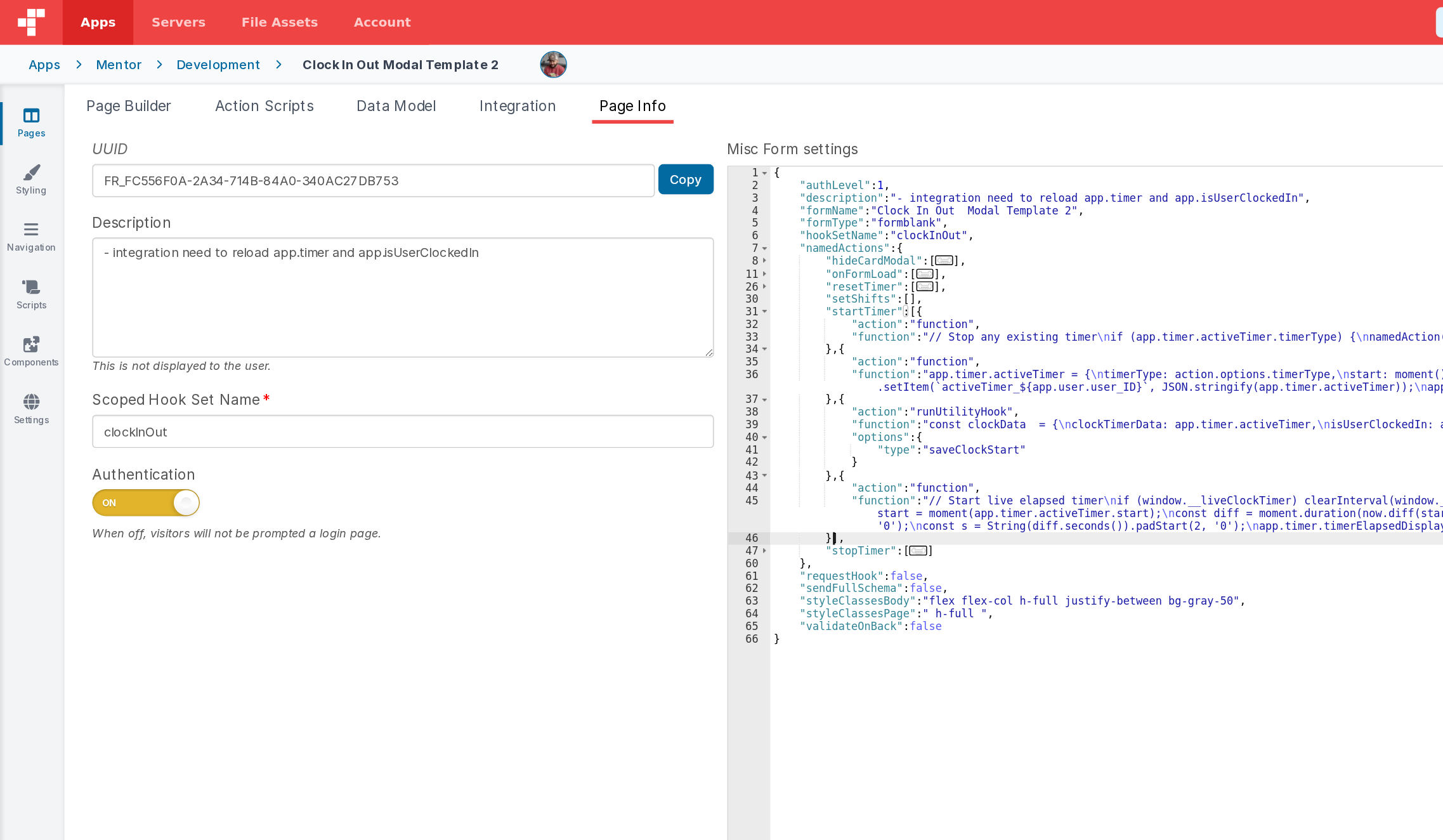
click at [589, 381] on div "{ "authLevel" : 1 , "description" : "- integration need to reload app.timer and…" at bounding box center [989, 474] width 888 height 712
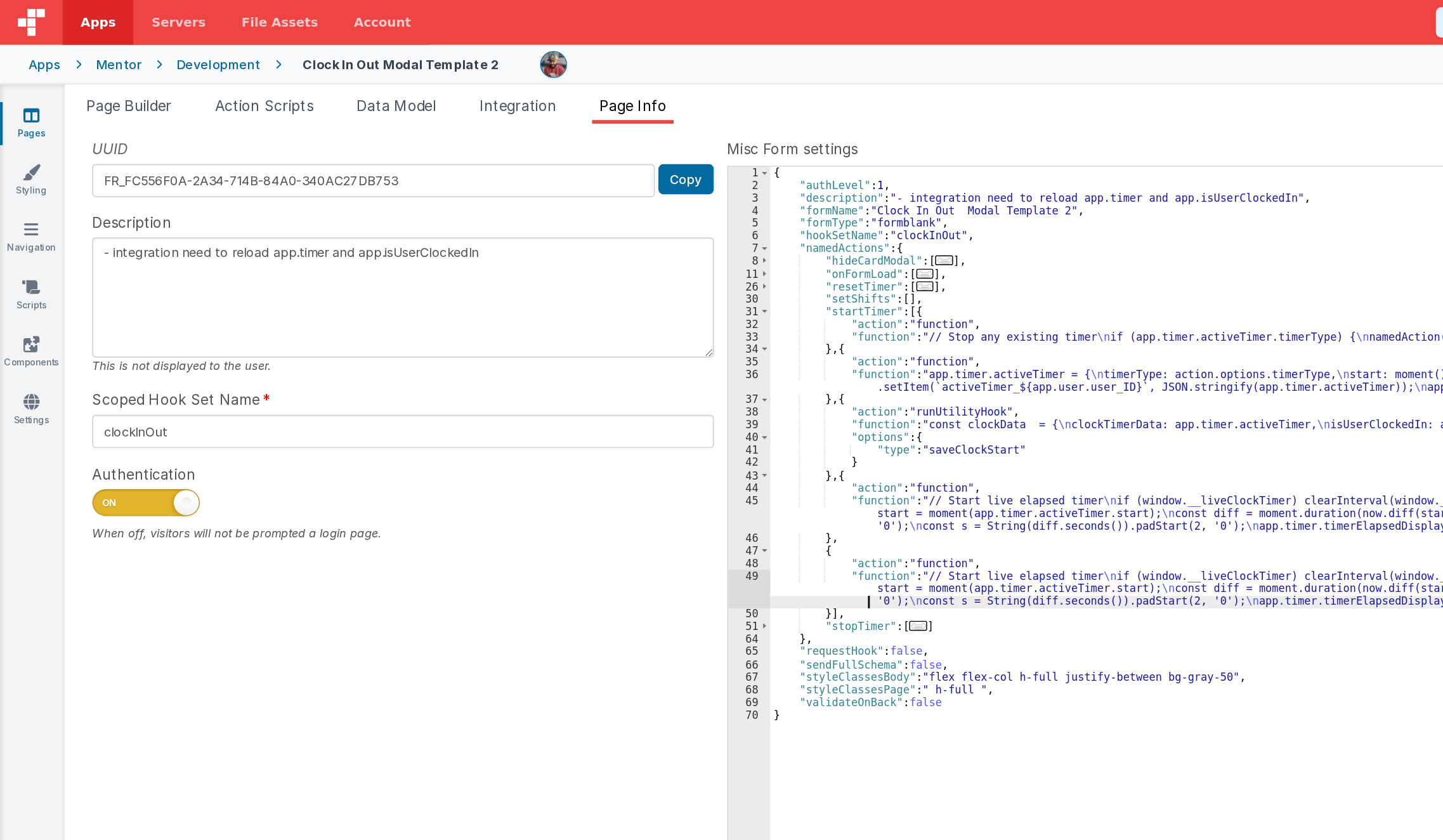
click at [572, 423] on div "{ "authLevel" : 1 , "description" : "- integration need to reload app.timer and…" at bounding box center [989, 474] width 888 height 712
click at [528, 414] on div "49" at bounding box center [531, 417] width 30 height 27
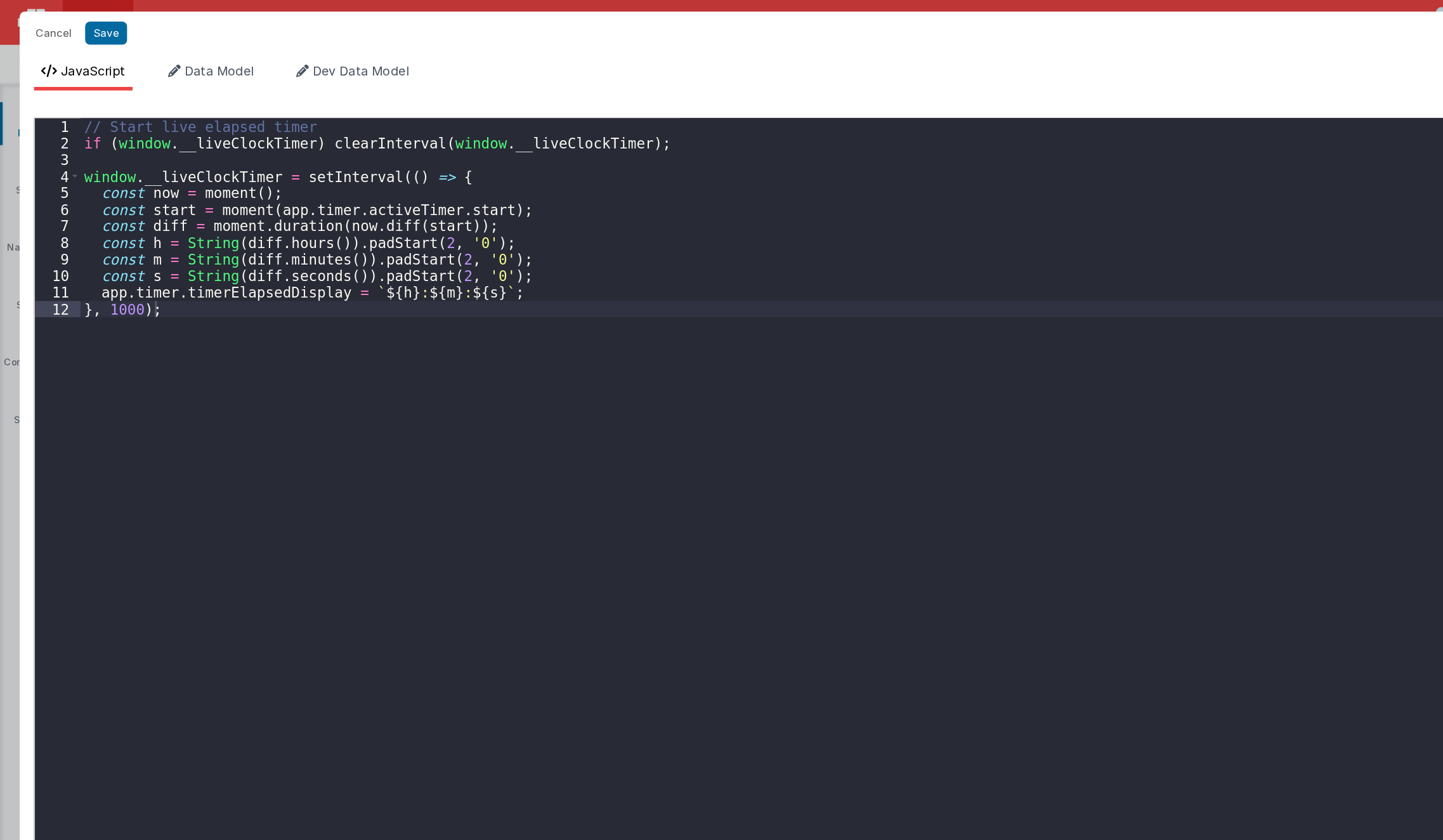
click at [528, 414] on div "Cancel Save AI Assistant JavaScript Data Model Dev Data Model Format 7 6 5 4 3 …" at bounding box center [721, 420] width 1443 height 840
click at [36, 29] on button "Cancel" at bounding box center [38, 23] width 38 height 18
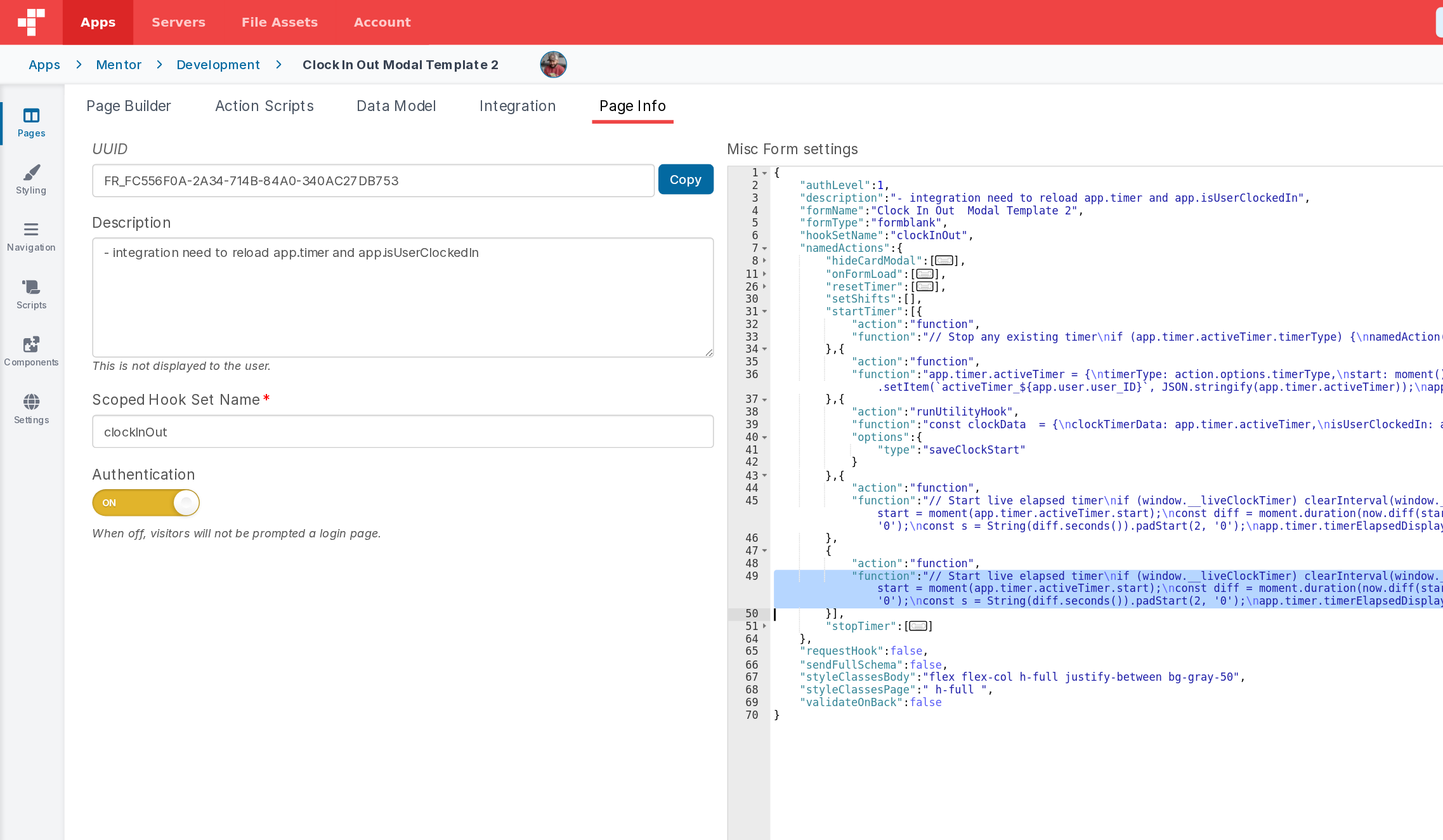
click at [557, 421] on div "{ "authLevel" : 1 , "description" : "- integration need to reload app.timer and…" at bounding box center [988, 465] width 887 height 693
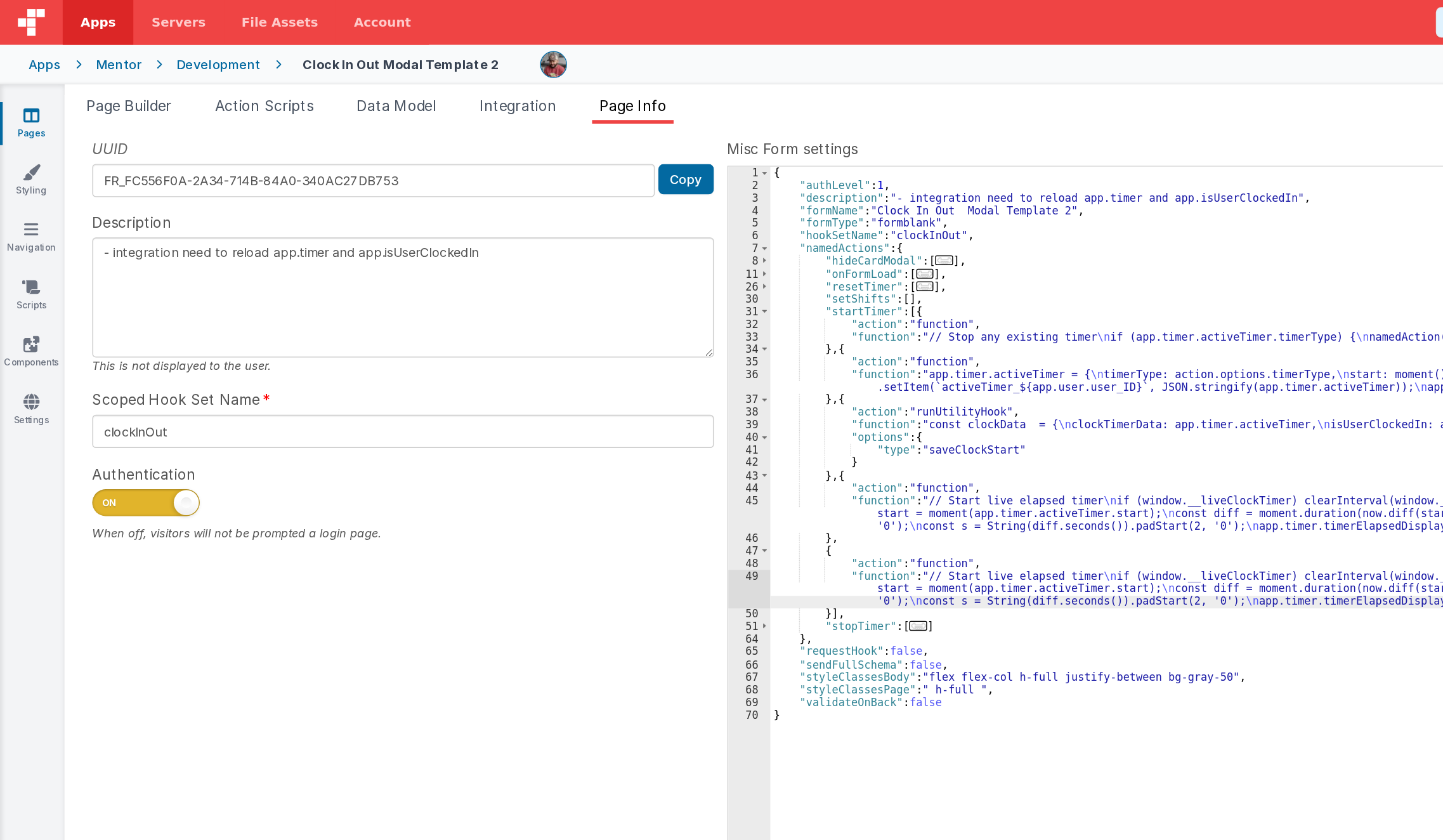
click at [522, 419] on div "49" at bounding box center [531, 417] width 30 height 27
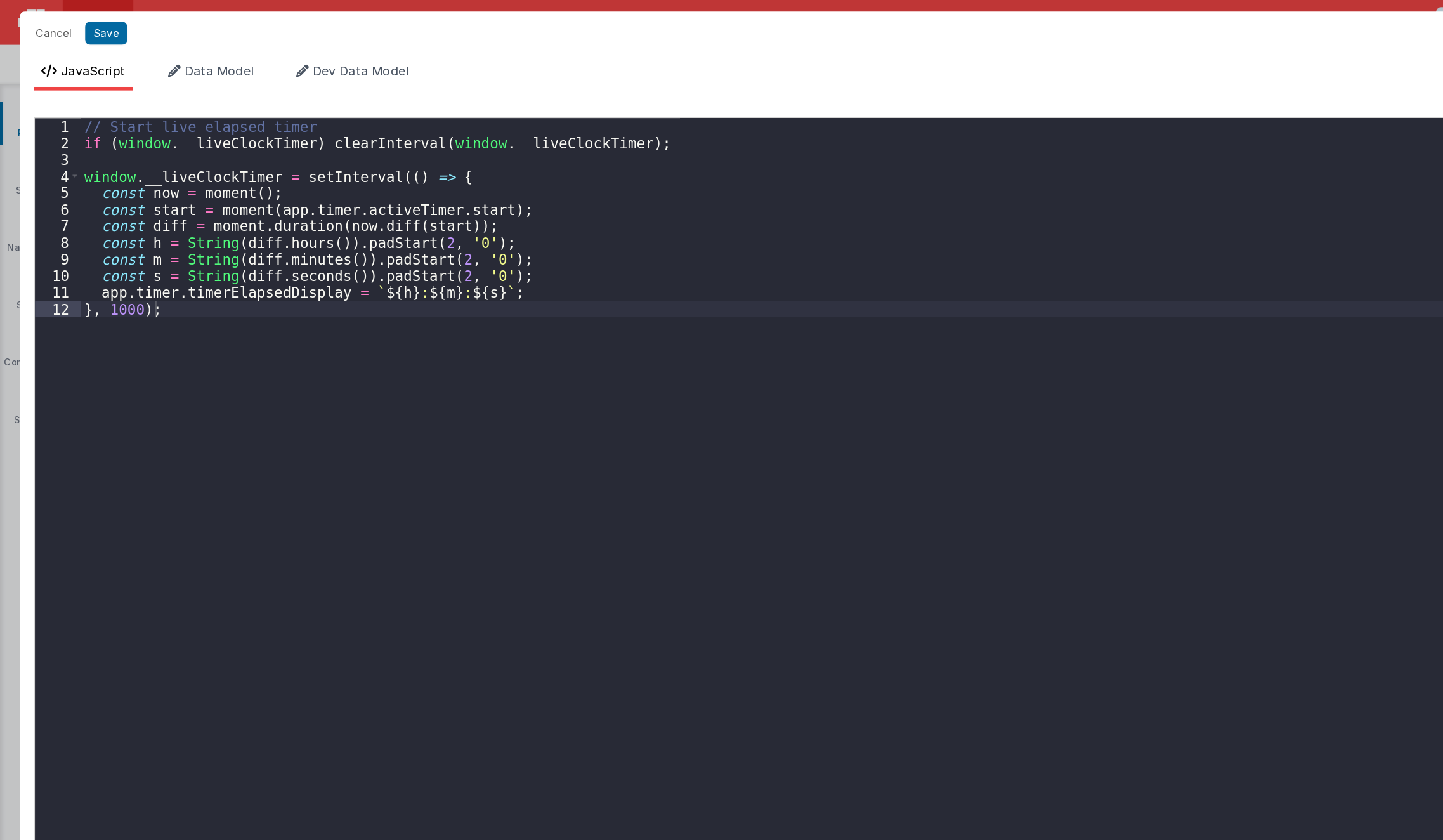
click at [522, 419] on div "Cancel Save AI Assistant JavaScript Data Model Dev Data Model Format 7 6 5 4 3 …" at bounding box center [721, 420] width 1443 height 840
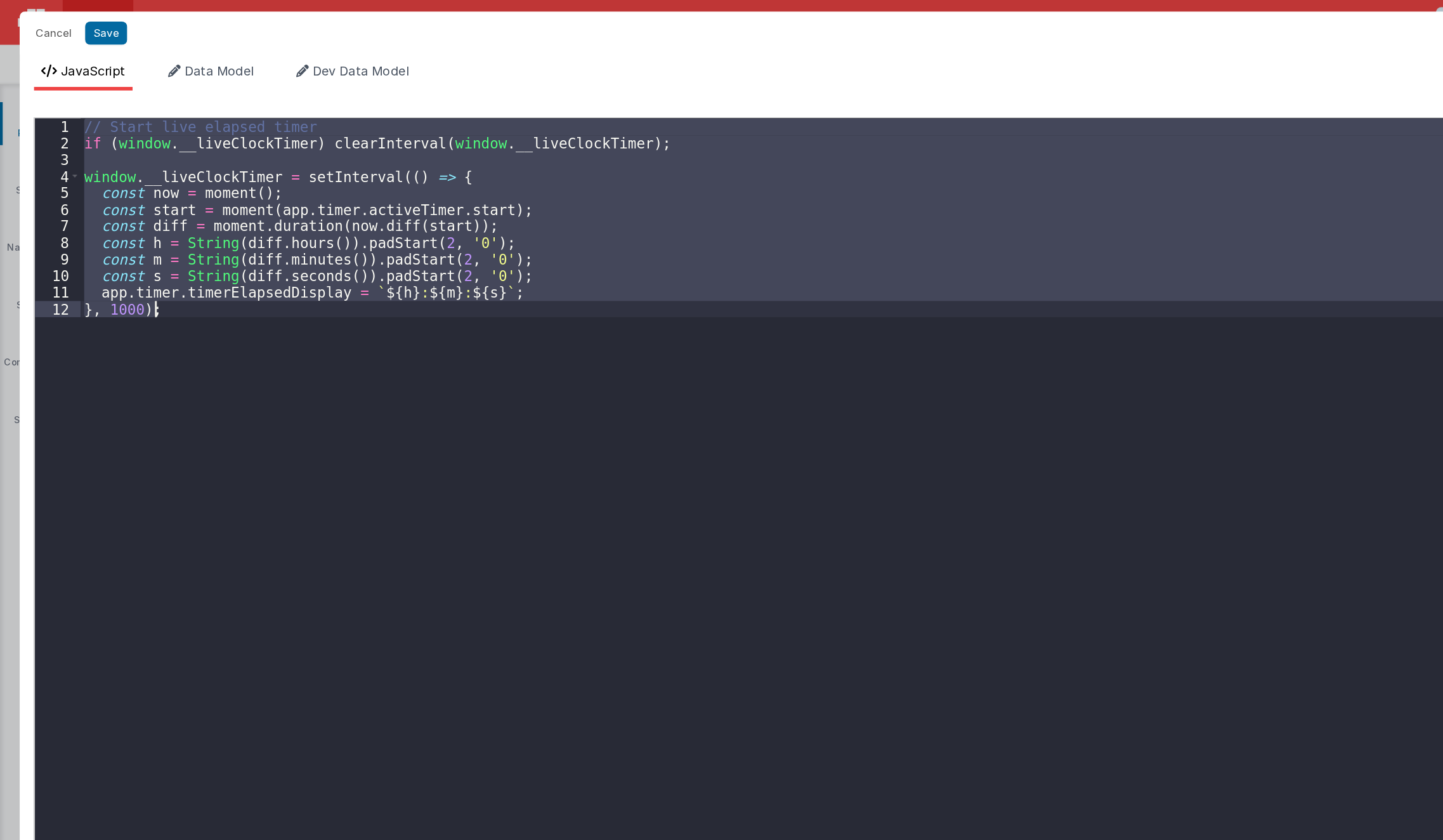
click at [215, 322] on div "// Start live elapsed timer if ( window . __liveClockTimer ) clearInterval ( wi…" at bounding box center [737, 465] width 1361 height 762
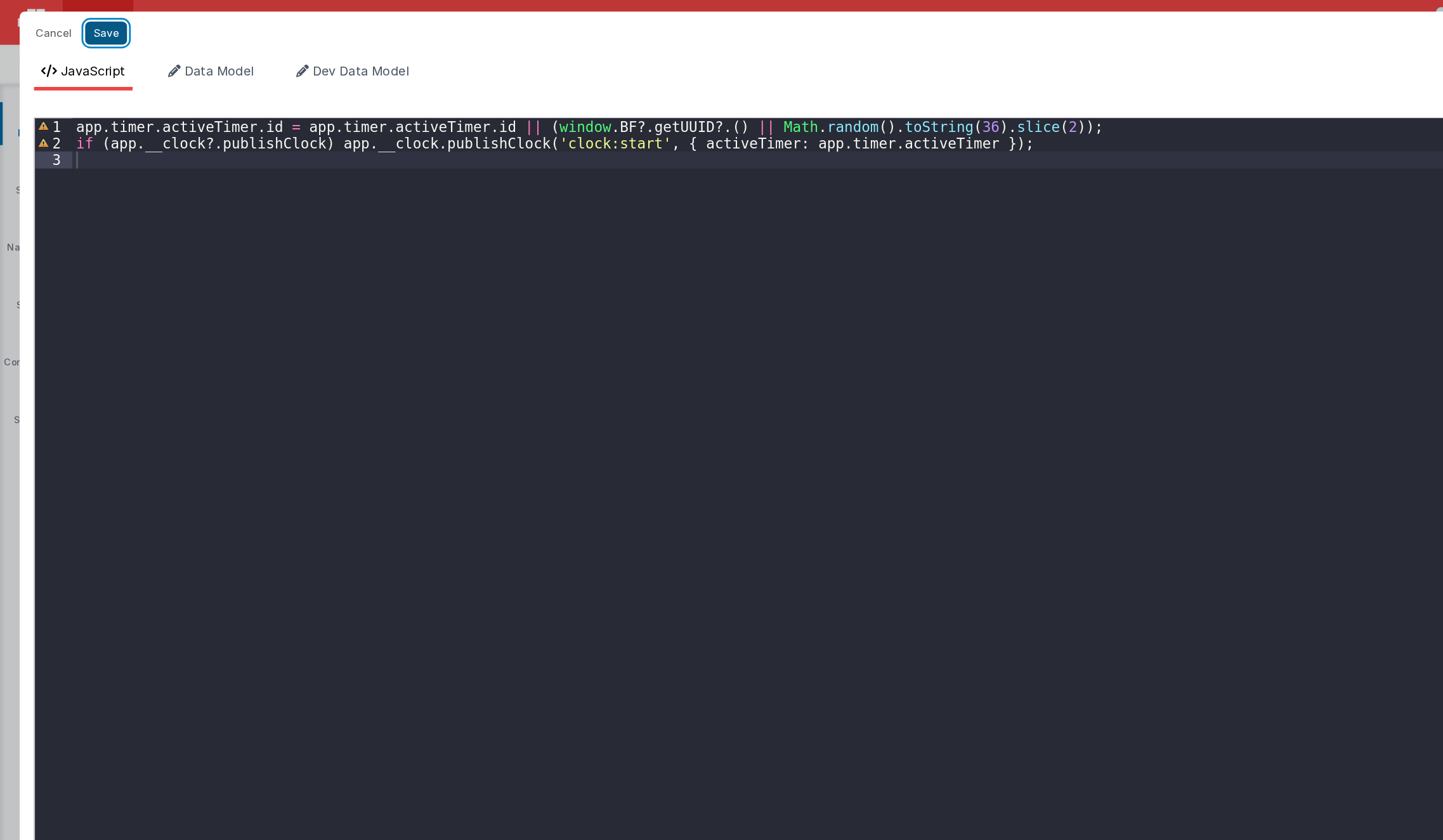
click at [72, 26] on button "Save" at bounding box center [75, 23] width 30 height 17
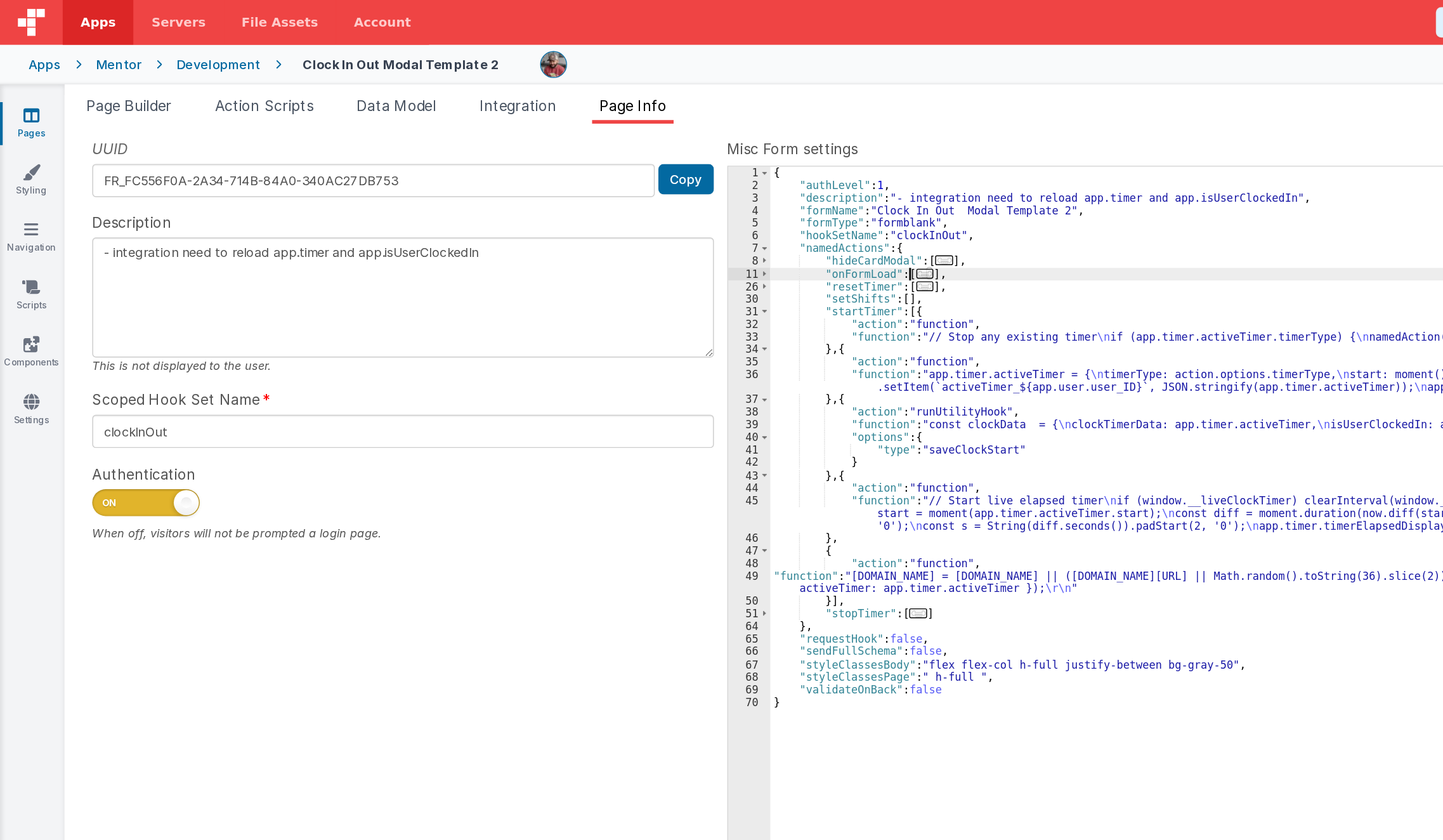
click at [652, 192] on span "..." at bounding box center [655, 194] width 12 height 7
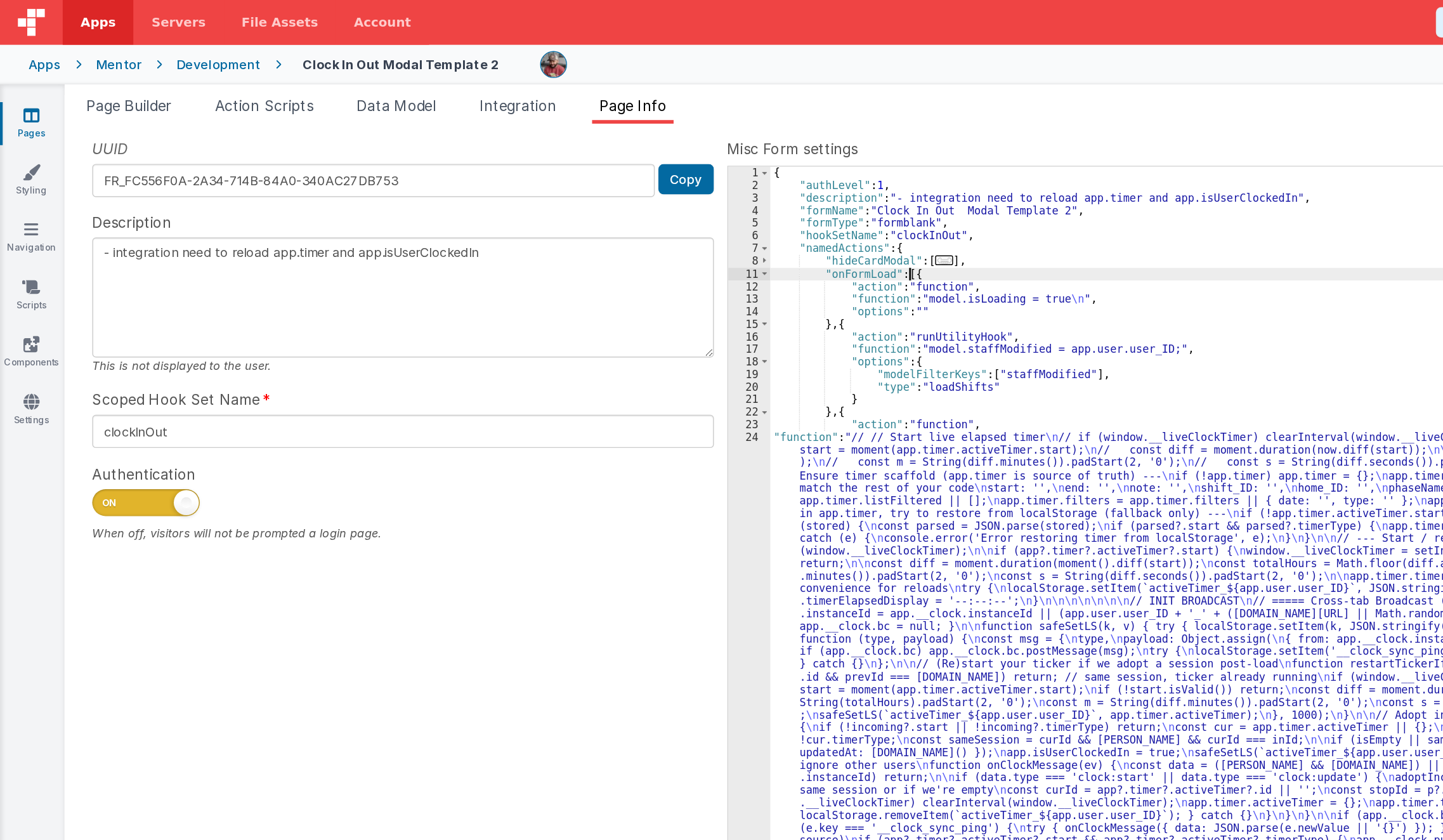
scroll to position [100, 0]
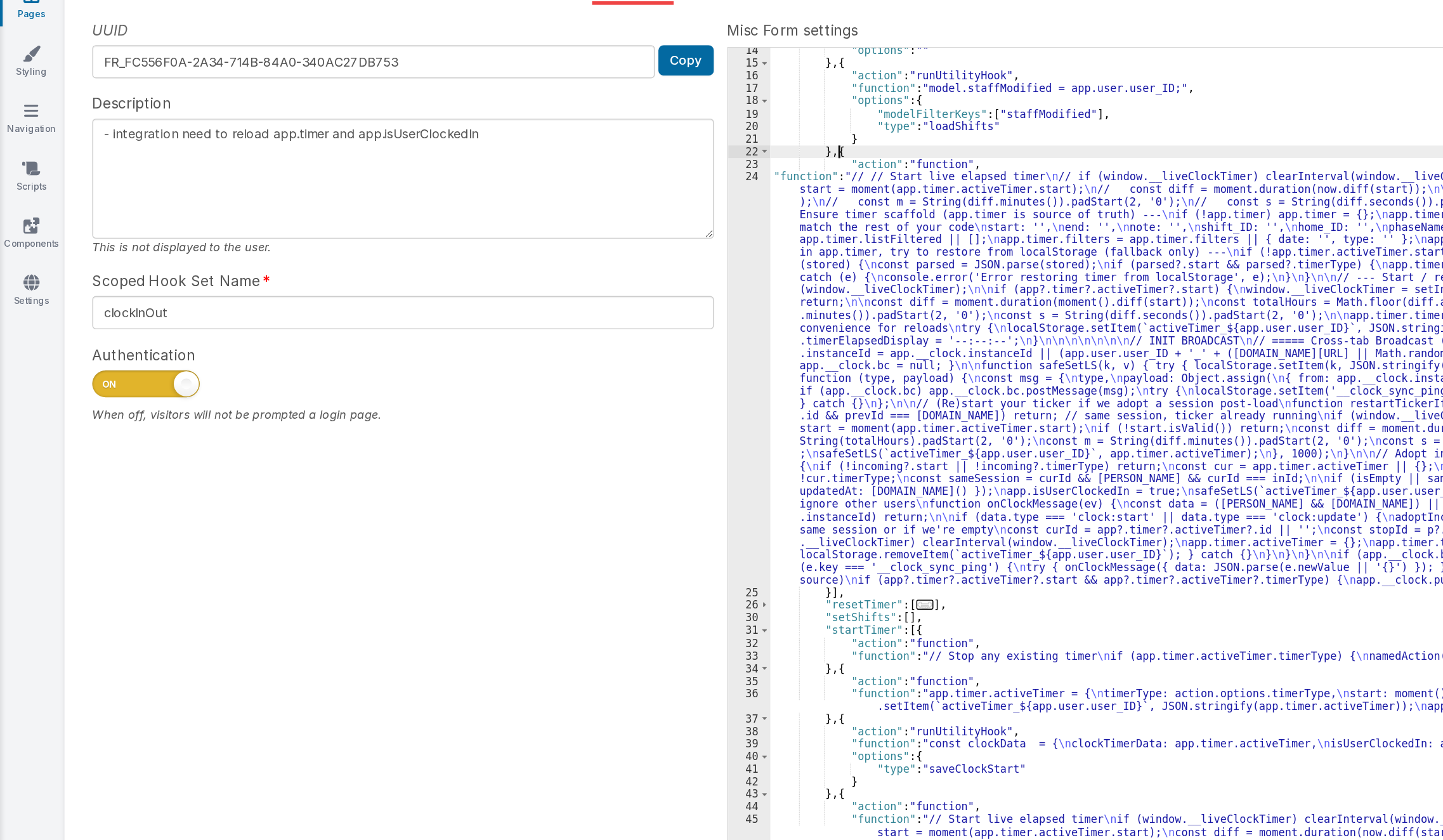
click at [595, 191] on div ""options" : "" } , { "action" : "runUtilityHook" , "function" : "model.staffMod…" at bounding box center [983, 471] width 877 height 712
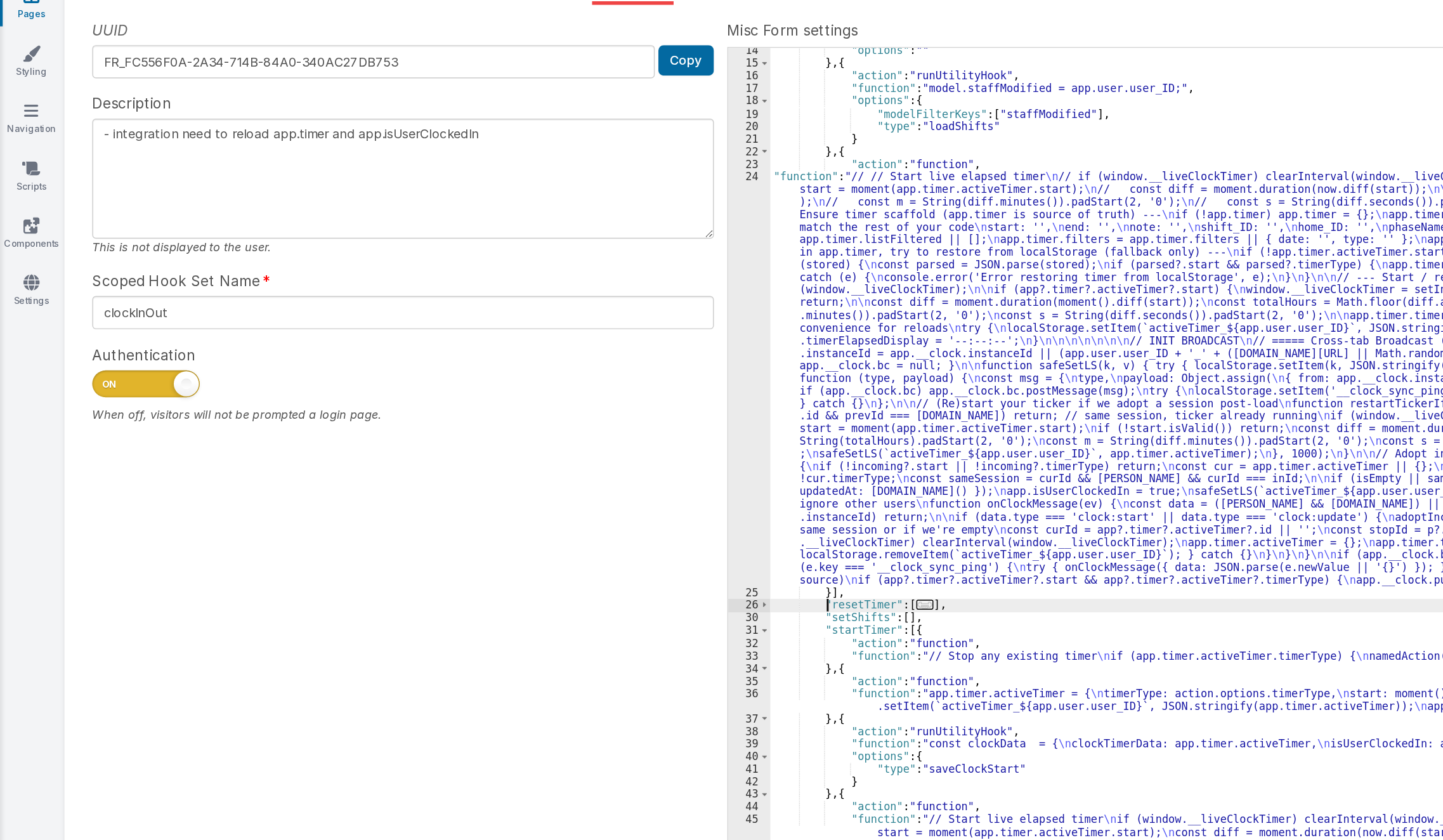
click at [584, 509] on div ""options" : "" } , { "action" : "runUtilityHook" , "function" : "model.staffMod…" at bounding box center [983, 471] width 877 height 712
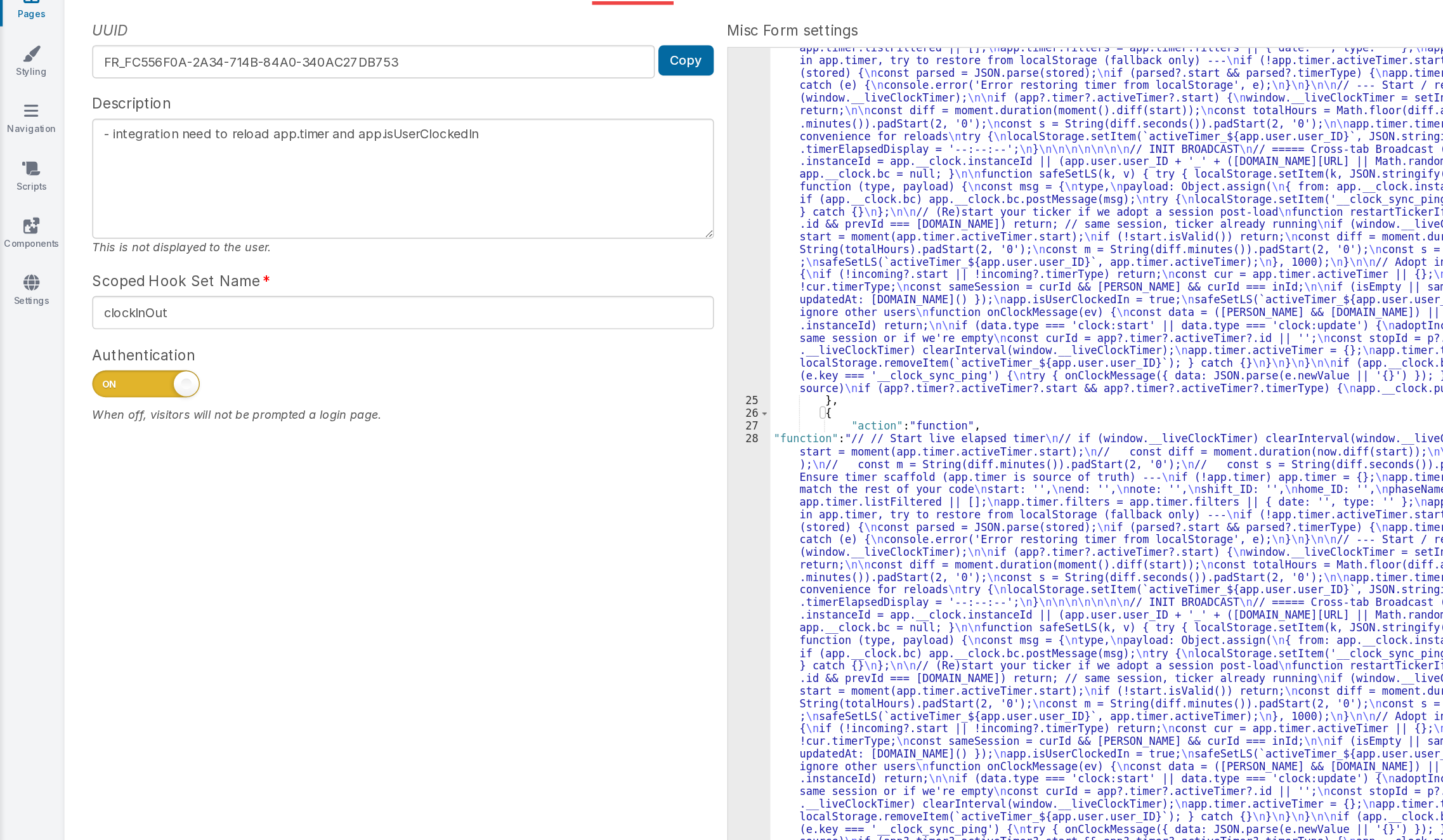
scroll to position [236, 0]
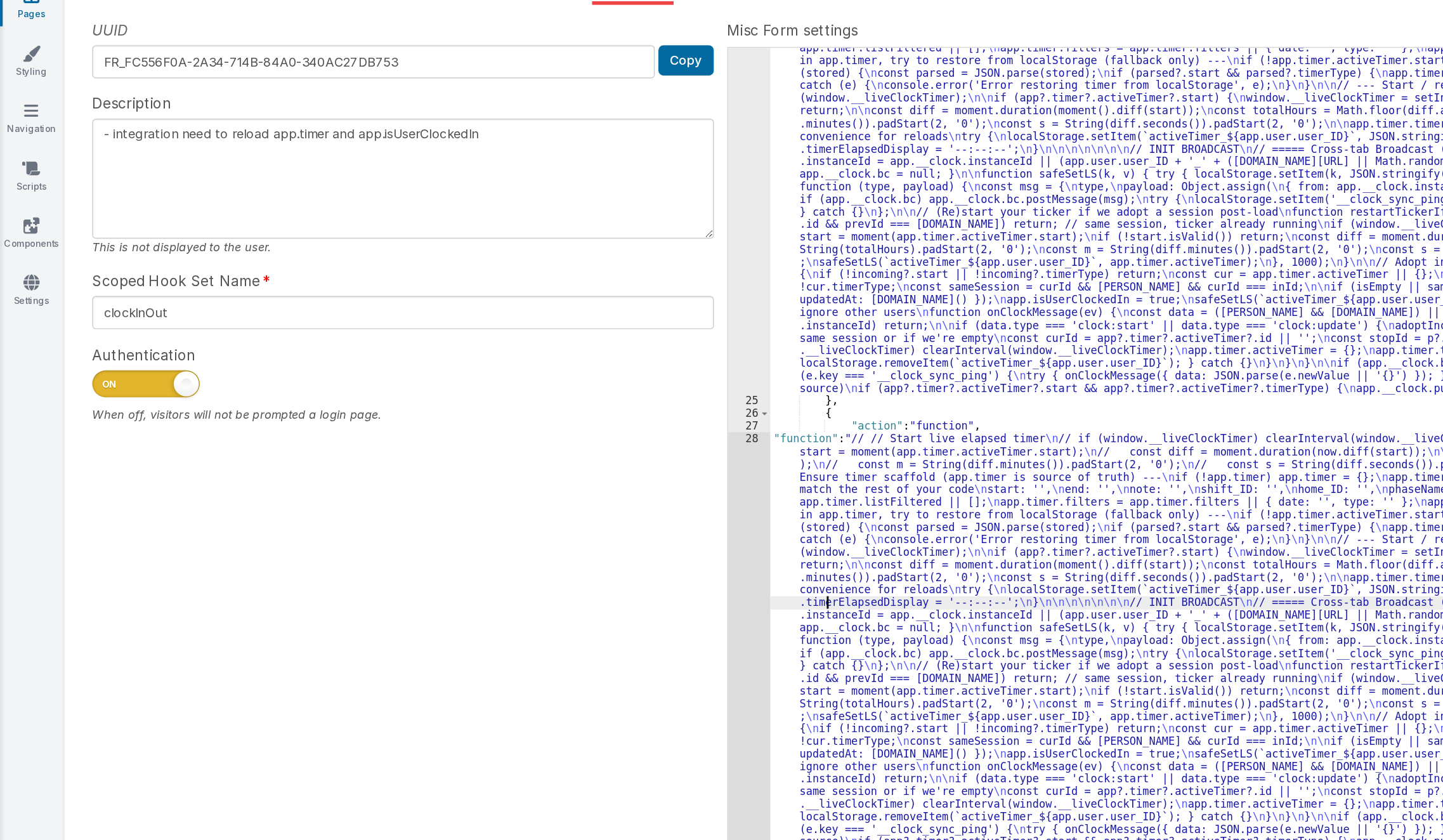
click at [584, 509] on div ""function" : "// // Start live elapsed timer \n // if (window.__liveClockTimer)…" at bounding box center [983, 568] width 877 height 998
click at [534, 514] on div "28" at bounding box center [531, 536] width 30 height 294
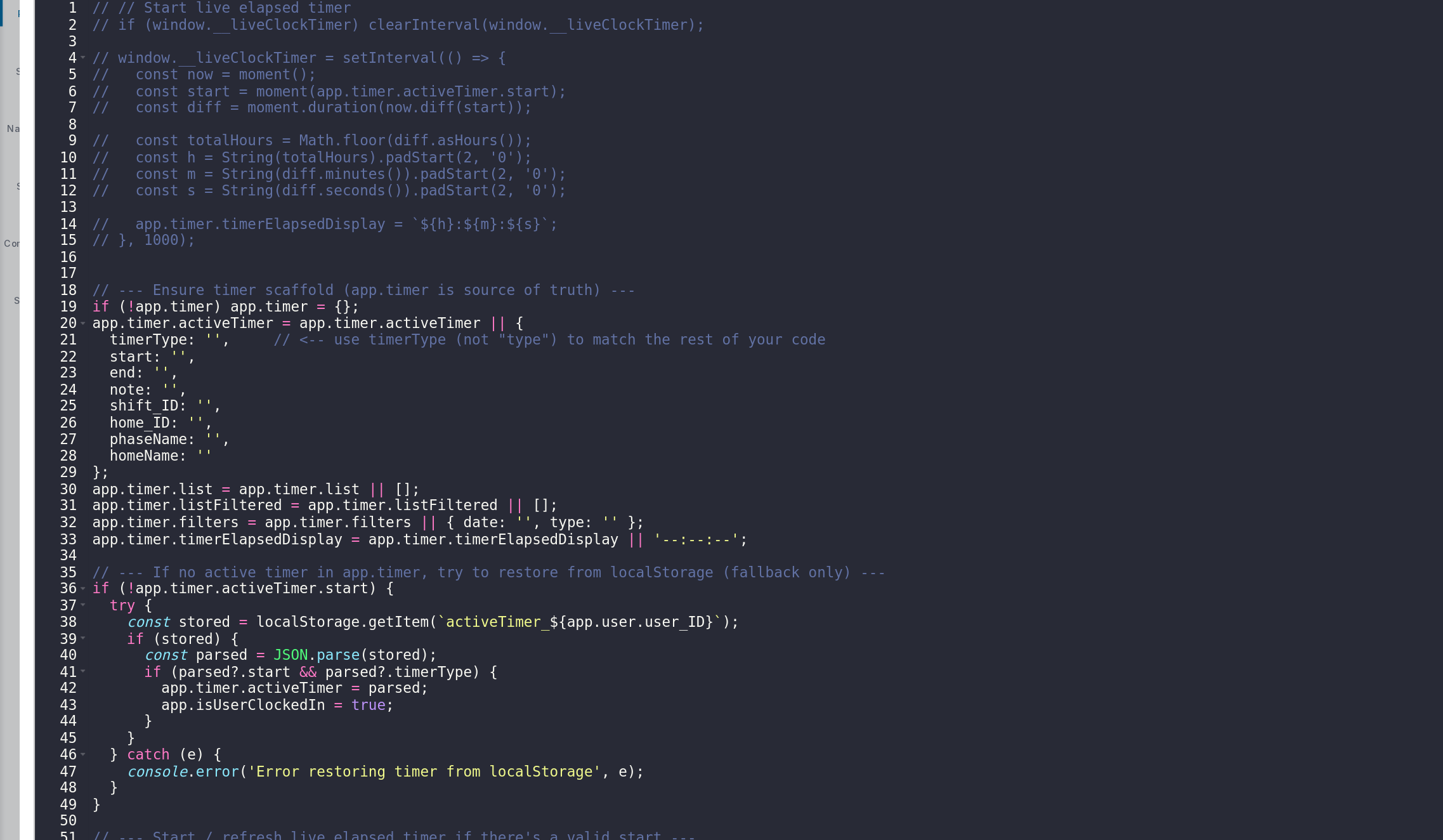
click at [534, 514] on div "Cancel Save AI Assistant JavaScript Data Model Dev Data Model Format 7 6 5 4 3 …" at bounding box center [721, 420] width 1443 height 840
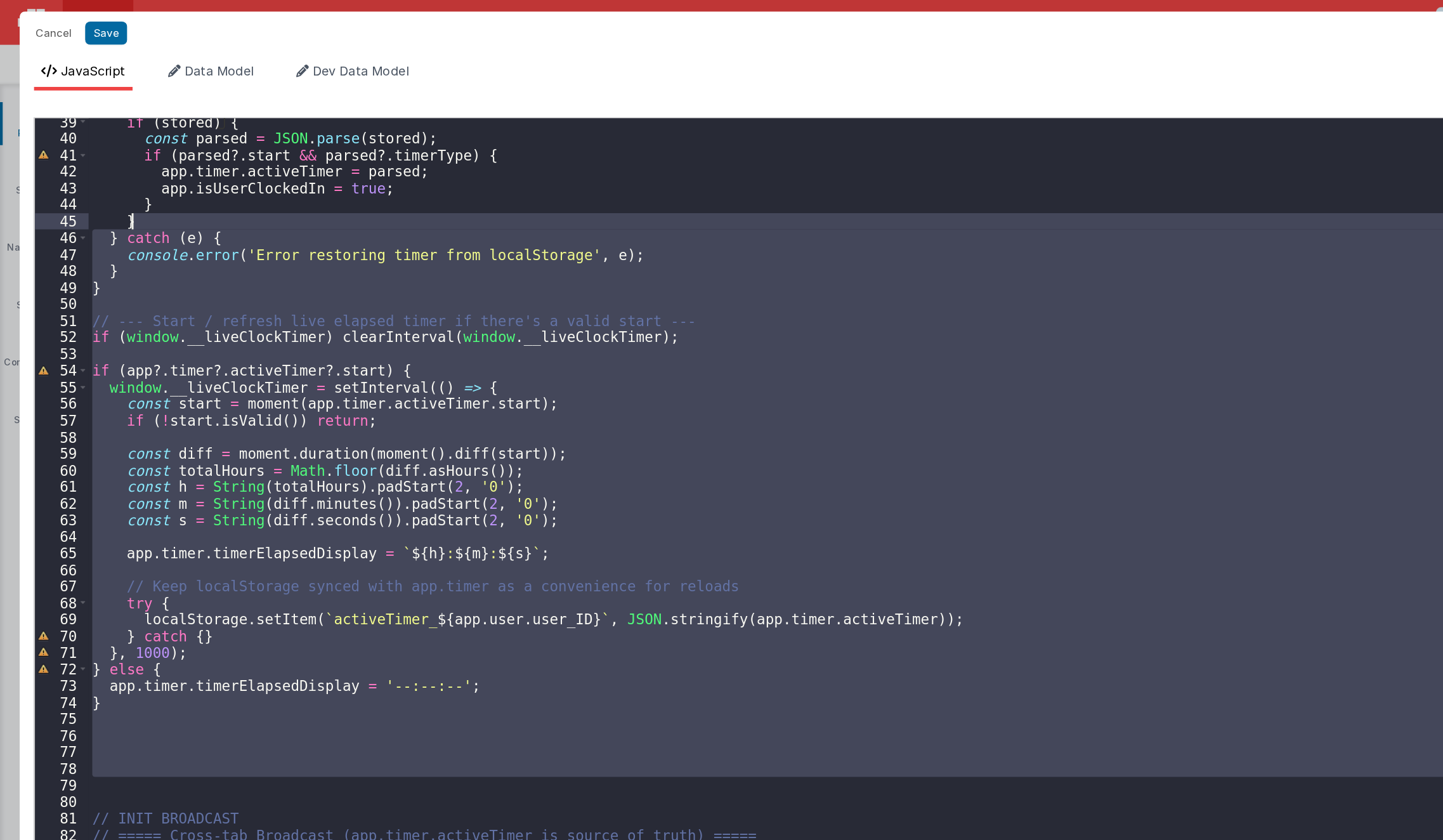
scroll to position [0, 0]
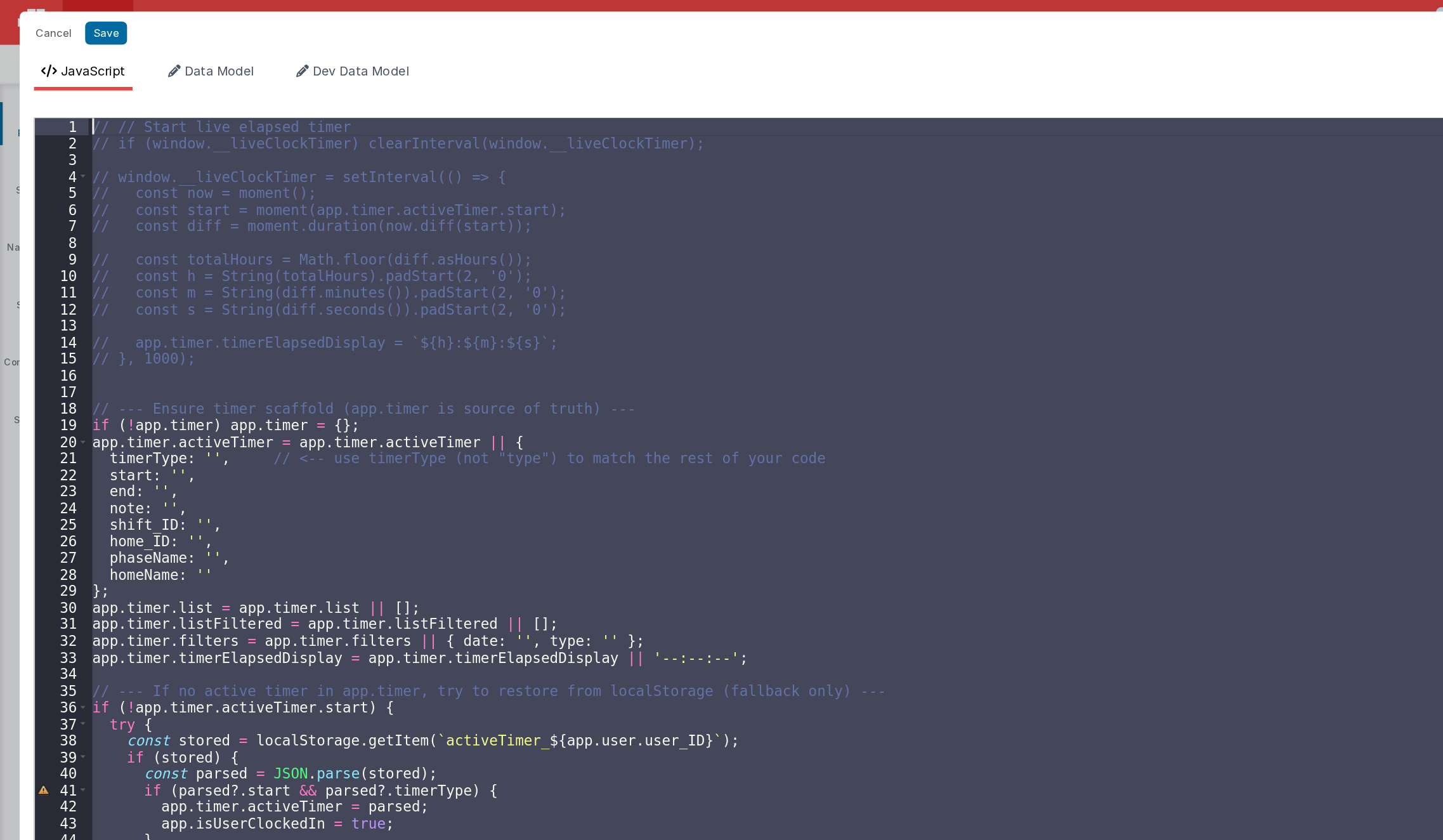
drag, startPoint x: 82, startPoint y: 557, endPoint x: 114, endPoint y: -43, distance: 600.9
click at [114, 0] on html "Cancel Save AI Assistant JavaScript Data Model Dev Data Model Format 7 6 5 4 3 …" at bounding box center [721, 420] width 1443 height 840
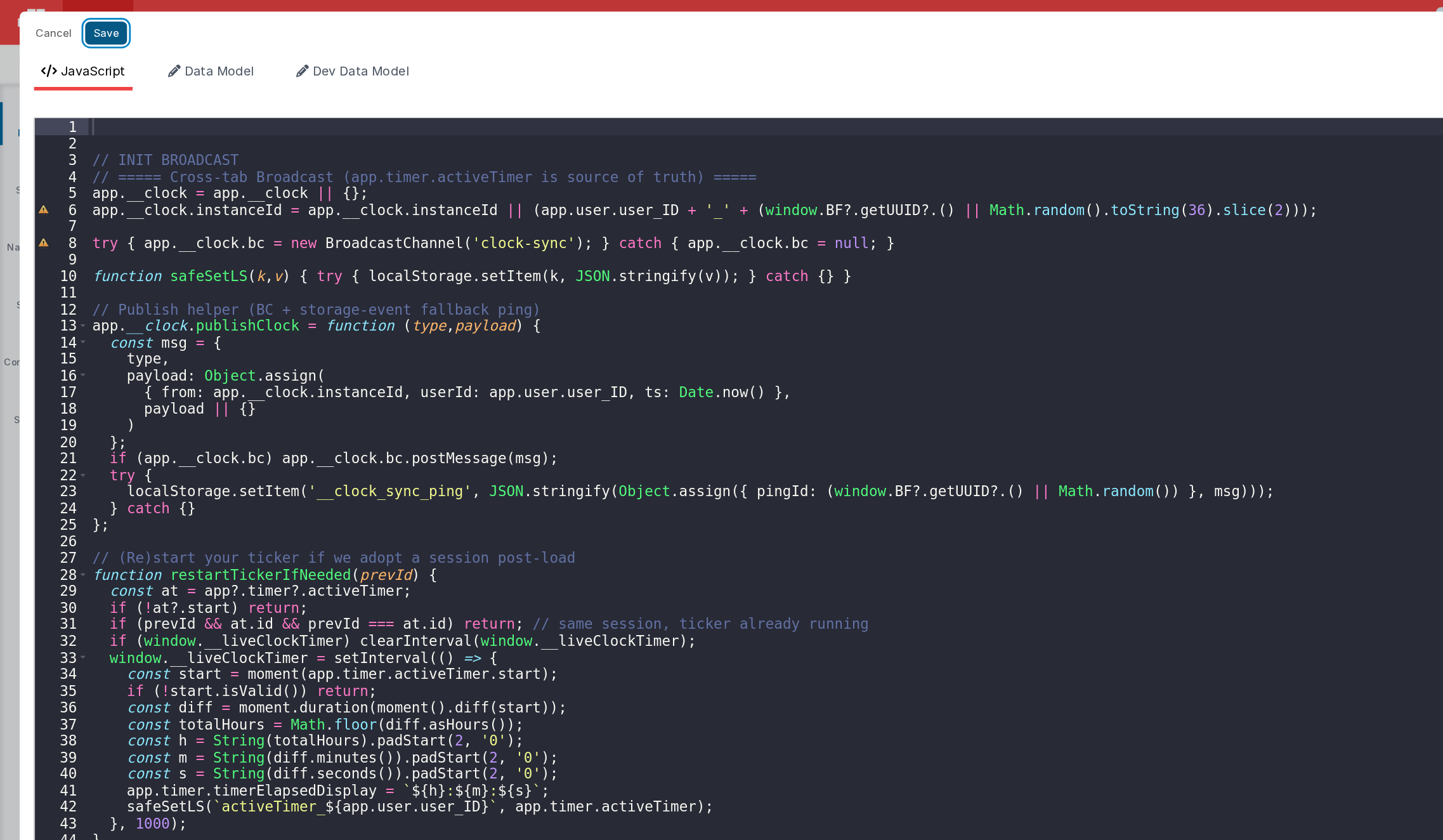
click at [77, 21] on button "Save" at bounding box center [75, 23] width 30 height 17
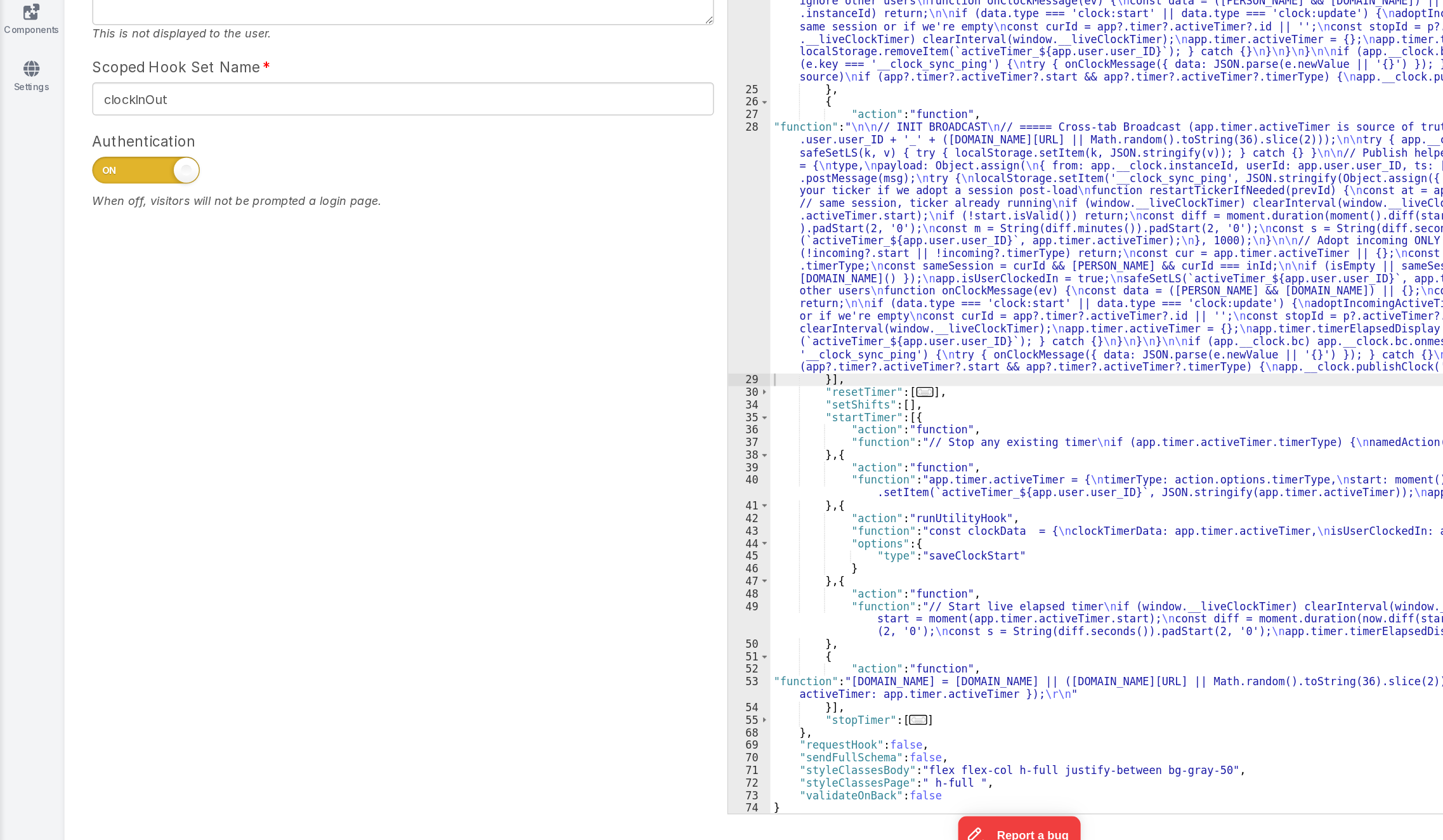
scroll to position [305, 0]
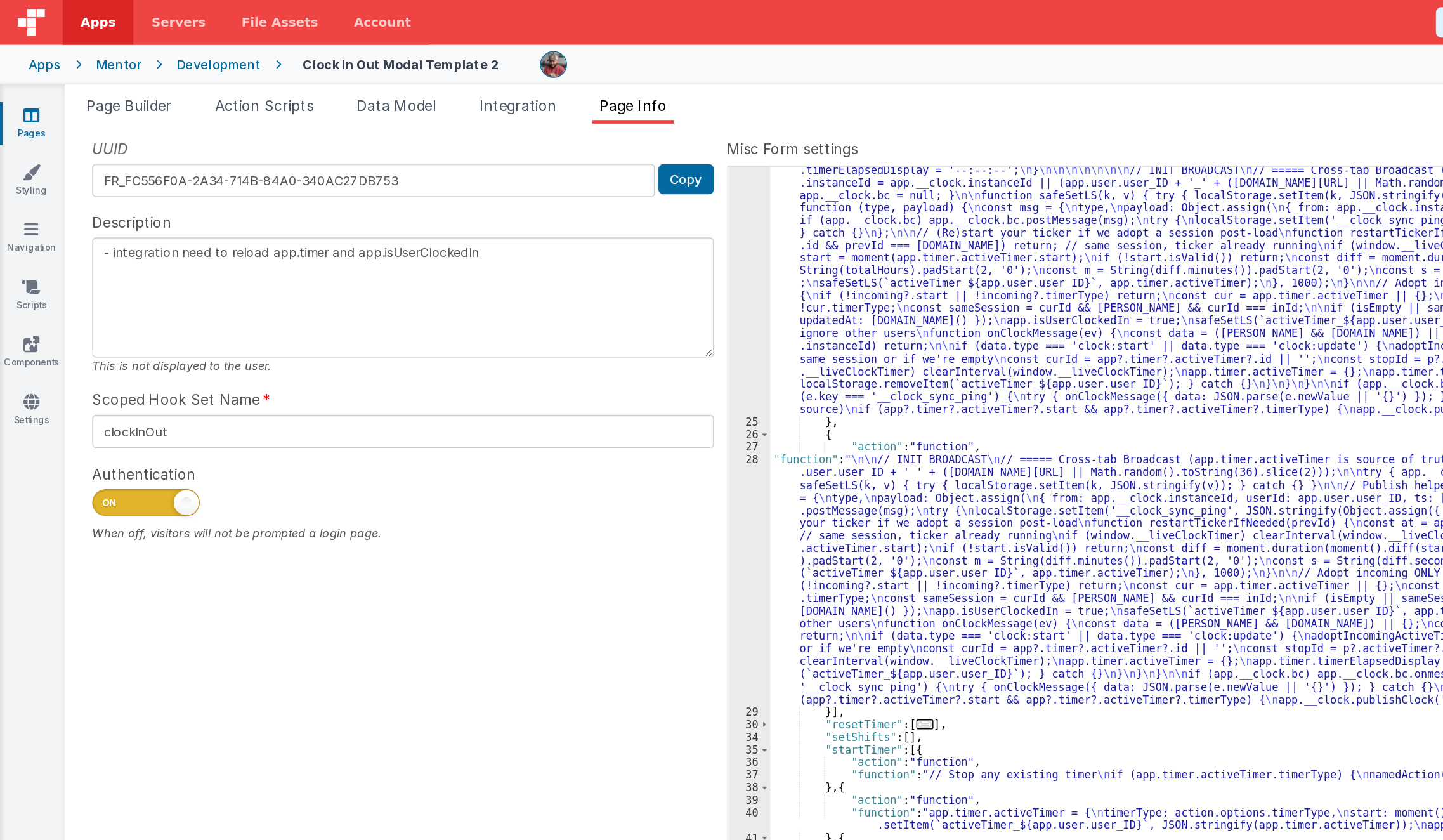
click at [646, 509] on div ""function" : "// // Start live elapsed timer \n // if (window.__liveClockTimer)…" at bounding box center [983, 498] width 877 height 998
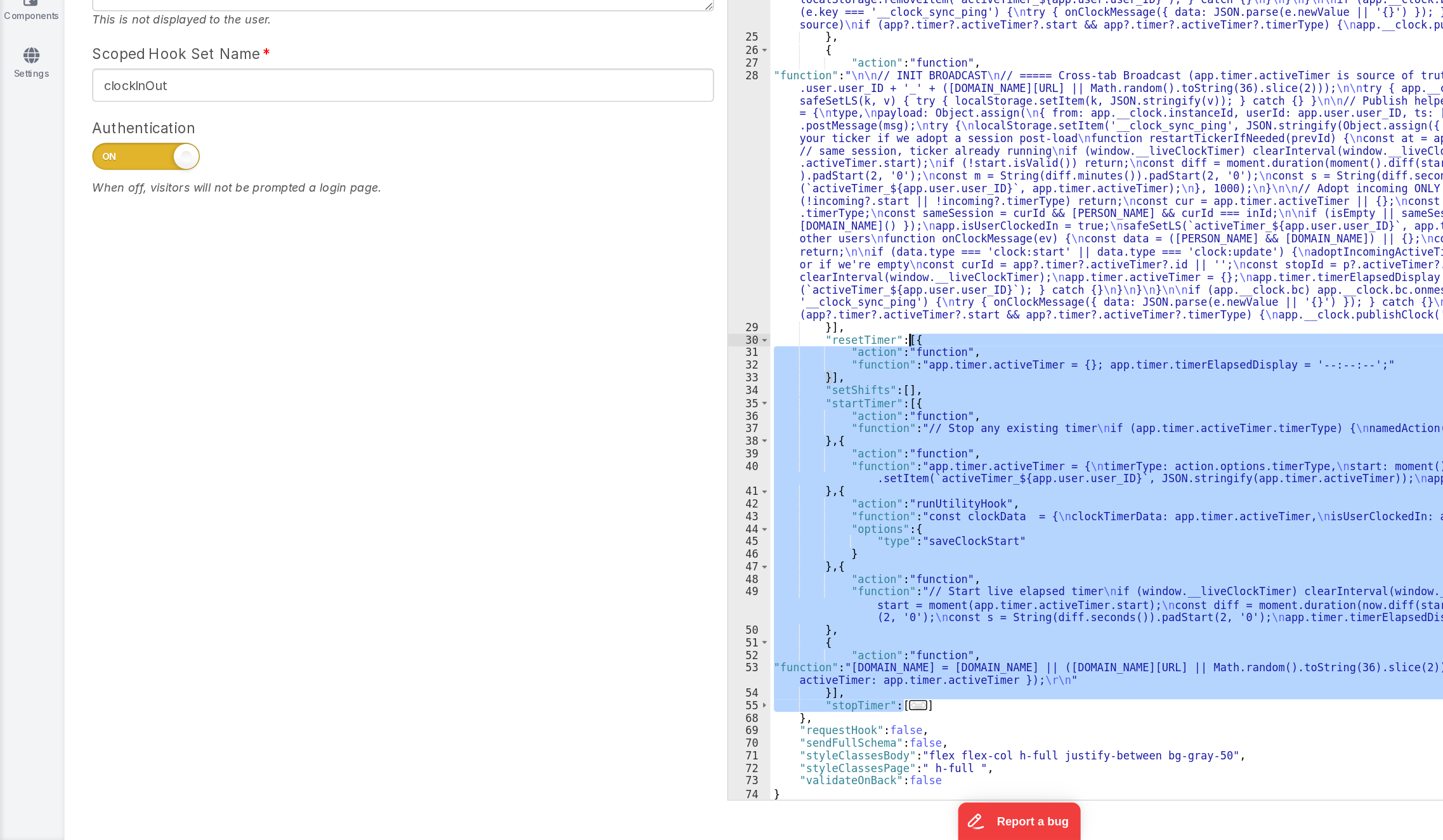
scroll to position [0, 0]
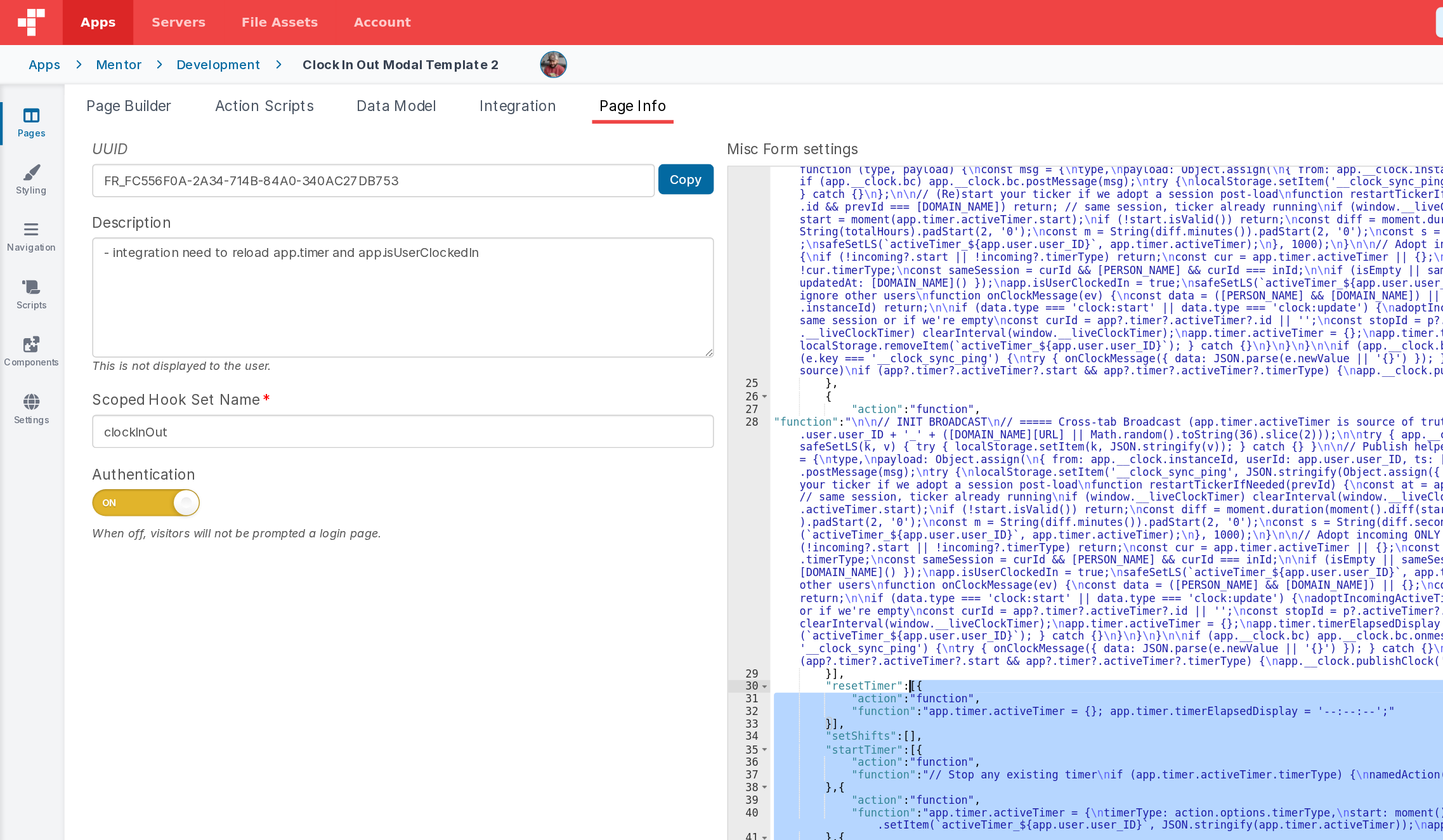
click at [595, 425] on div ""function" : "// // Start live elapsed timer \n // if (window.__liveClockTimer)…" at bounding box center [983, 465] width 876 height 693
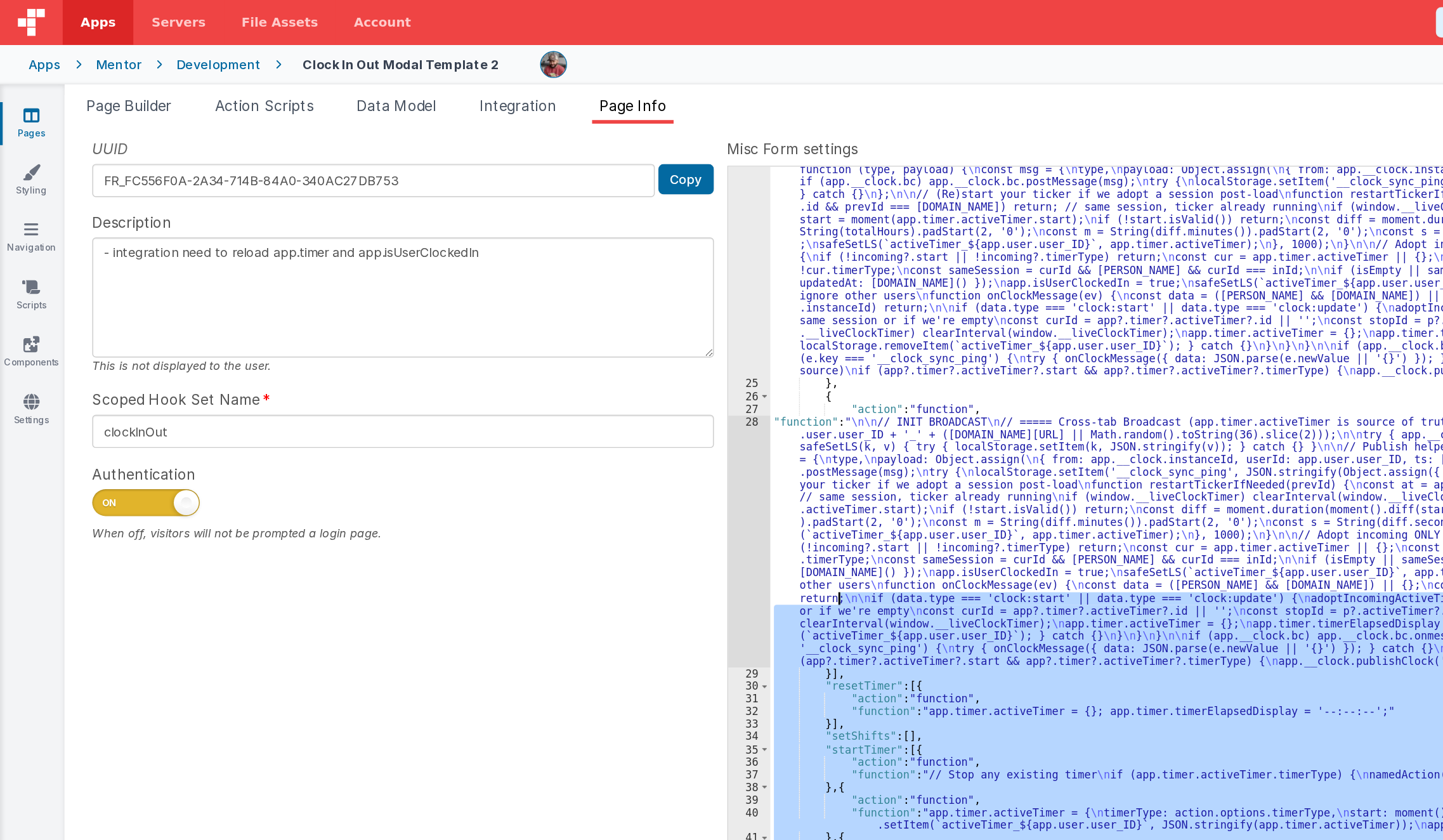
click at [719, 559] on div ""function" : "// // Start live elapsed timer \n // if (window.__liveClockTimer)…" at bounding box center [983, 465] width 876 height 693
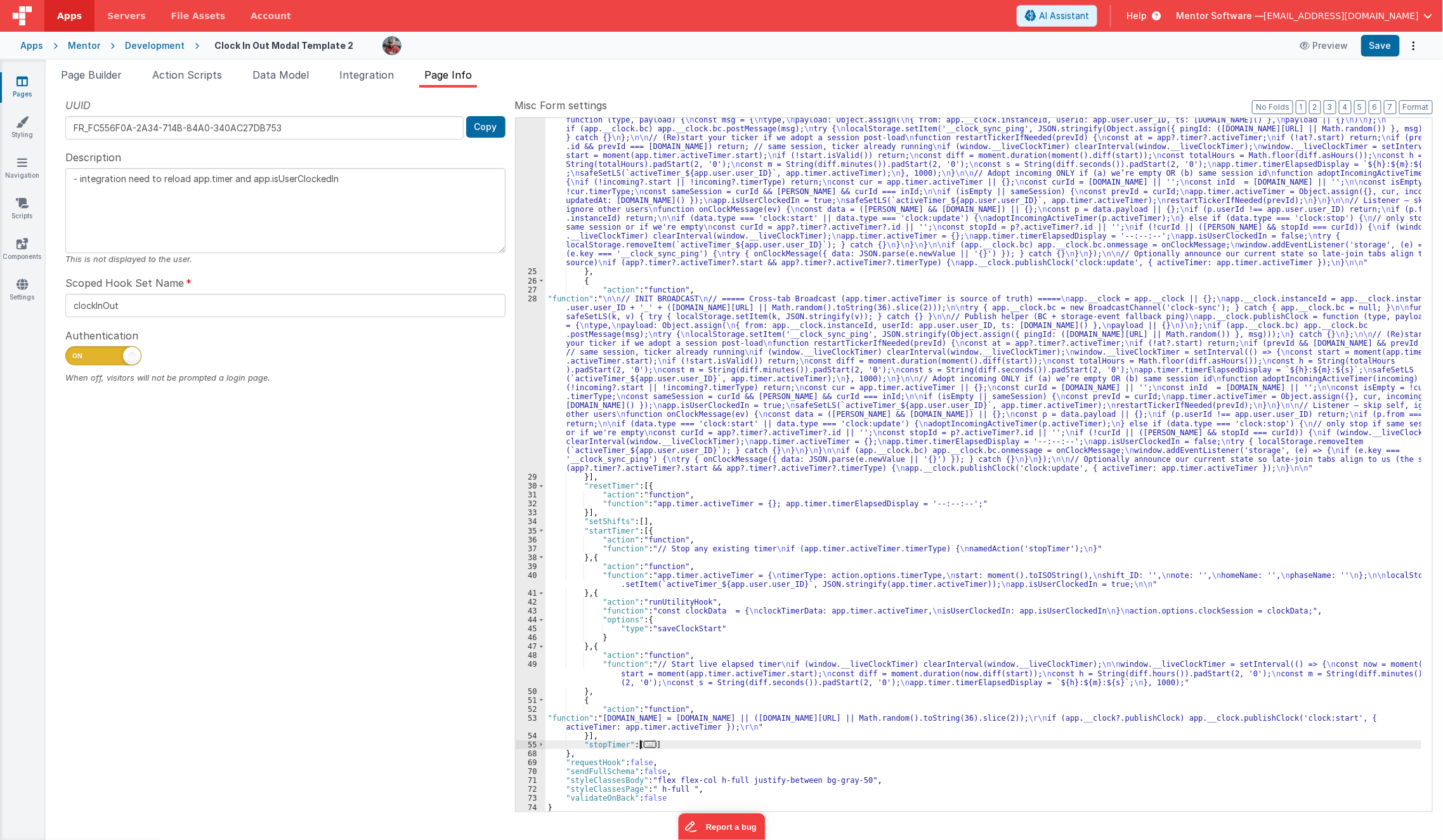
click at [647, 744] on span "..." at bounding box center [650, 744] width 12 height 7
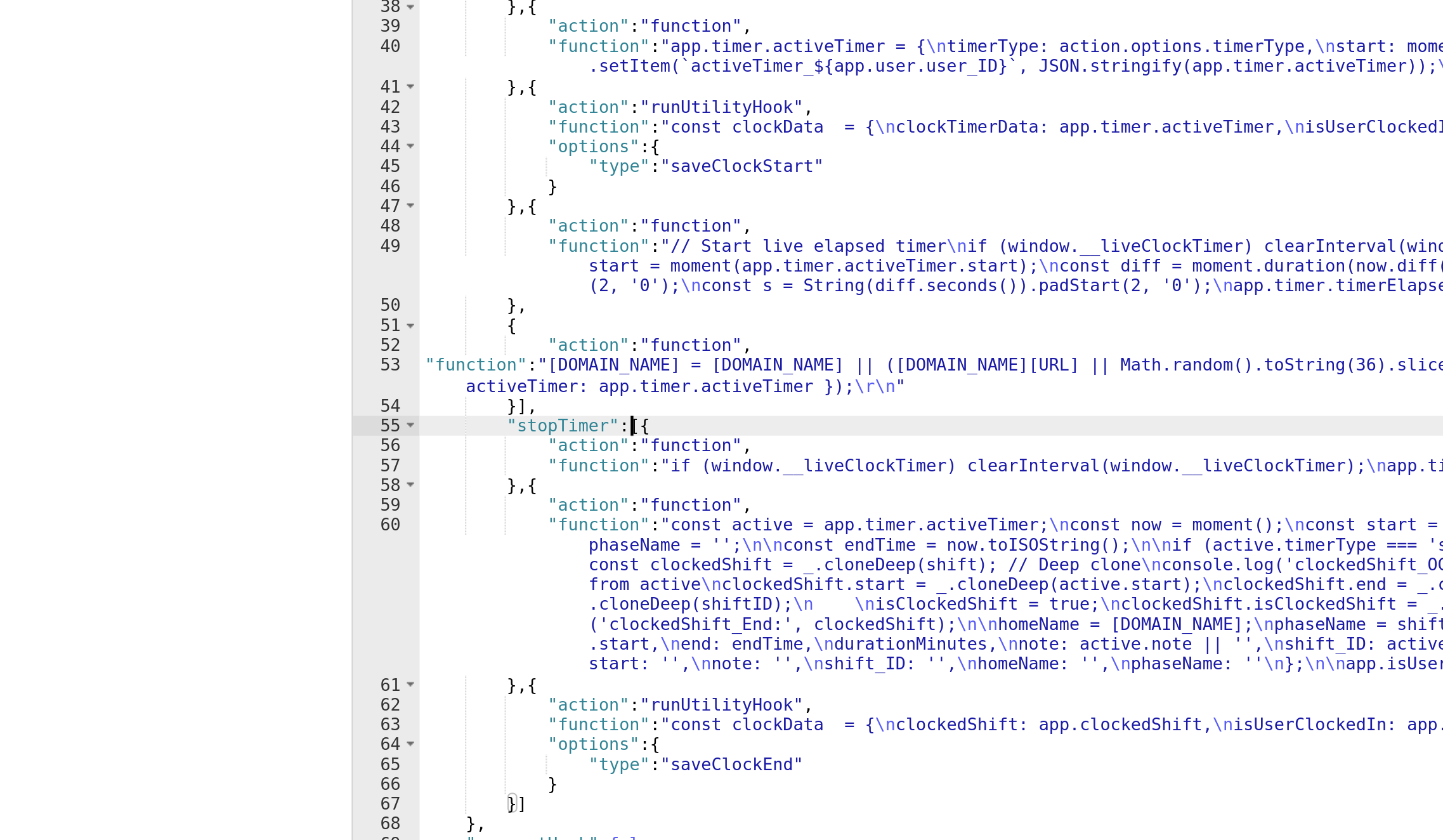
scroll to position [468, 0]
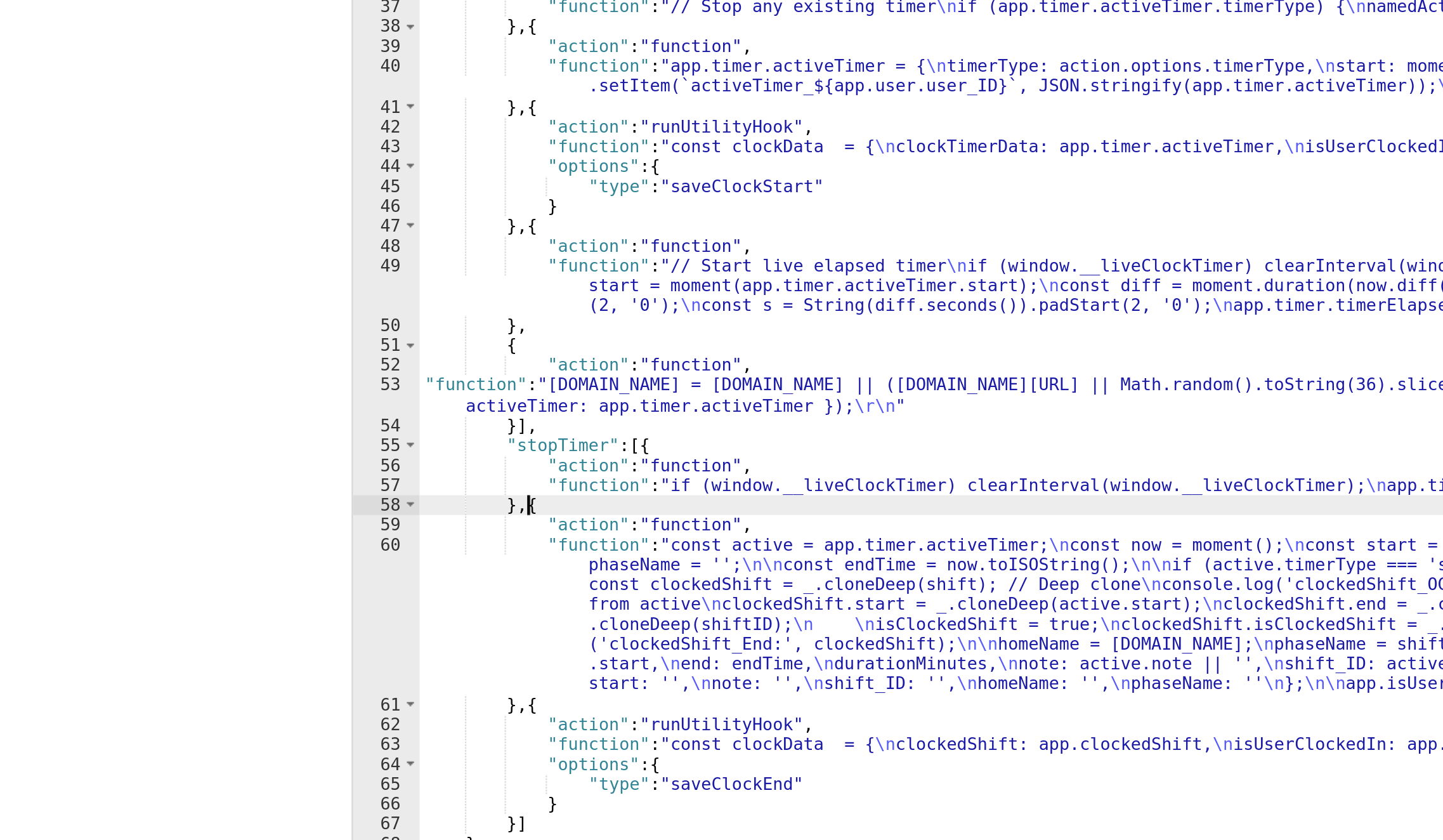
click at [592, 636] on div ""function" : "// // Start live elapsed timer \n // if (window.__liveClockTimer)…" at bounding box center [983, 336] width 877 height 998
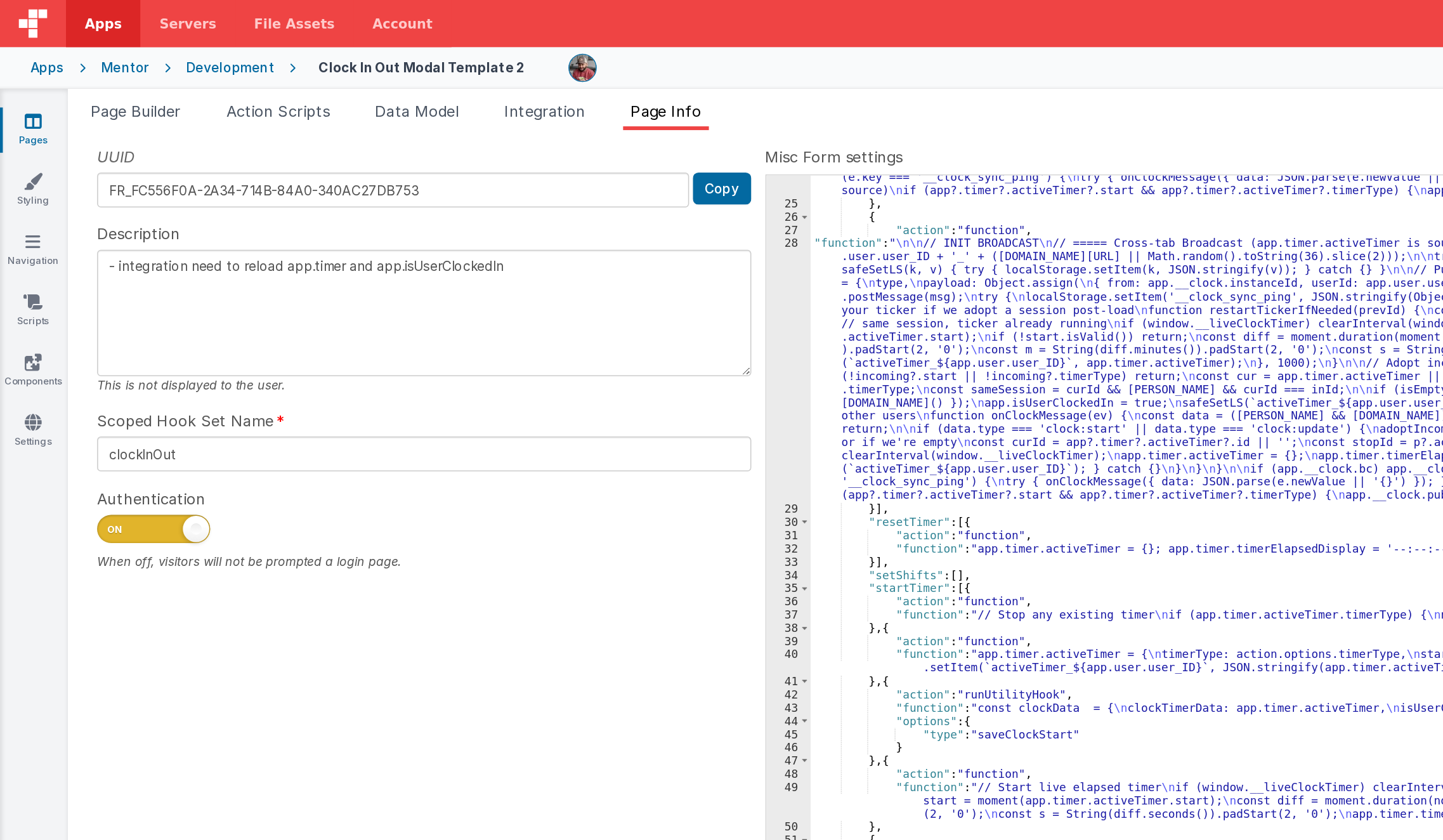
click at [303, 312] on div "UUID FR_FC556F0A-2A34-714B-84A0-340AC27DB753 Copy Description - integration nee…" at bounding box center [744, 454] width 1377 height 713
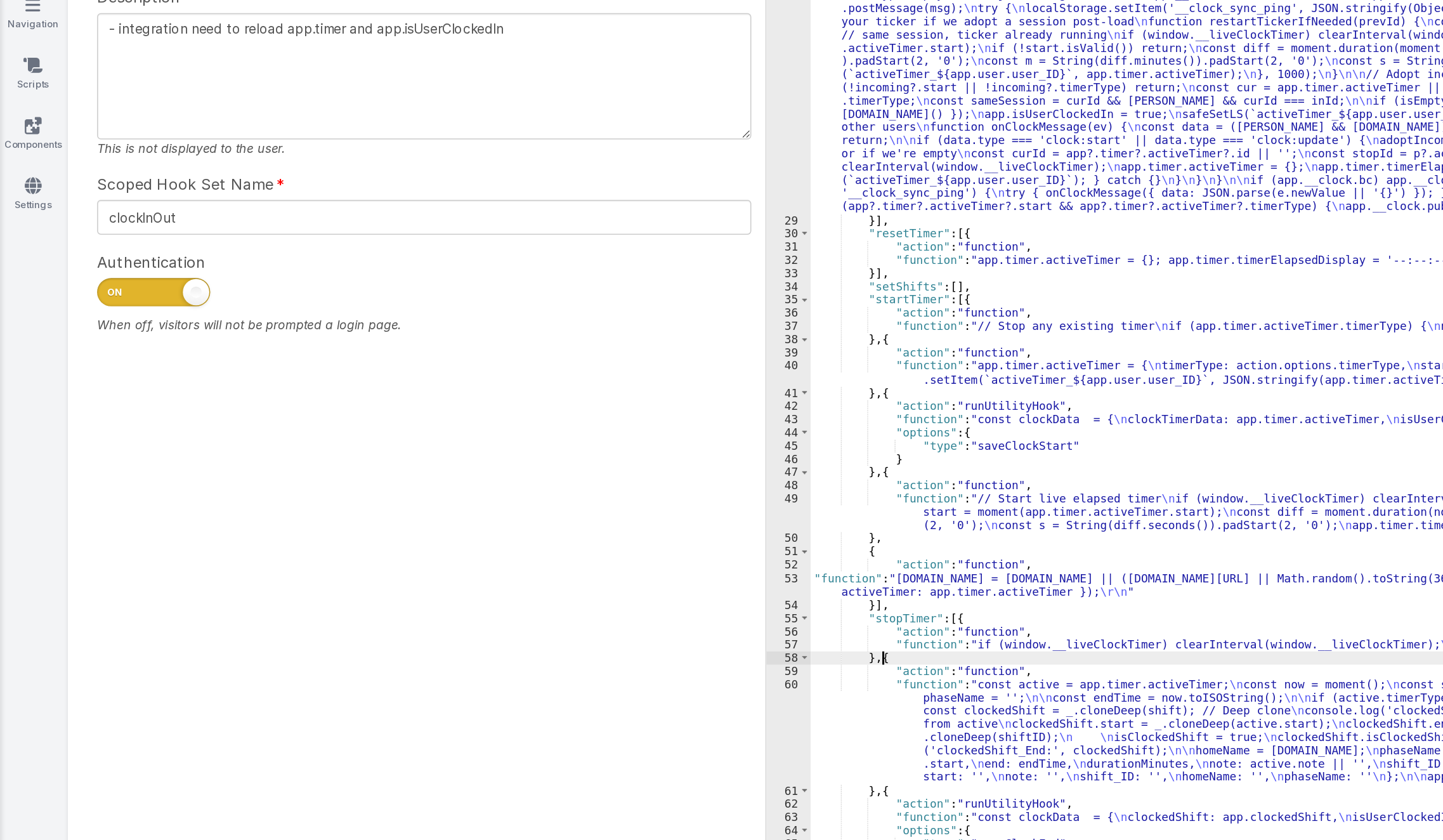
scroll to position [0, 0]
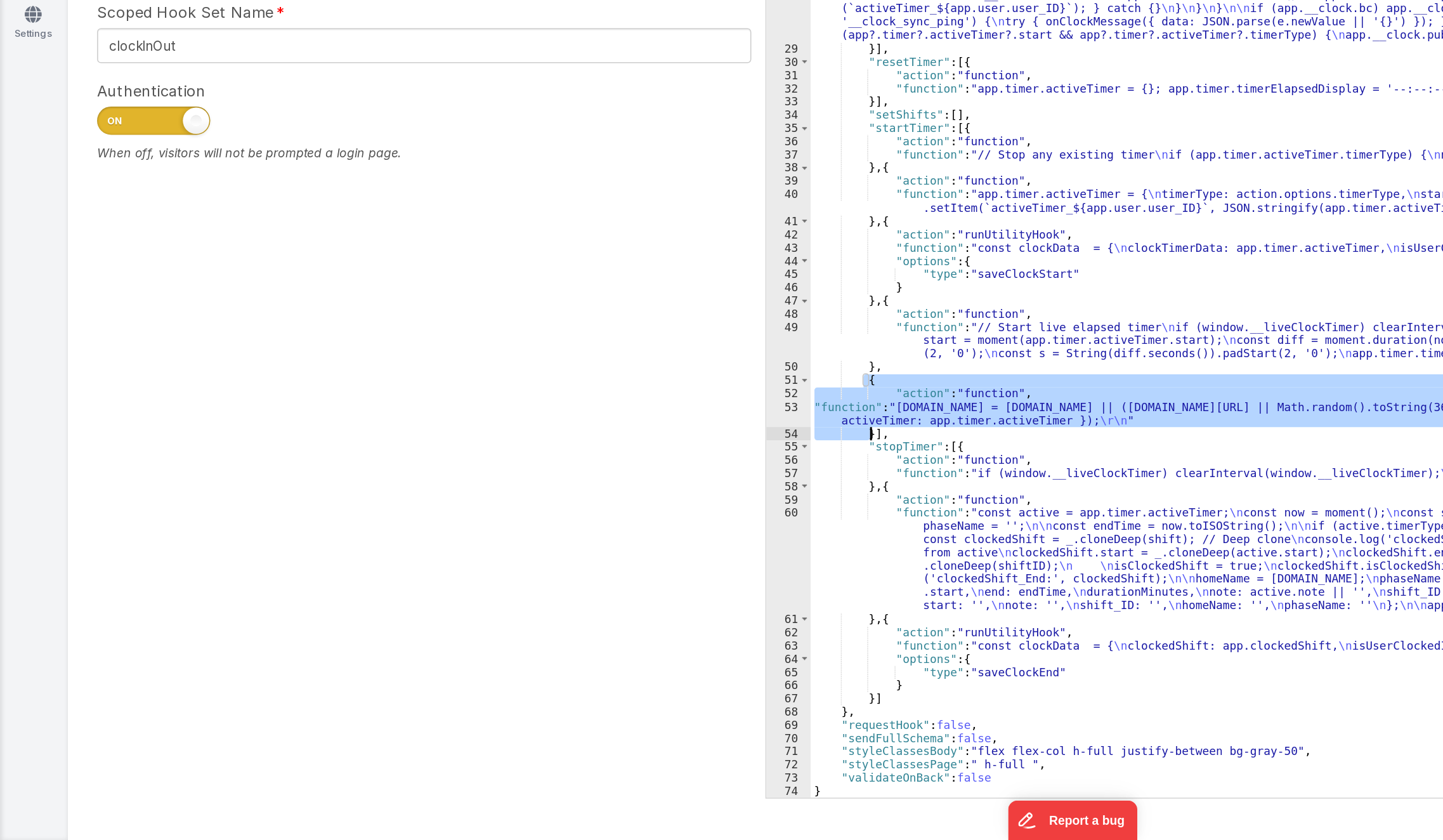
drag, startPoint x: 581, startPoint y: 531, endPoint x: 585, endPoint y: 563, distance: 32.2
click at [585, 563] on div ""action" : "function" , "function" : " \n\n // INIT BROADCAST \n // ===== Cross…" at bounding box center [983, 471] width 877 height 712
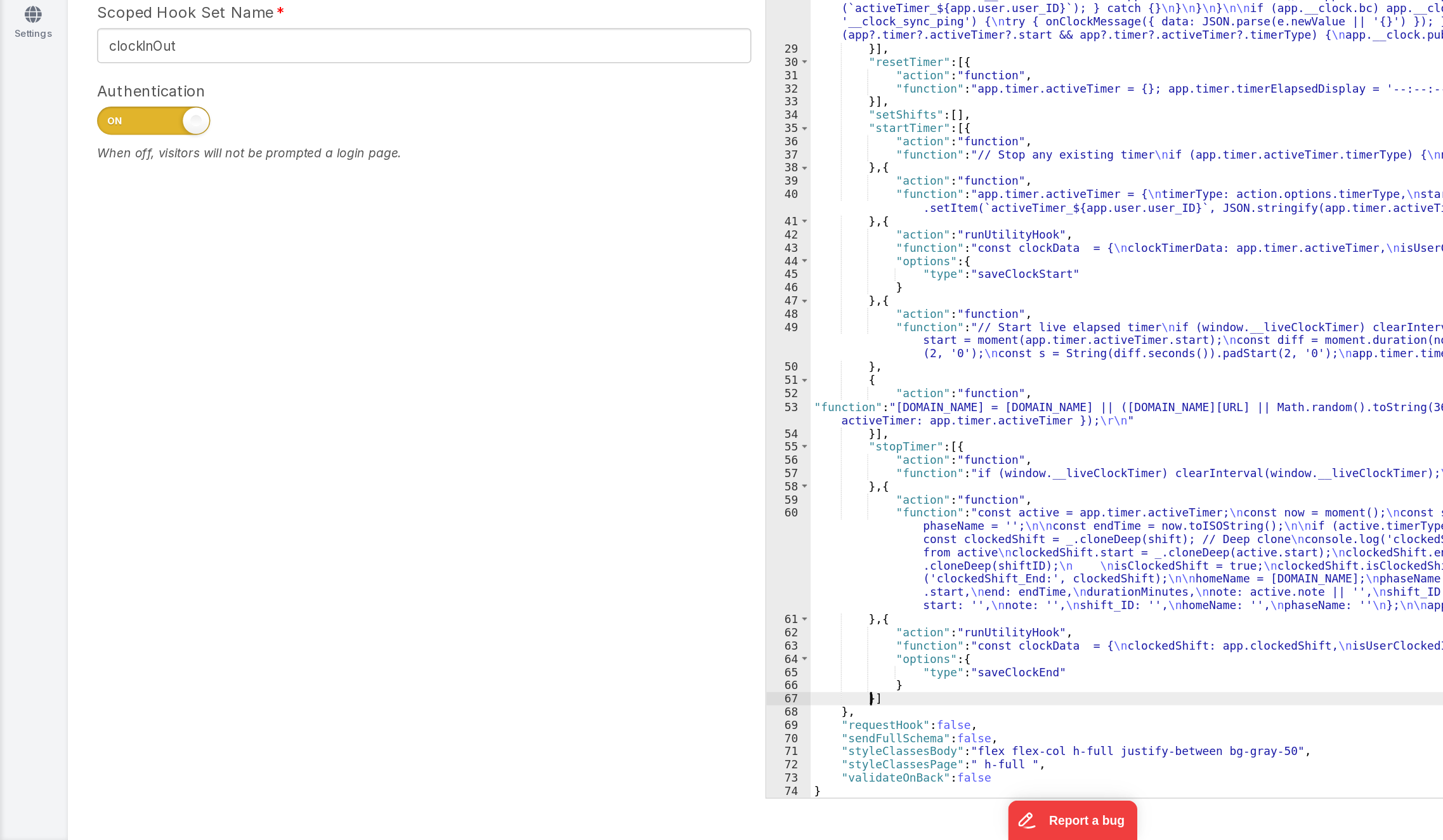
click at [584, 743] on div ""action" : "function" , "function" : " \n\n // INIT BROADCAST \n // ===== Cross…" at bounding box center [983, 471] width 877 height 712
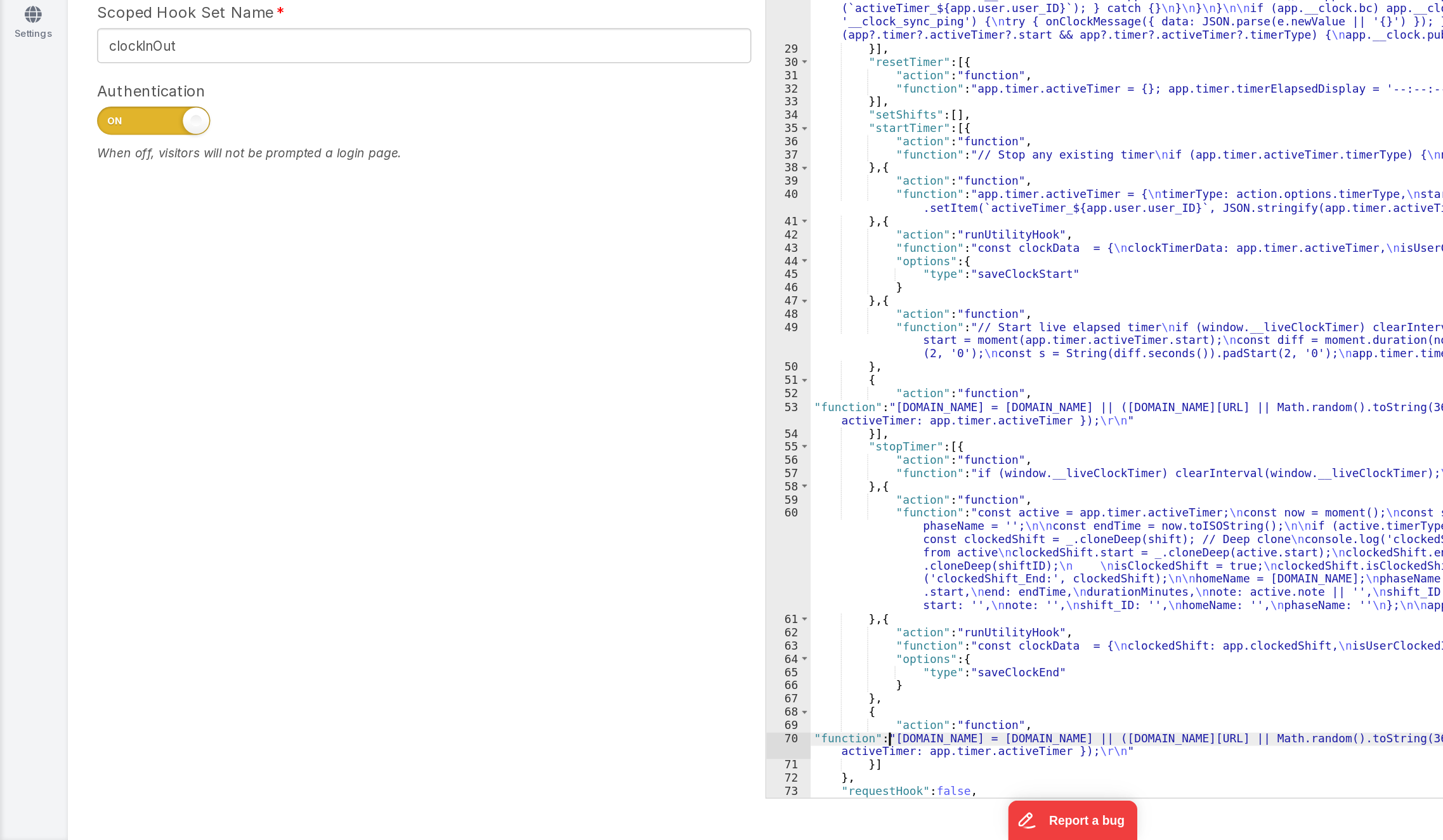
click at [598, 769] on div ""action" : "function" , "function" : " \n\n // INIT BROADCAST \n // ===== Cross…" at bounding box center [983, 471] width 877 height 712
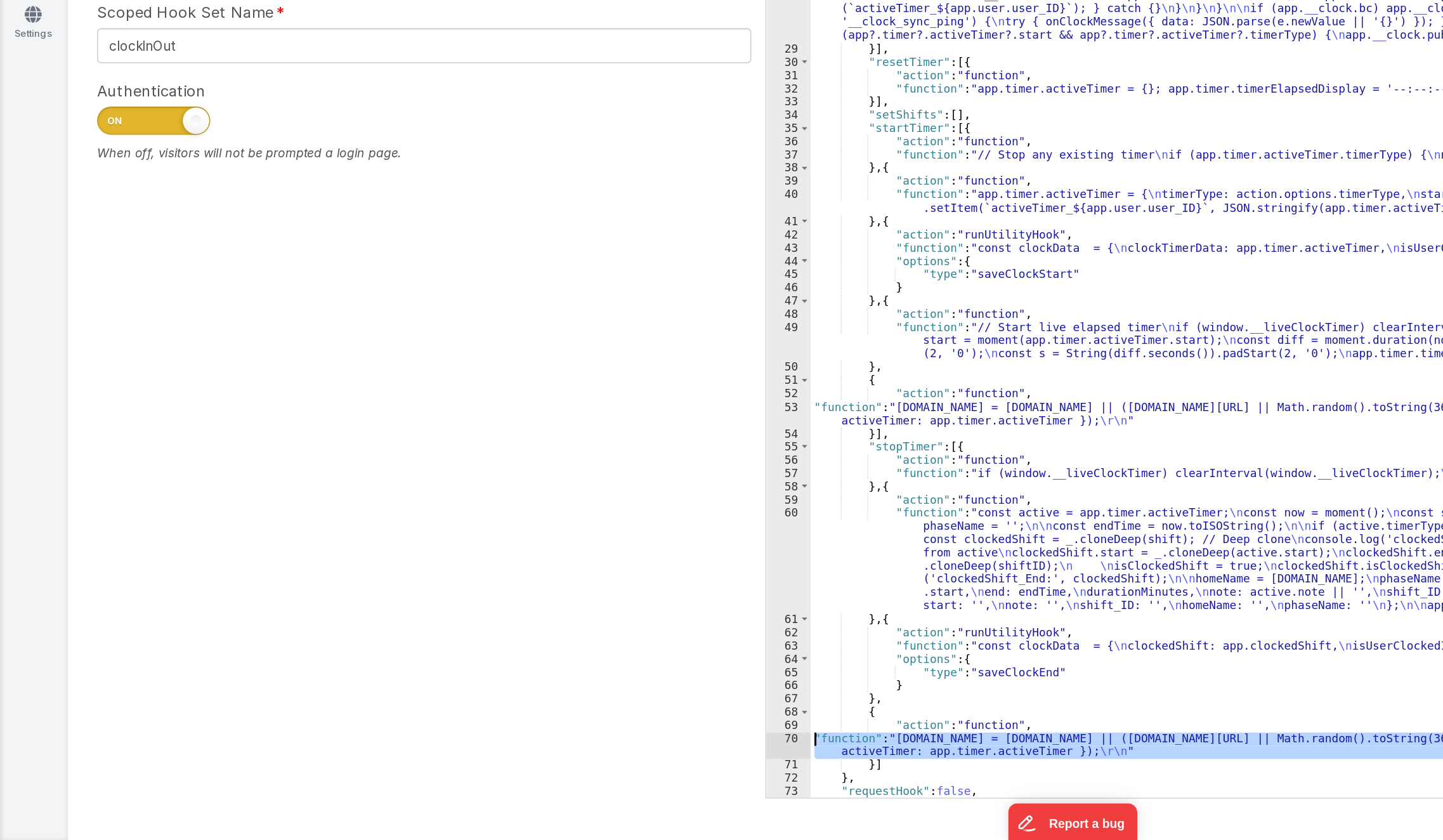
click at [529, 772] on div "70" at bounding box center [531, 776] width 30 height 18
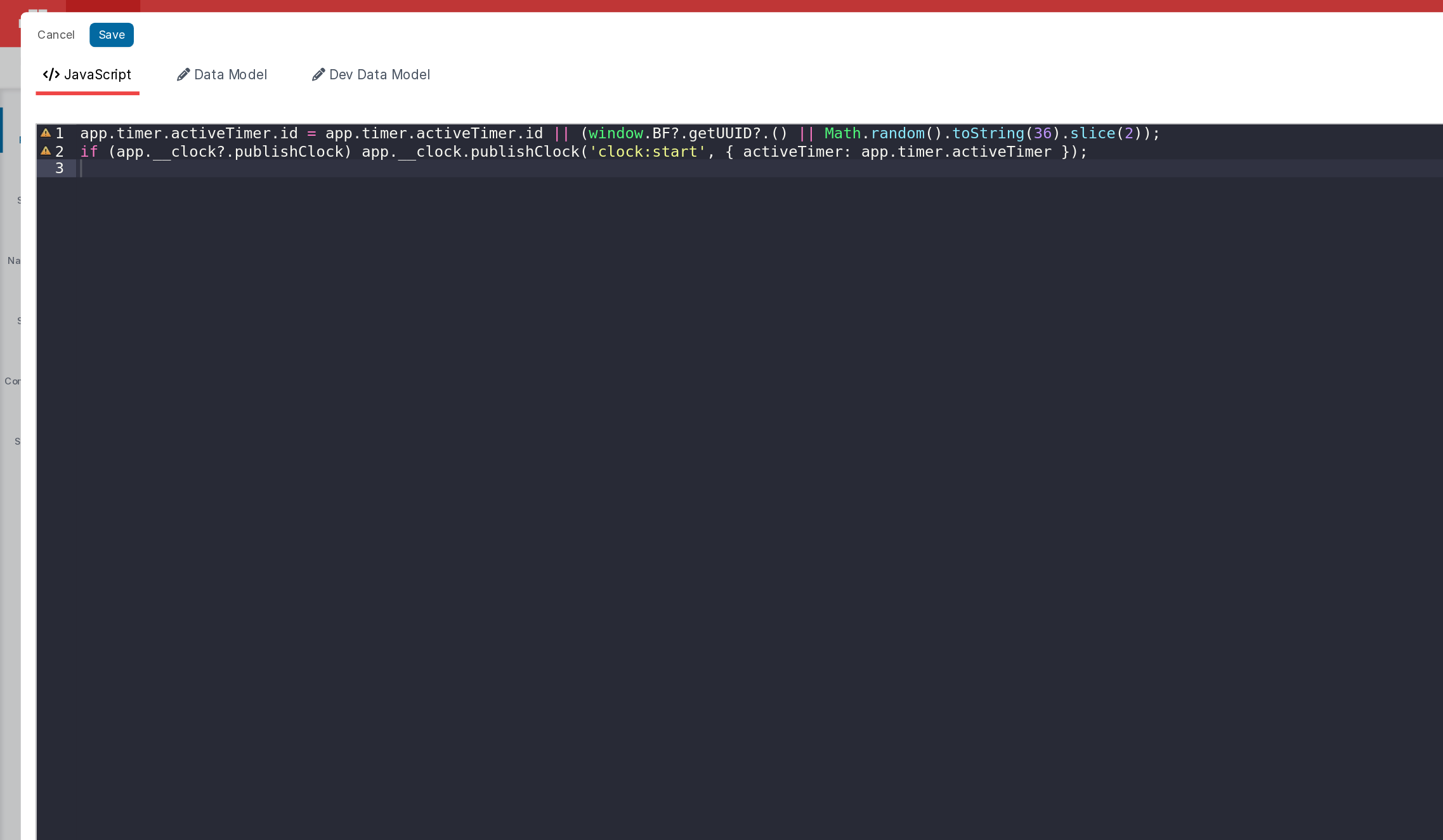
click at [533, 353] on div "app . timer . activeTimer . id = app . timer . activeTimer . id || ( window . B…" at bounding box center [734, 465] width 1366 height 762
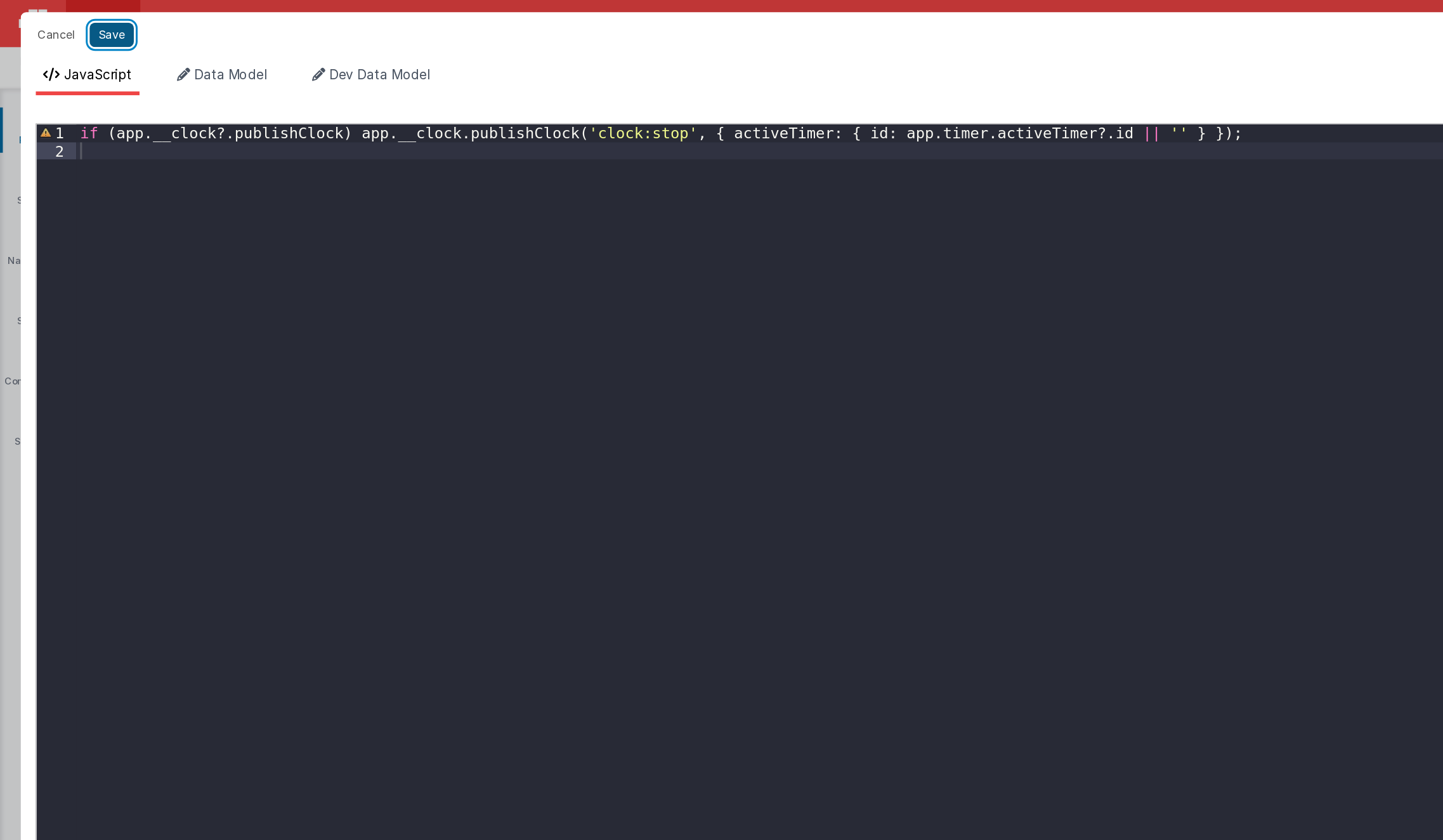
click at [73, 22] on button "Save" at bounding box center [75, 23] width 30 height 17
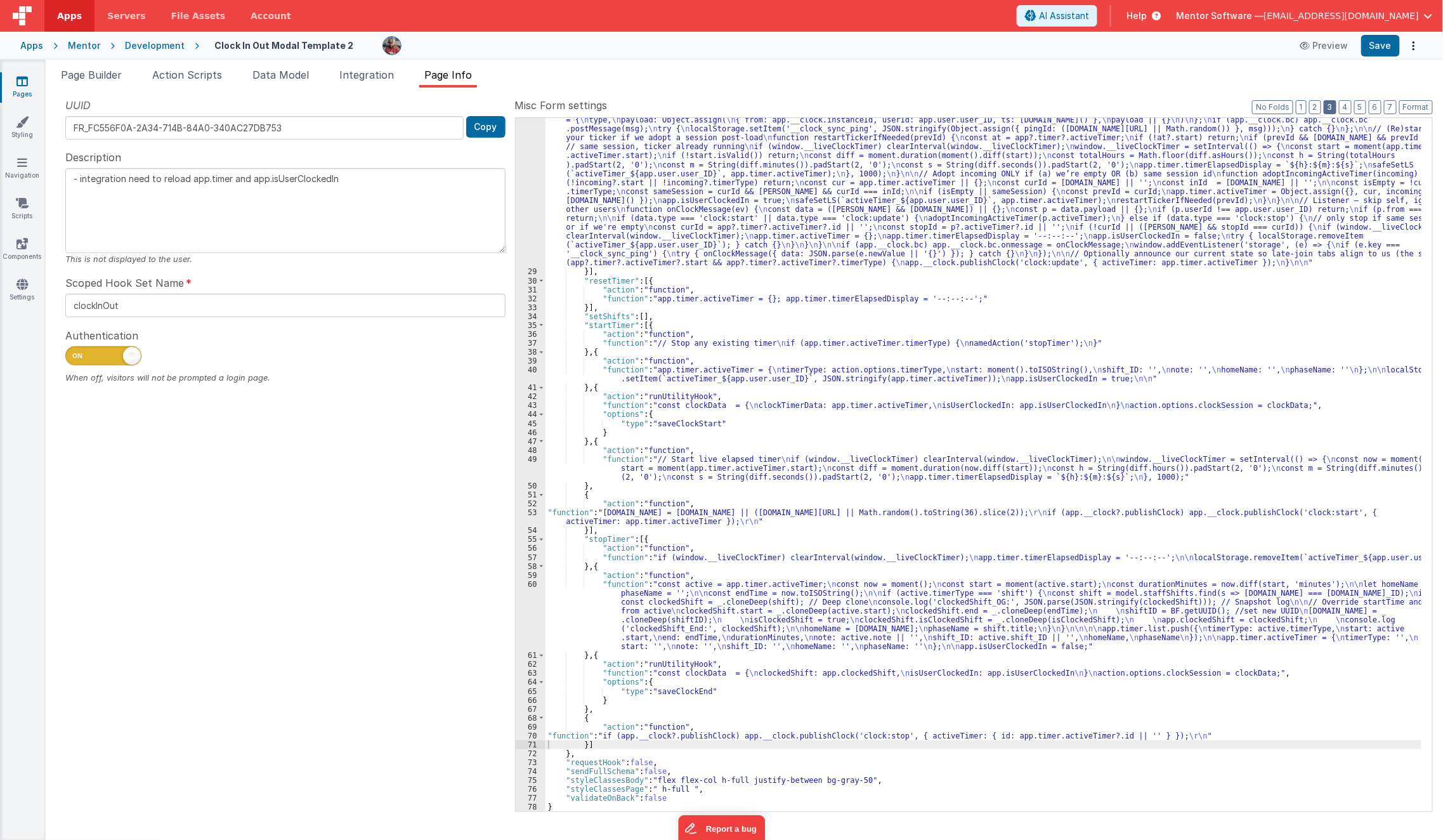
click at [1334, 106] on button "3" at bounding box center [1330, 107] width 12 height 14
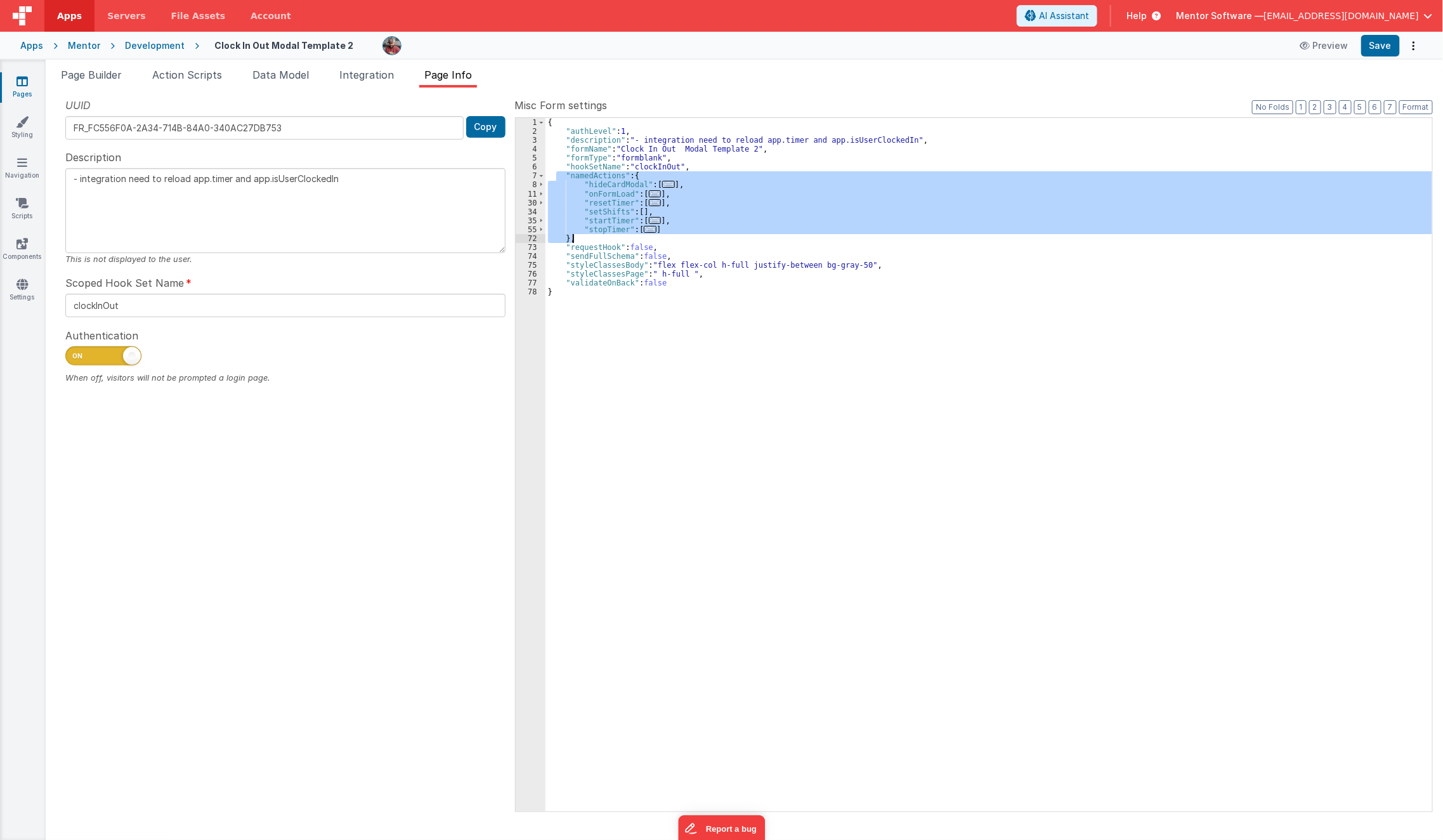
drag, startPoint x: 556, startPoint y: 174, endPoint x: 588, endPoint y: 235, distance: 68.9
click at [588, 235] on div "{ "authLevel" : 1 , "description" : "- integration need to reload app.timer and…" at bounding box center [989, 474] width 888 height 712
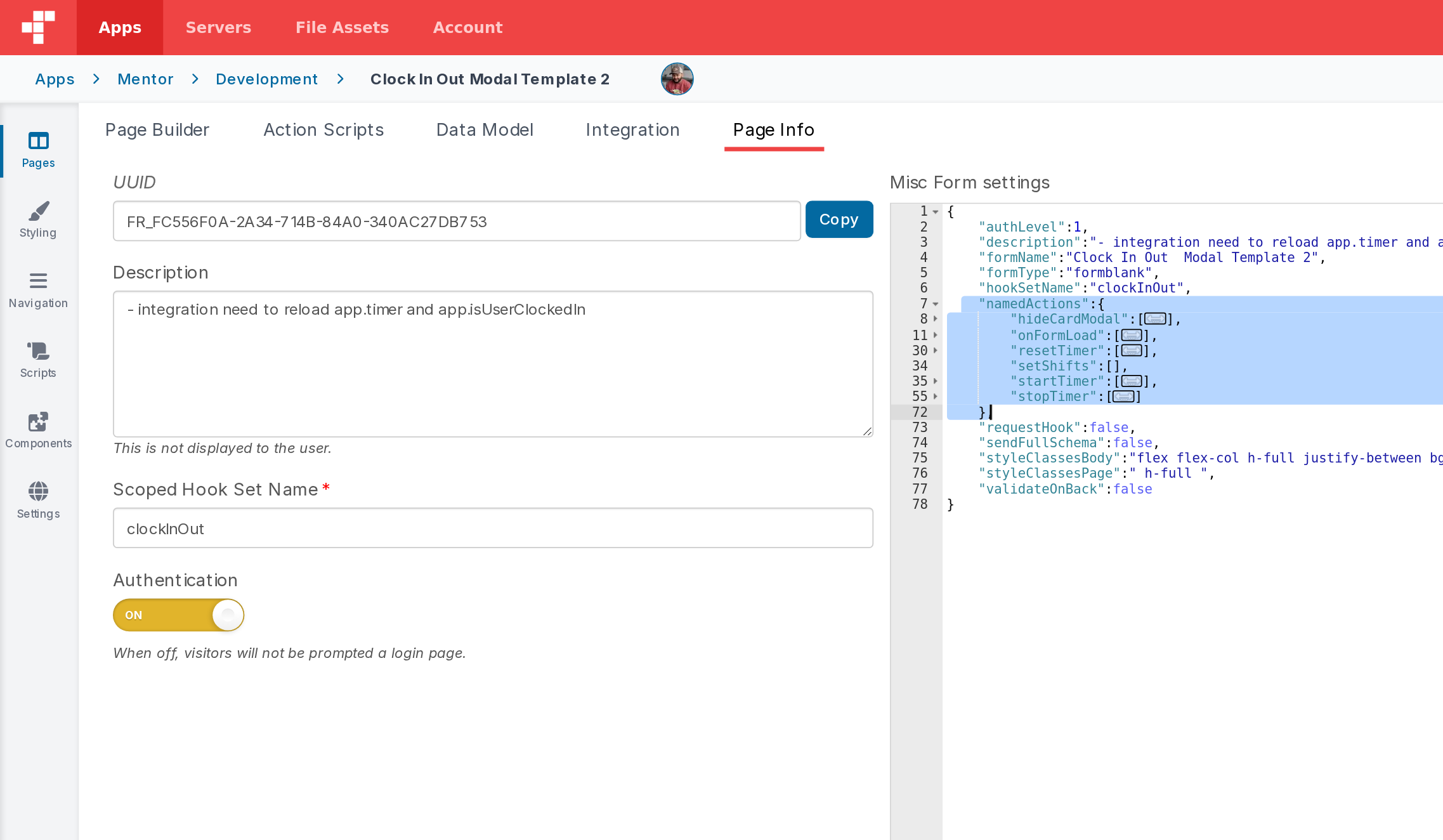
click at [390, 89] on div "Snippet Library Name Type Accordion Element Alert Action Action authLogin Actio…" at bounding box center [744, 463] width 1398 height 752
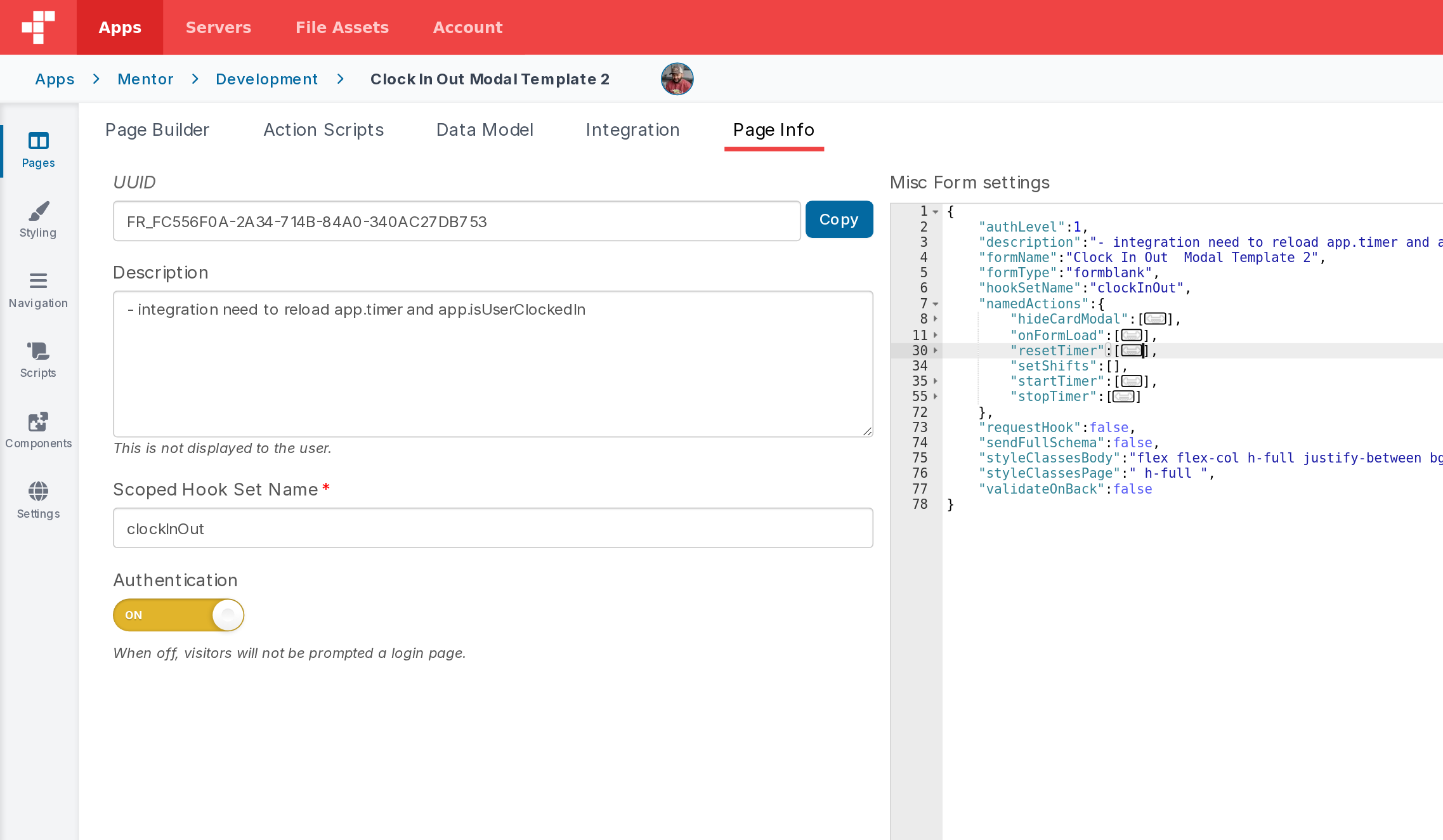
click at [661, 199] on div "{ "authLevel" : 1 , "description" : "- integration need to reload app.timer and…" at bounding box center [989, 474] width 888 height 712
click at [661, 193] on div "{ "authLevel" : 1 , "description" : "- integration need to reload app.timer and…" at bounding box center [989, 474] width 888 height 712
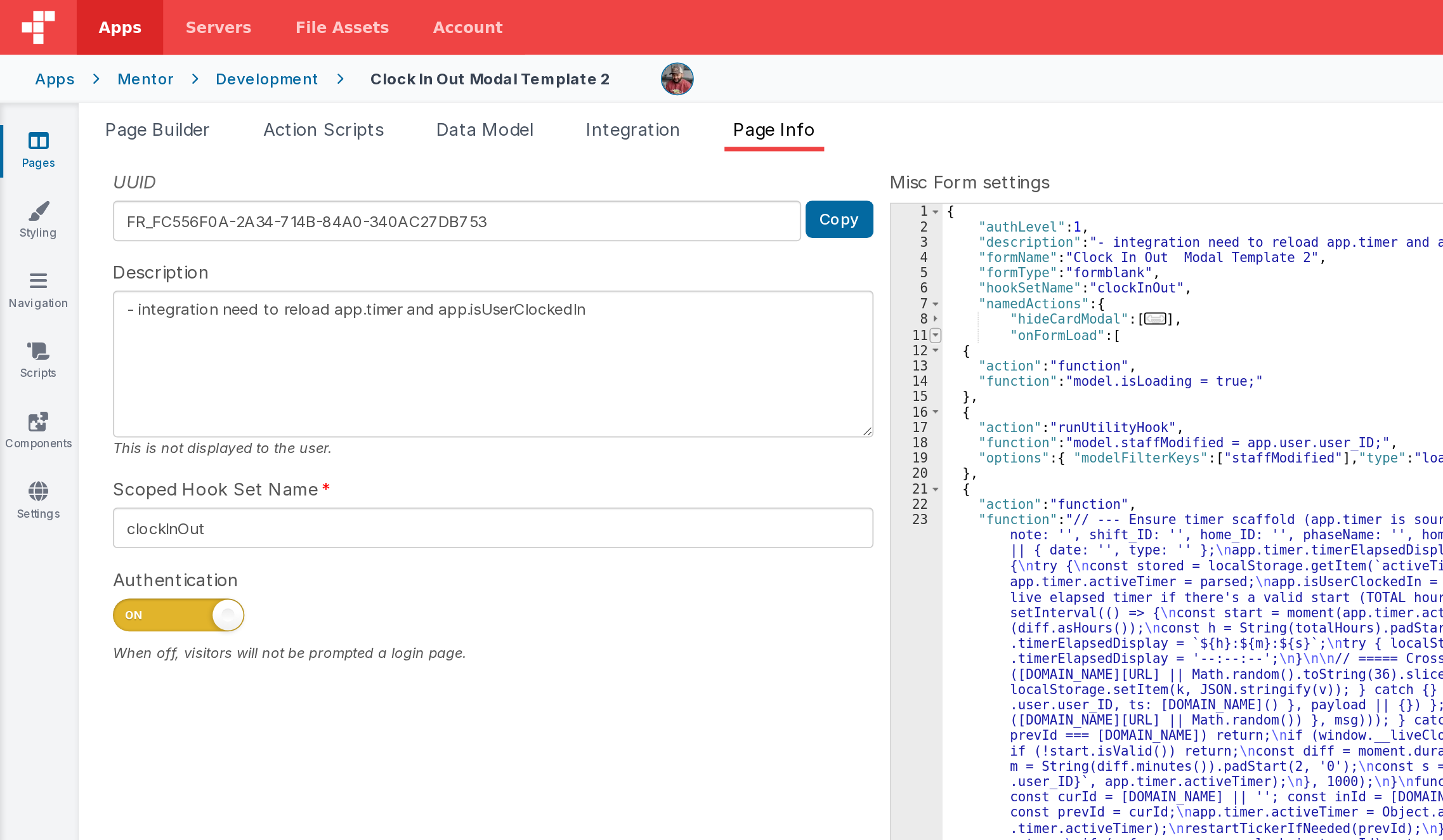
click at [543, 196] on span at bounding box center [542, 194] width 7 height 9
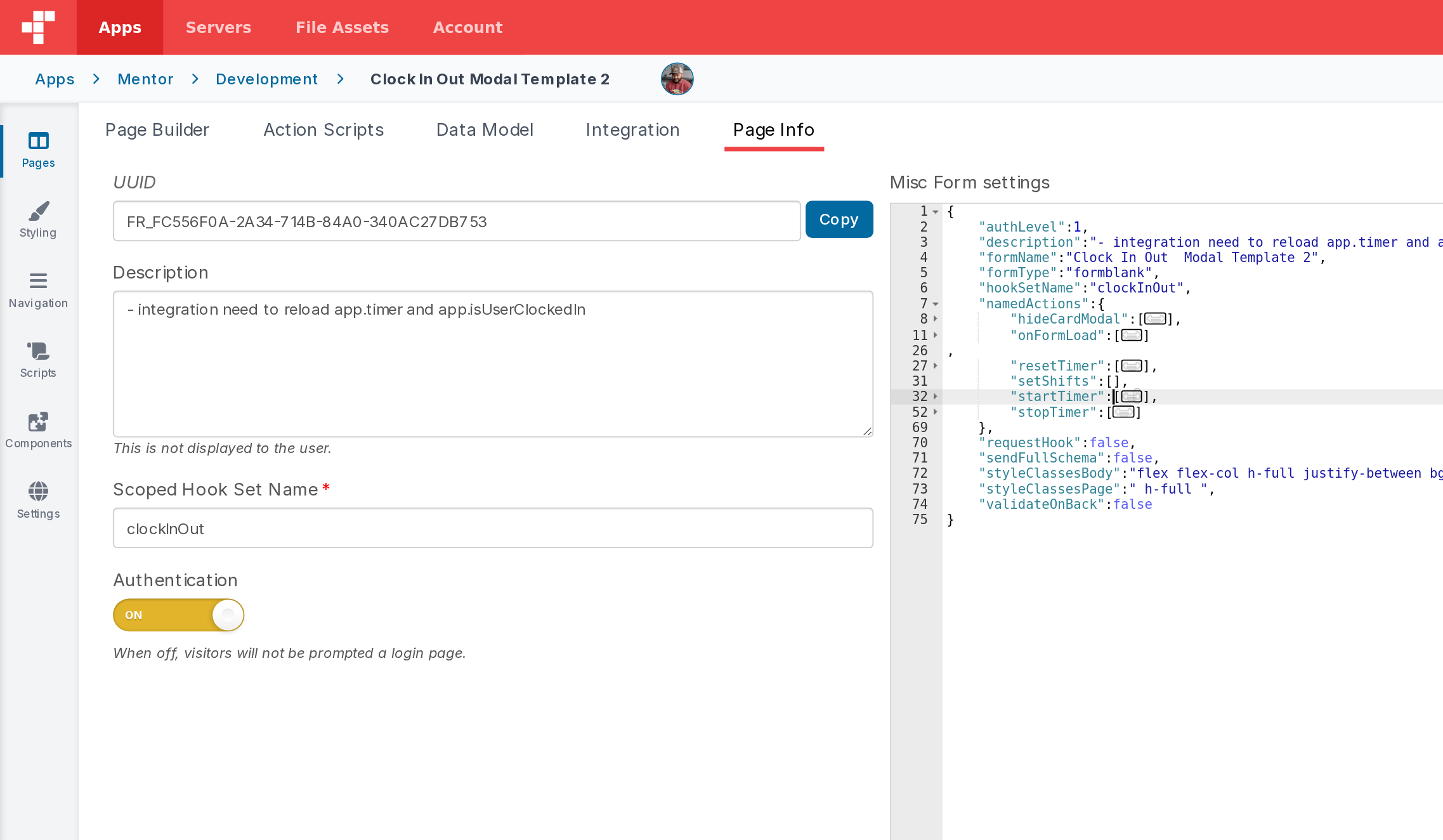
click at [649, 231] on span "..." at bounding box center [655, 229] width 12 height 7
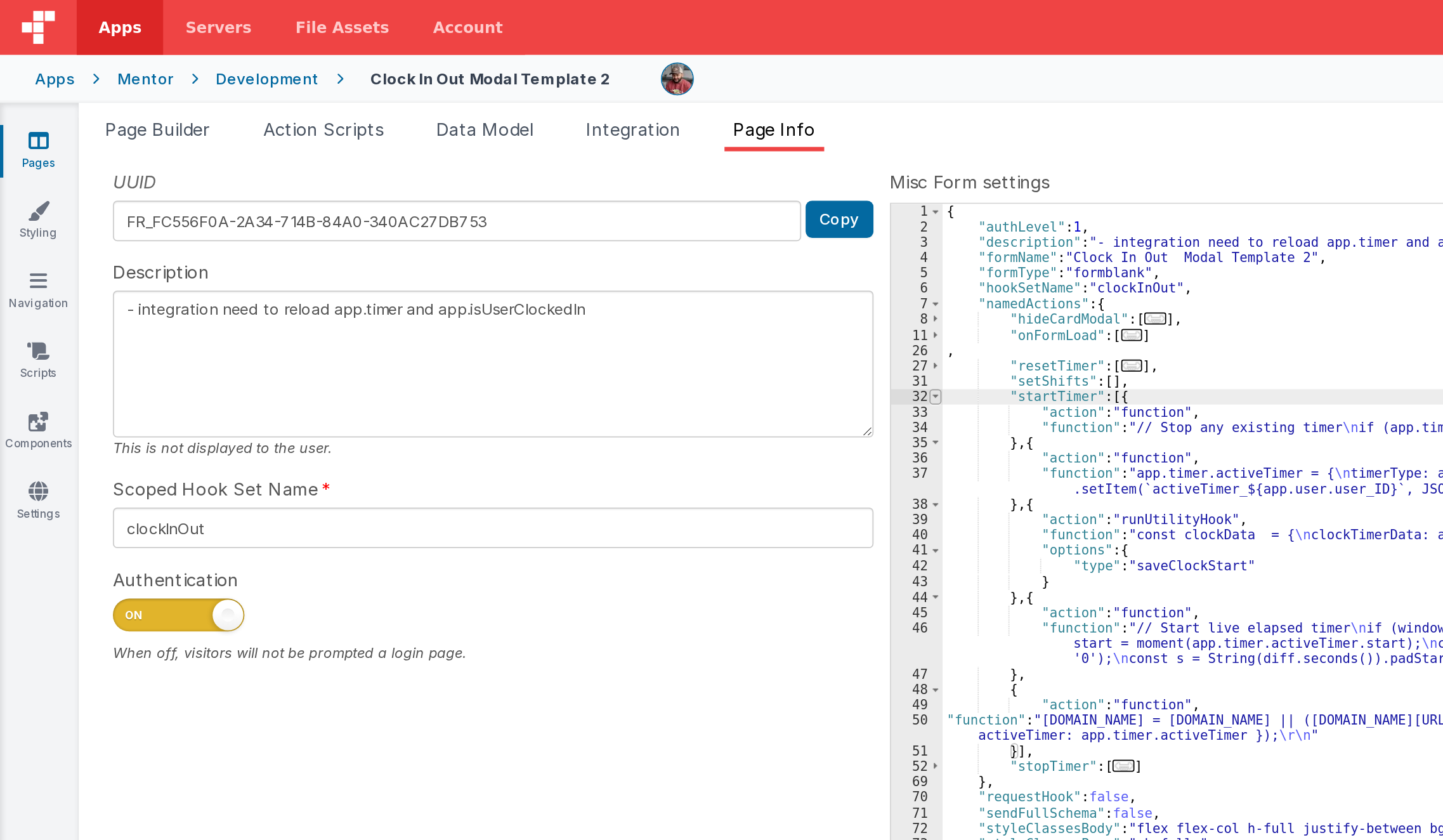
click at [543, 228] on span at bounding box center [542, 230] width 7 height 9
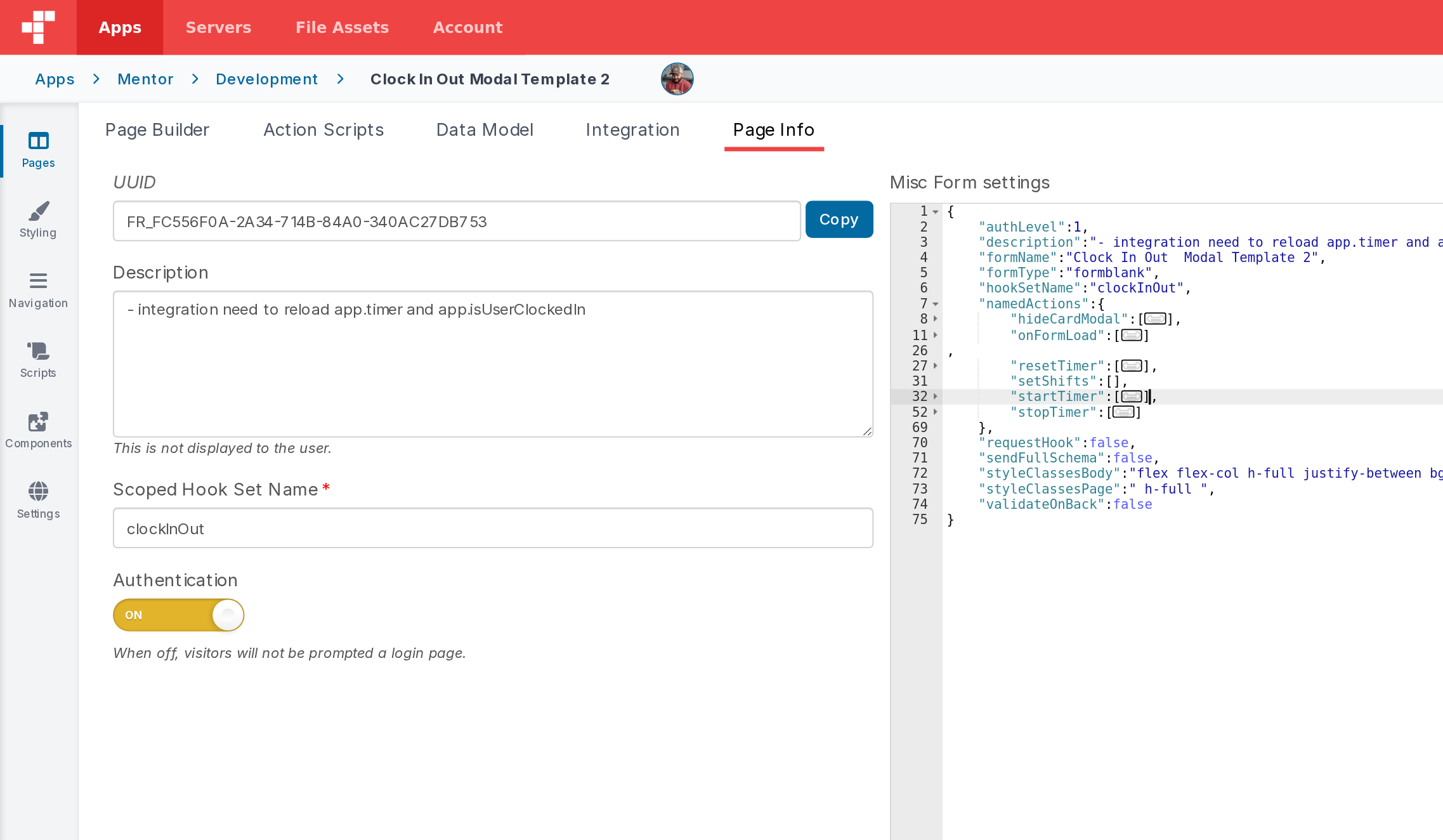
click at [676, 226] on div "{ "authLevel" : 1 , "description" : "- integration need to reload app.timer and…" at bounding box center [989, 474] width 888 height 712
paste textarea
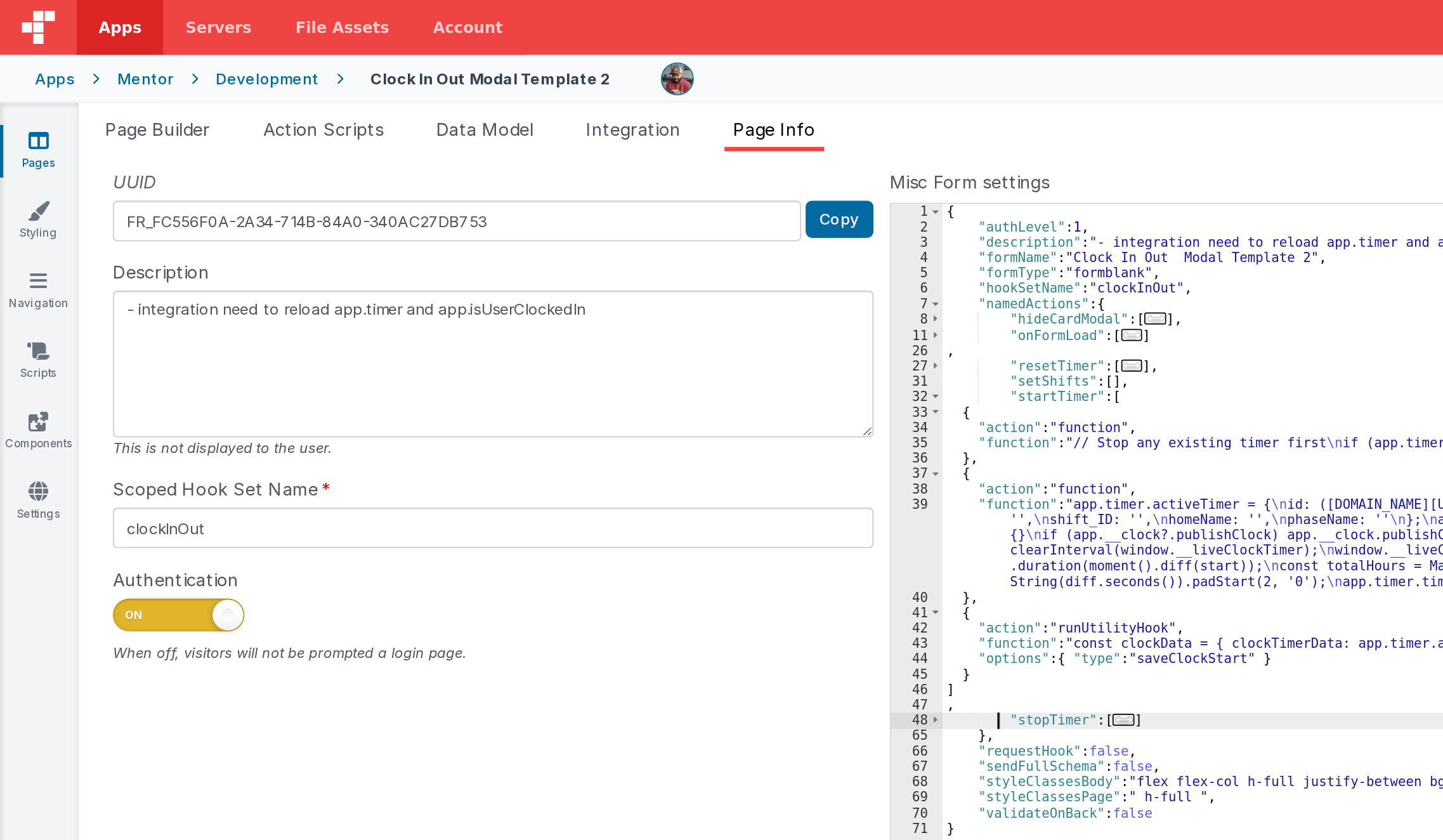
click at [577, 417] on div "{ "authLevel" : 1 , "description" : "- integration need to reload app.timer and…" at bounding box center [989, 474] width 888 height 712
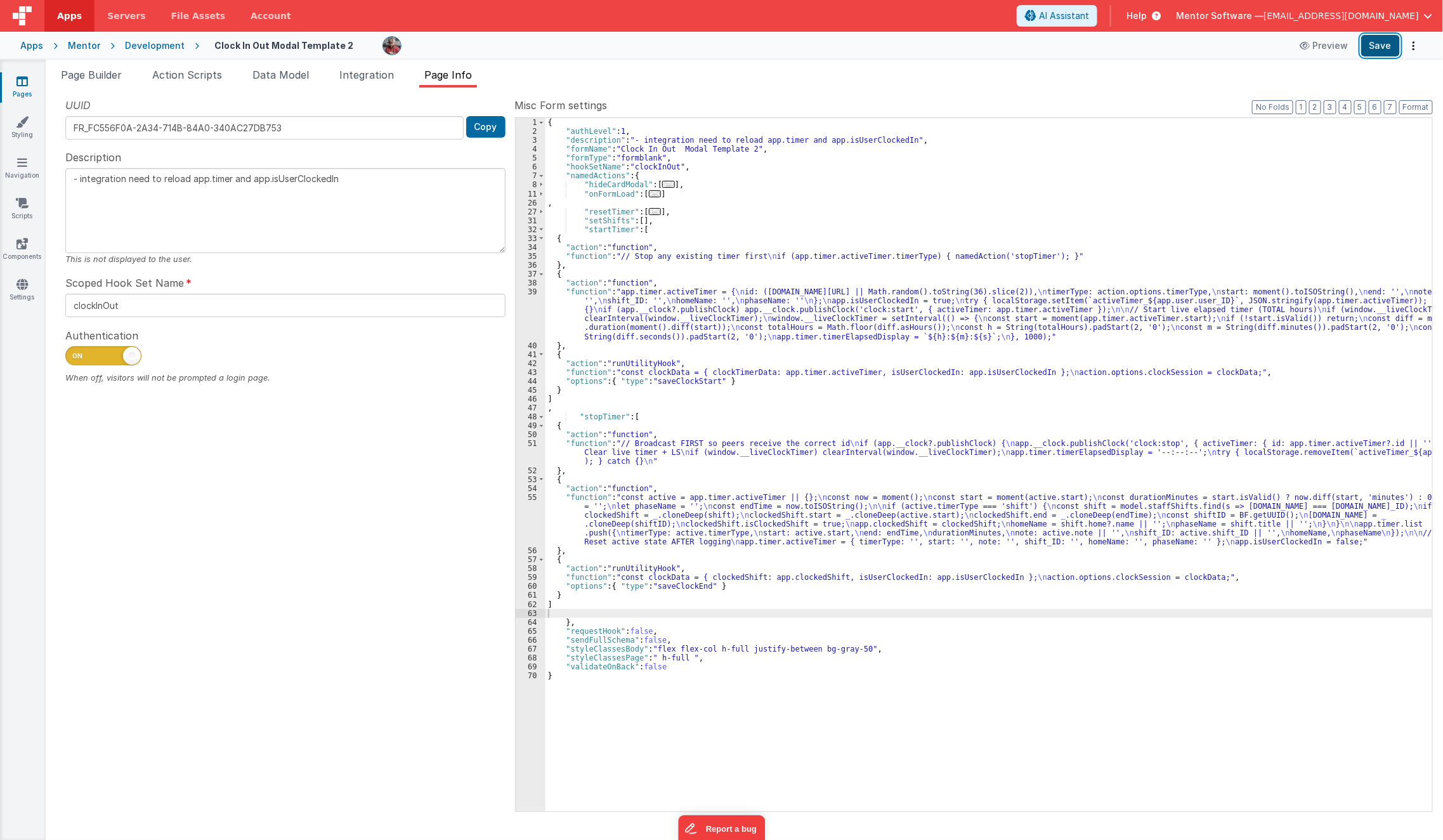
click at [1383, 47] on button "Save" at bounding box center [1380, 46] width 39 height 22
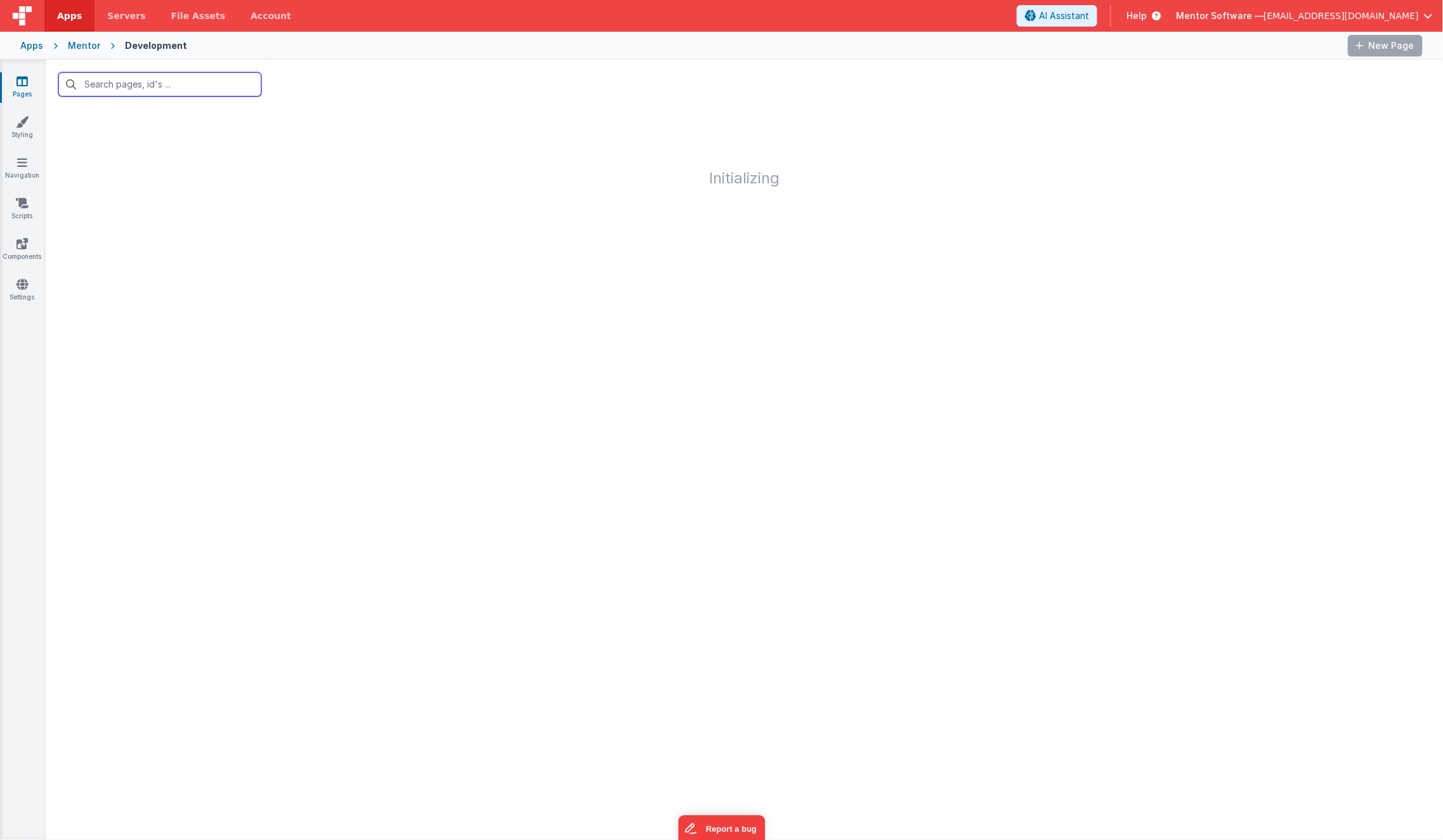
click at [124, 78] on input "text" at bounding box center [160, 84] width 203 height 24
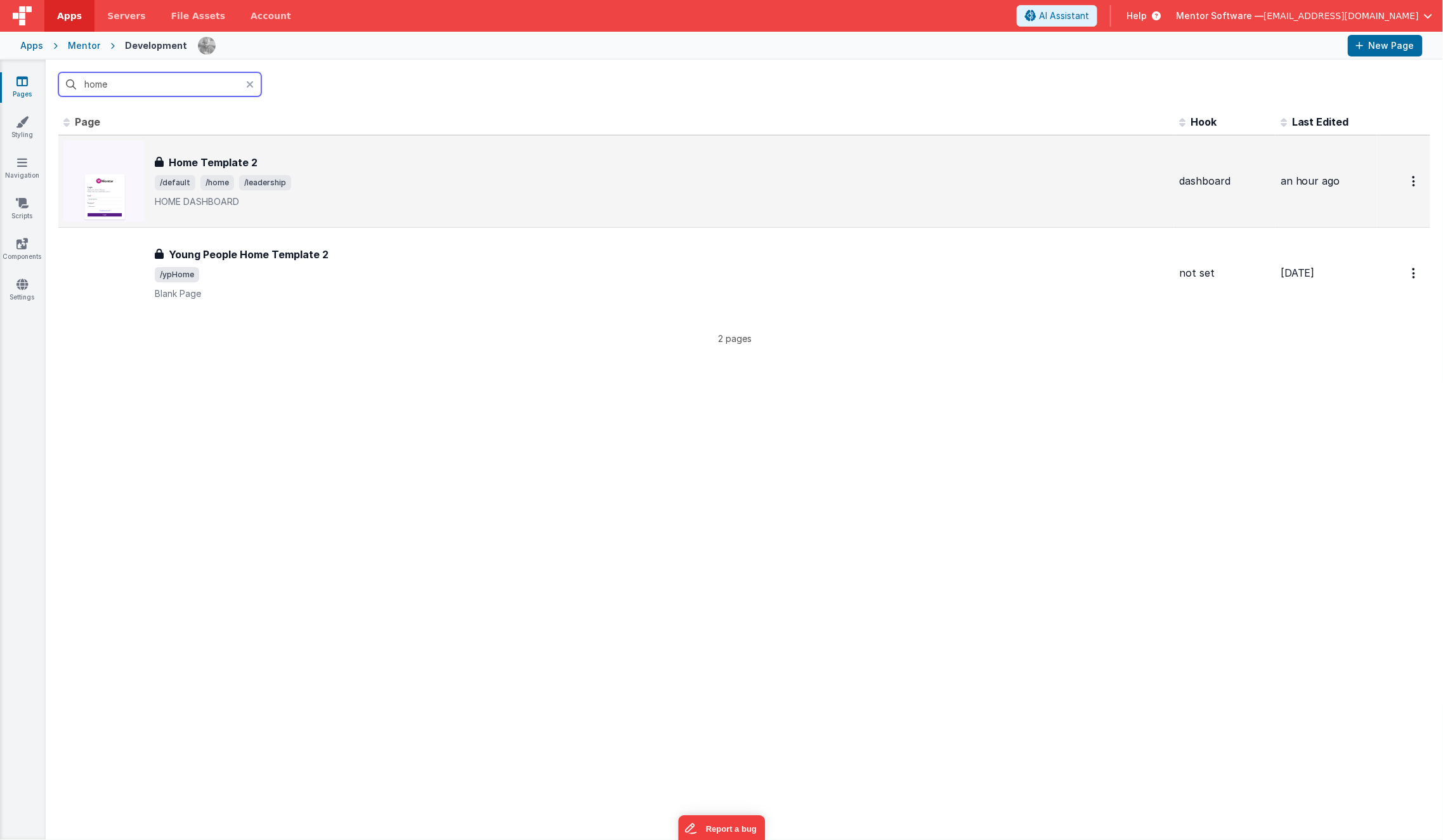
type input "home"
click at [302, 196] on p "HOME DASHBOARD" at bounding box center [662, 201] width 1015 height 12
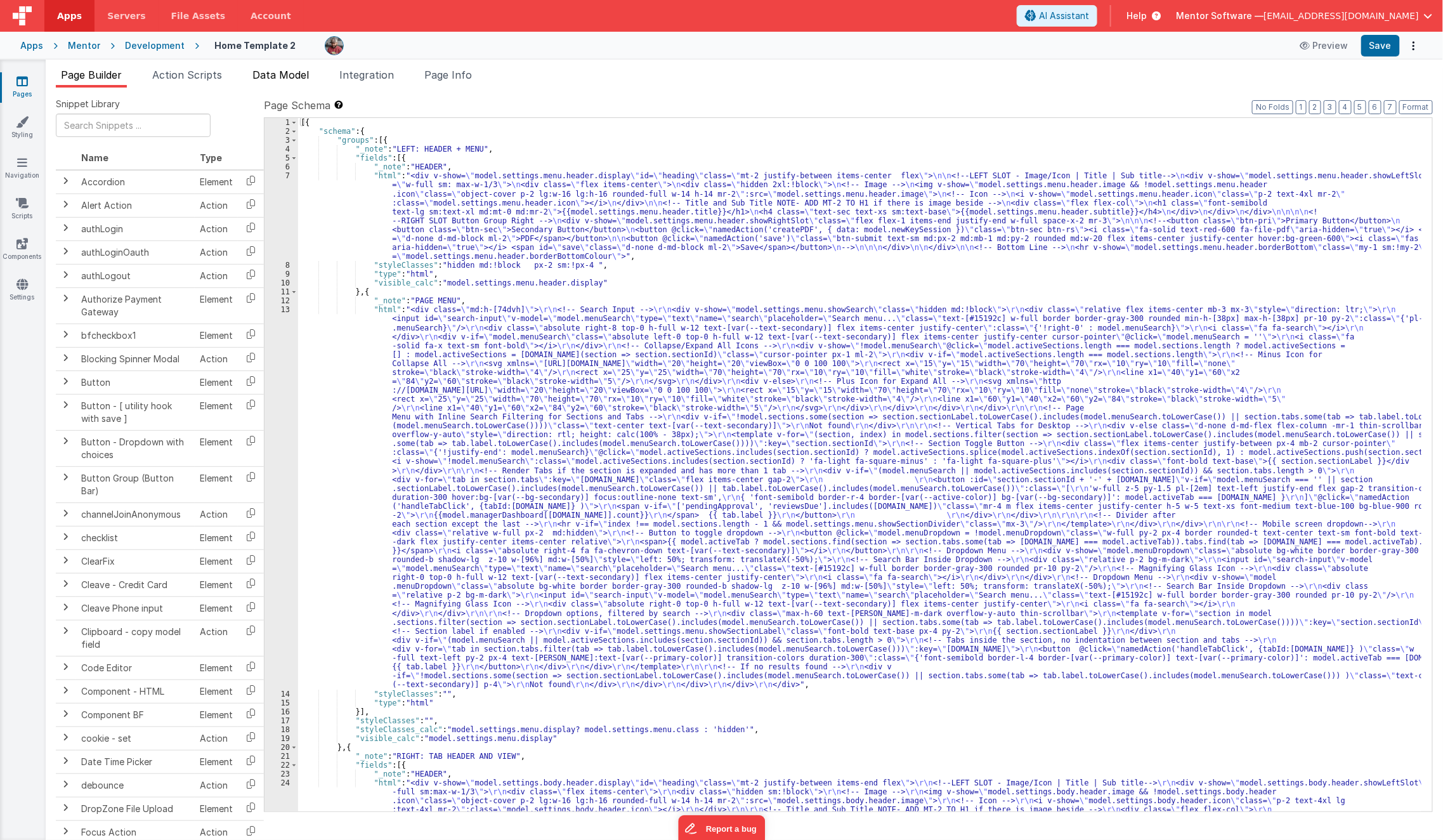
click at [293, 73] on span "Data Model" at bounding box center [280, 74] width 56 height 12
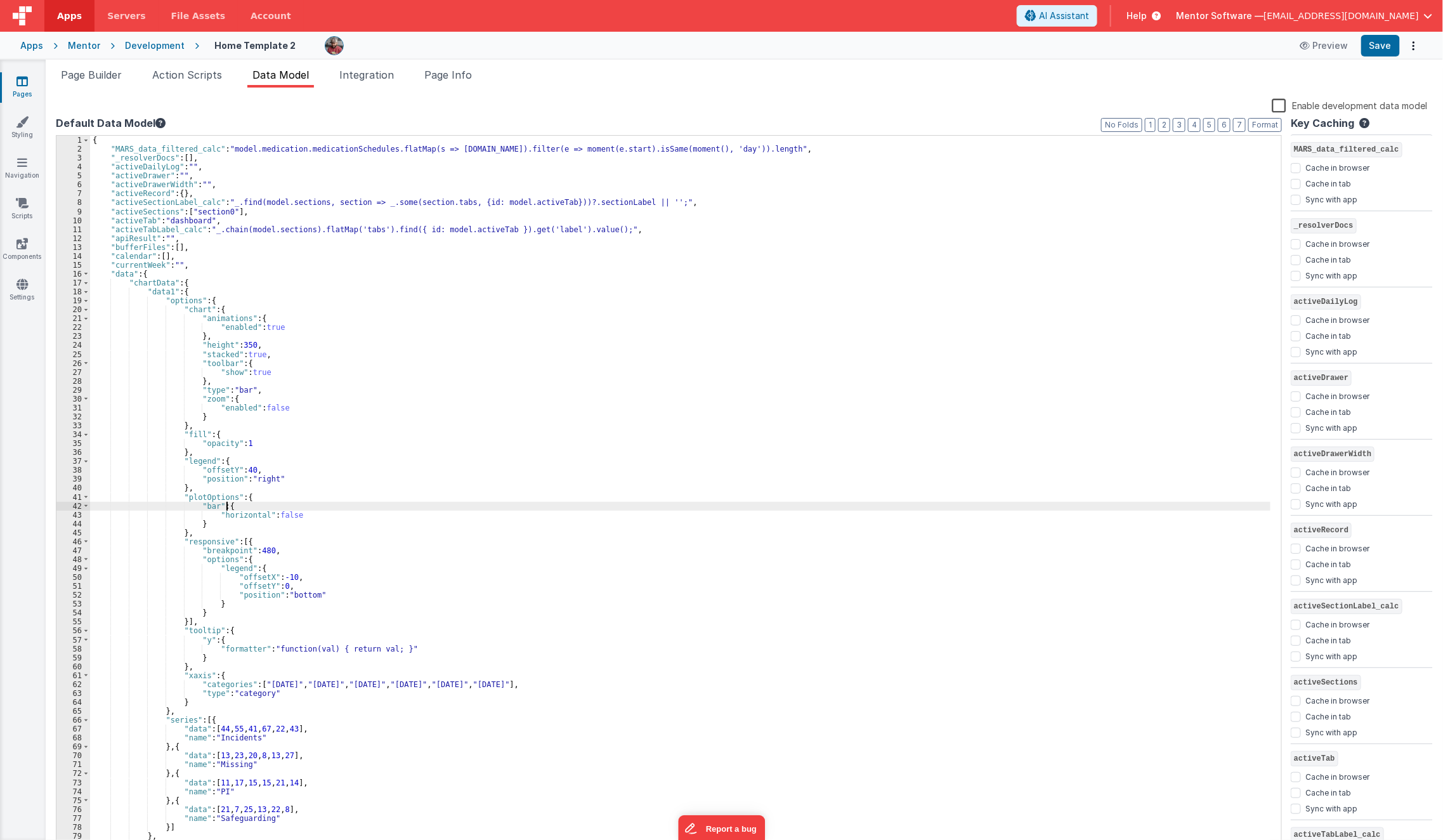
click at [672, 509] on div "{ "MARS_data_filtered_calc" : "model.medication.medicationSchedules.flatMap(s =…" at bounding box center [680, 502] width 1181 height 733
